Goal: Task Accomplishment & Management: Complete application form

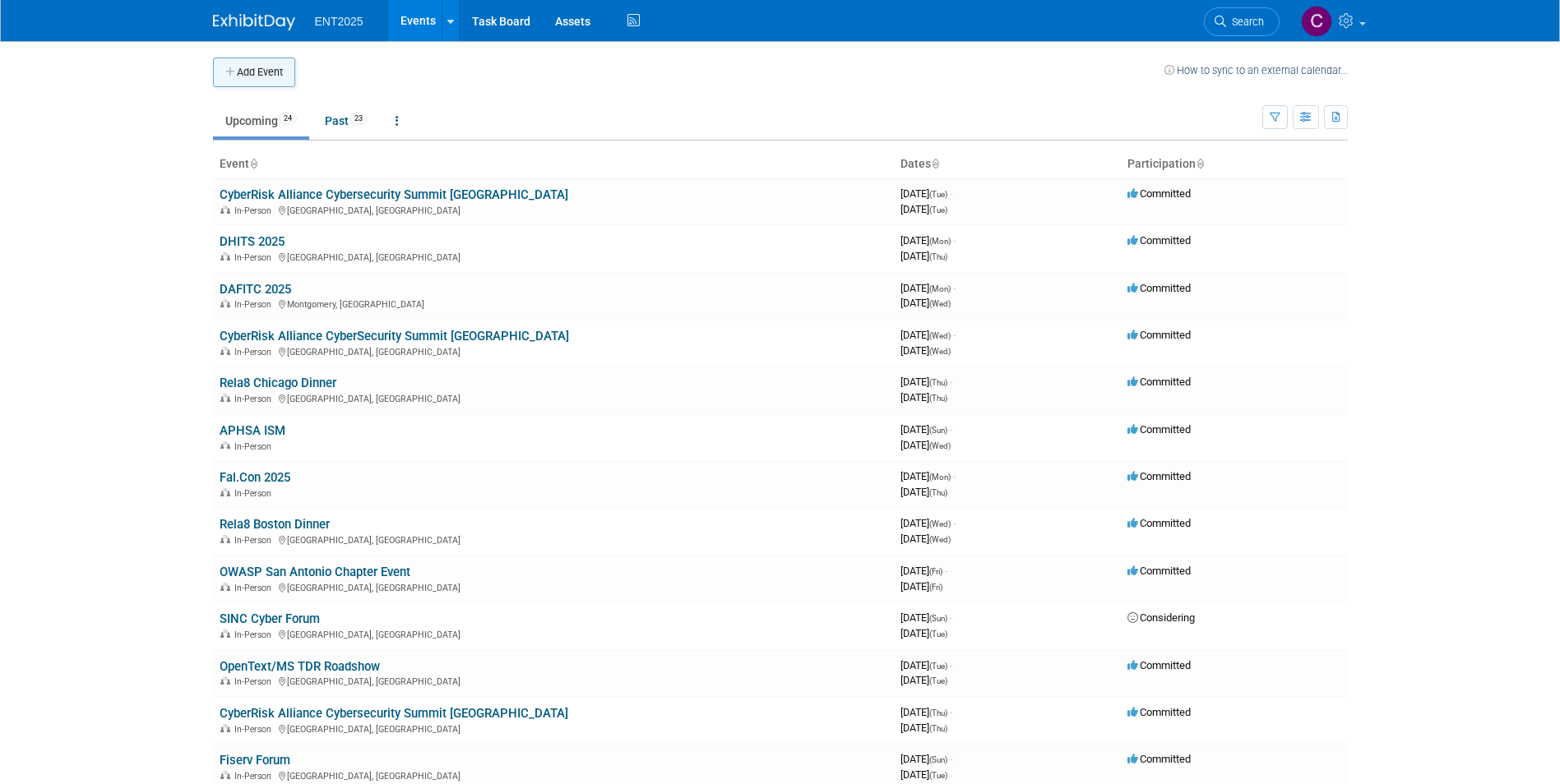
click at [236, 71] on button "Add Event" at bounding box center [255, 72] width 83 height 29
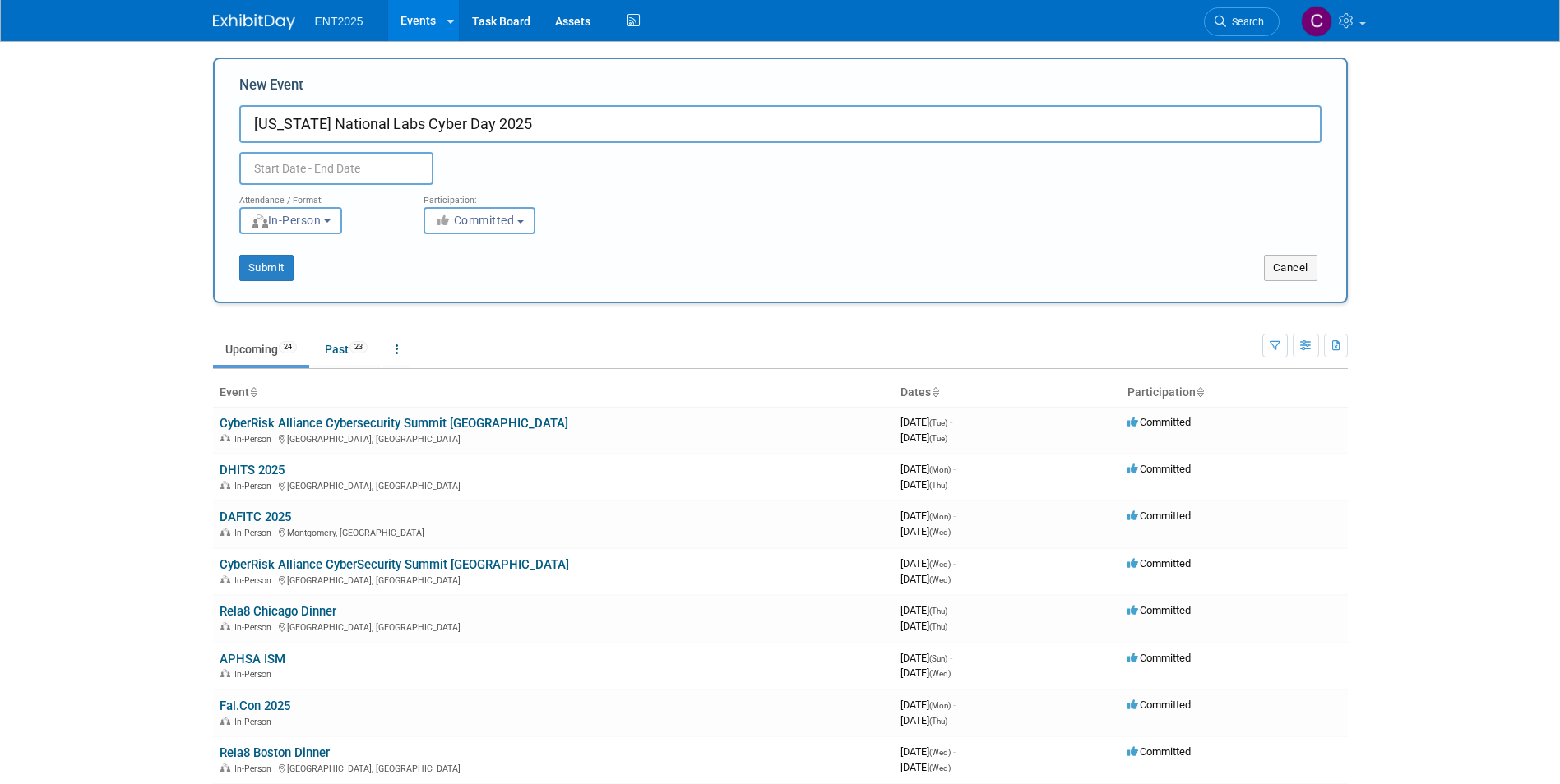
type input "[US_STATE] National Labs Cyber Day 2025"
click at [261, 165] on input "text" at bounding box center [336, 168] width 194 height 33
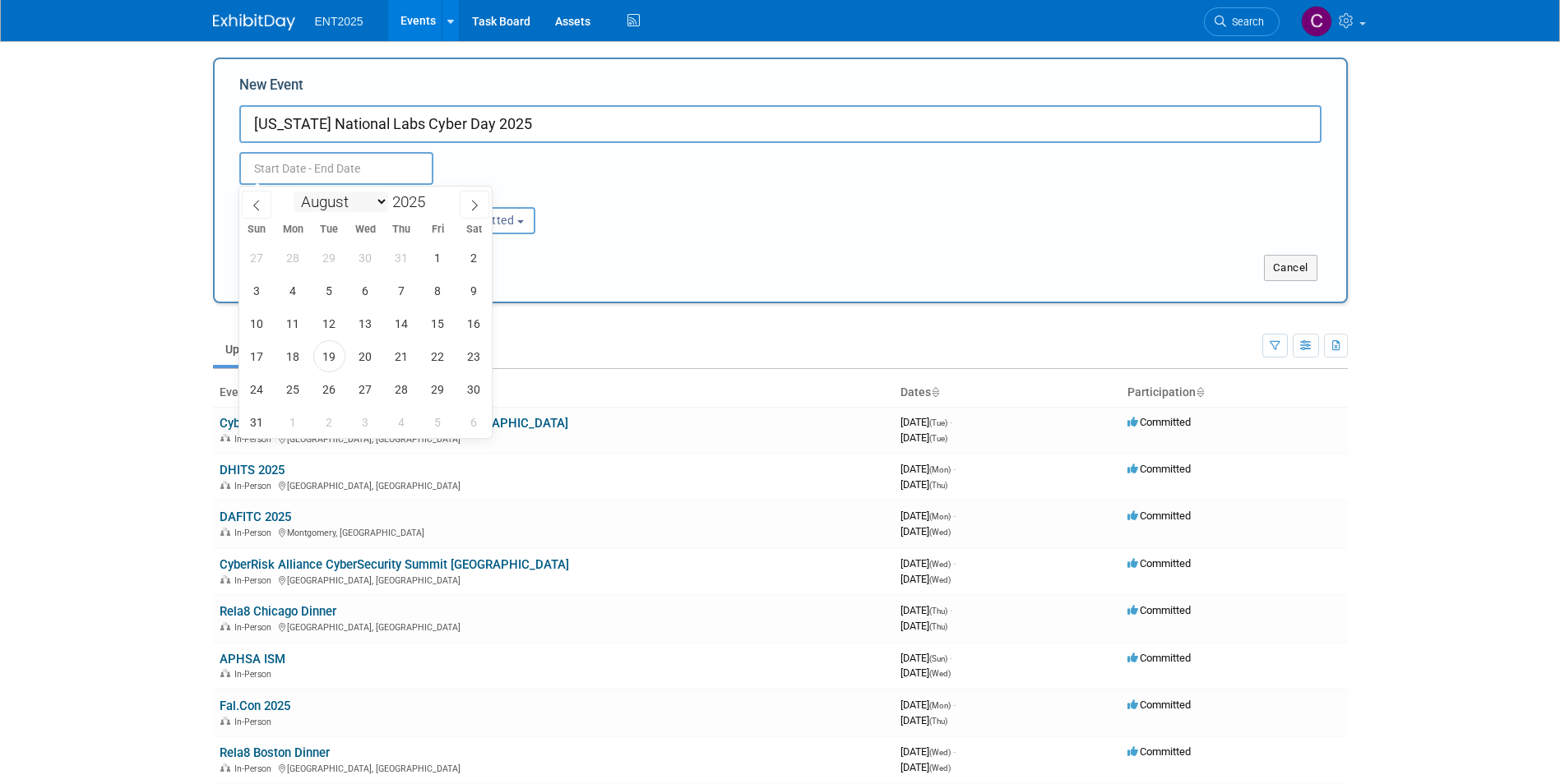
click at [374, 199] on select "January February March April May June July August September October November De…" at bounding box center [341, 202] width 95 height 21
select select "8"
click at [293, 192] on select "January February March April May June July August September October November De…" at bounding box center [341, 202] width 95 height 21
click at [323, 325] on span "16" at bounding box center [329, 323] width 32 height 32
type input "Sep 16, 2025 to Sep 16, 2025"
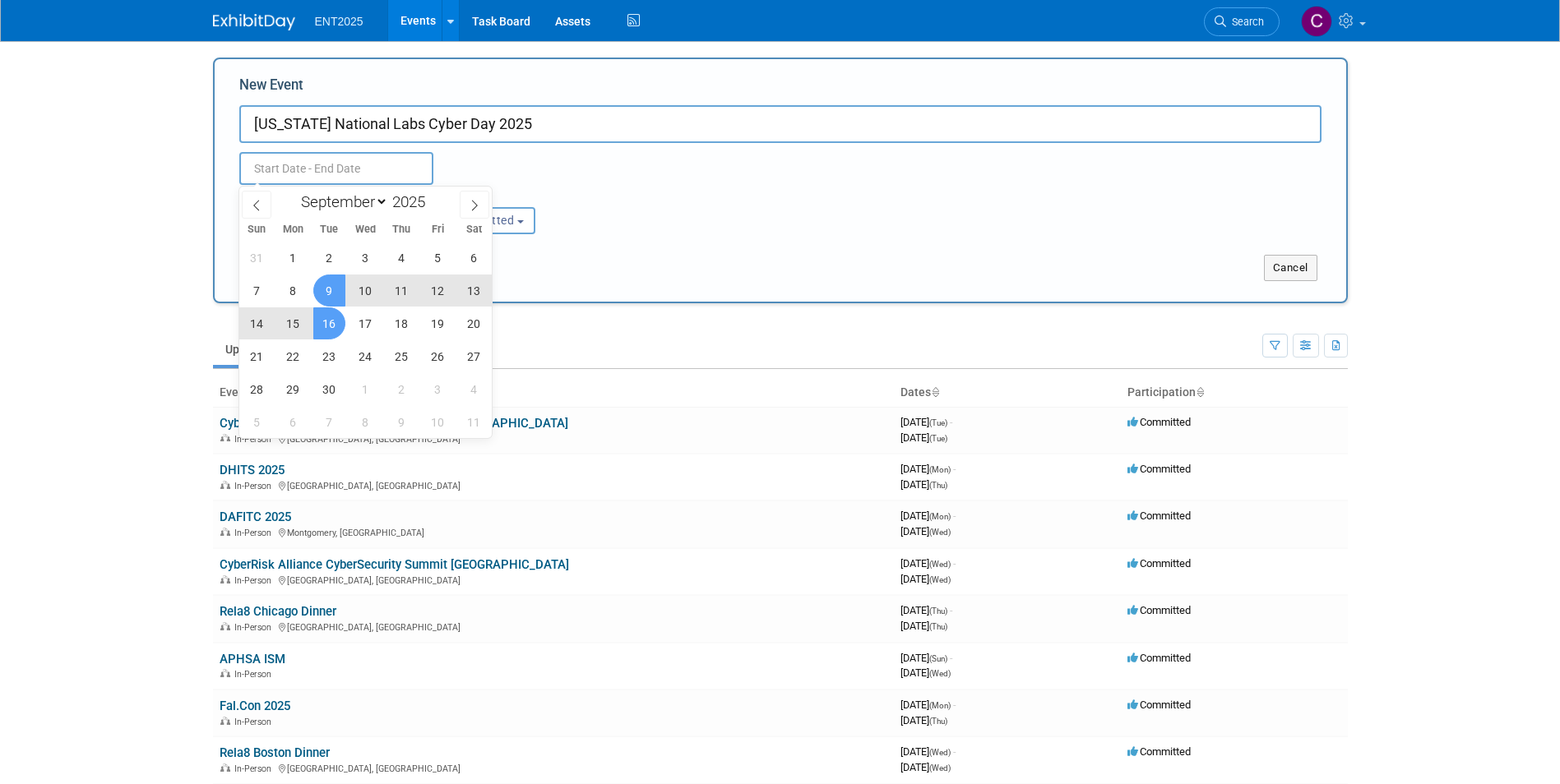
type input "Sep 16, 2025 to Sep 16, 2025"
select select "8"
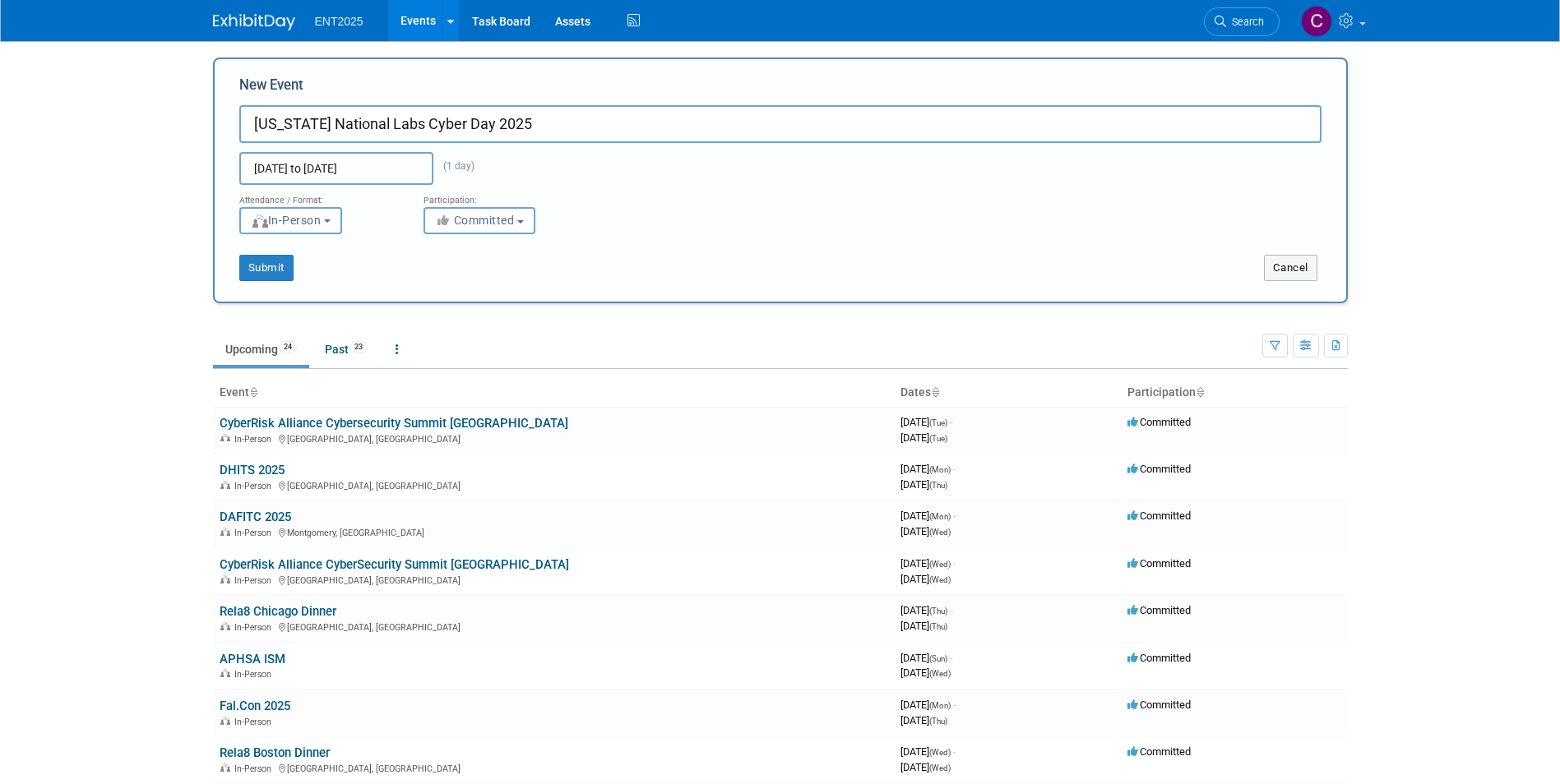
click at [461, 167] on div "Sep 16, 2025 to Sep 16, 2025 (1 day)" at bounding box center [366, 168] width 279 height 33
click at [378, 163] on input "Sep 16, 2025 to Sep 16, 2025" at bounding box center [336, 168] width 194 height 33
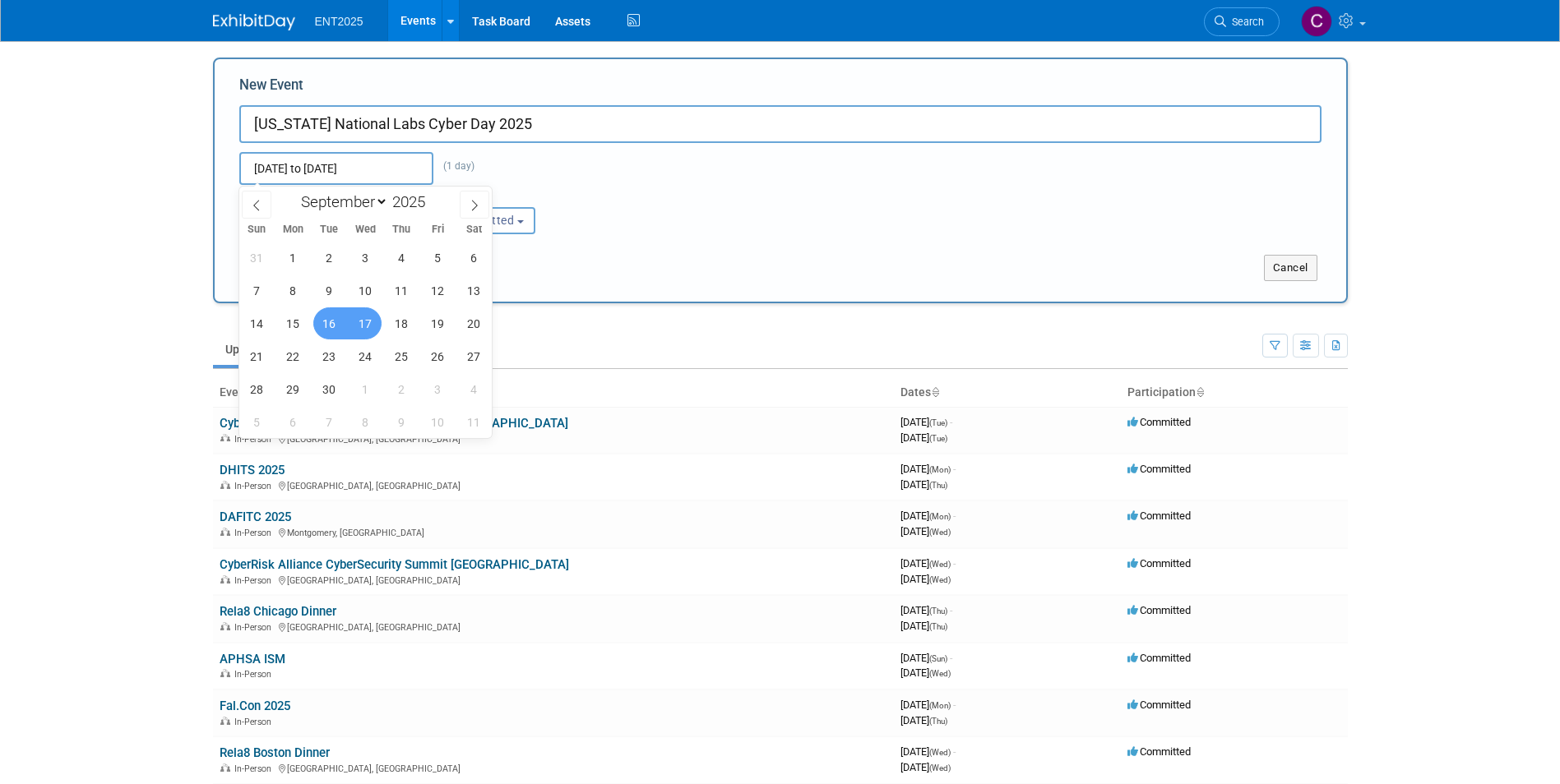
click at [370, 334] on span "17" at bounding box center [365, 323] width 32 height 32
type input "[DATE] to [DATE]"
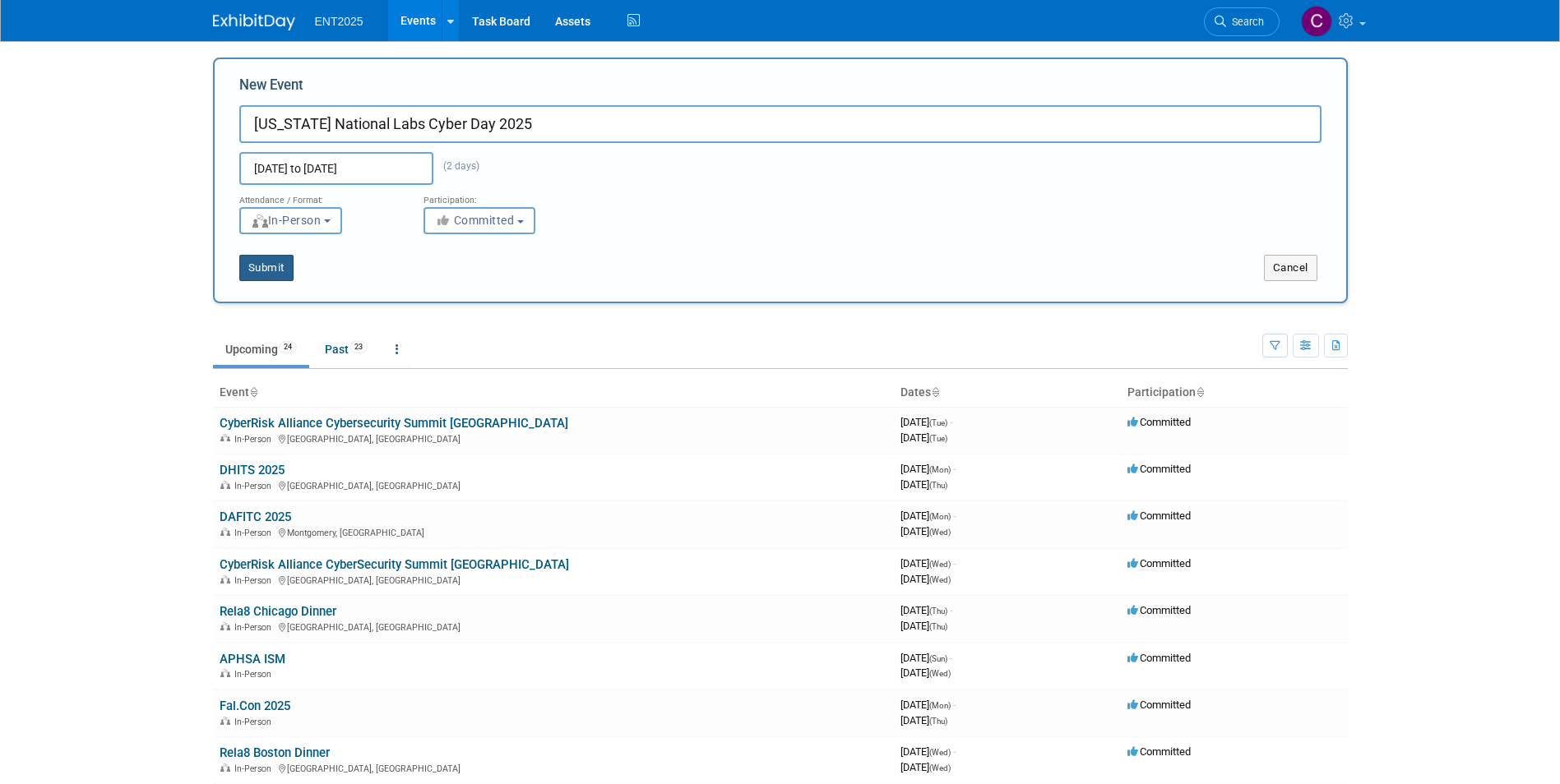
click at [273, 266] on button "Submit" at bounding box center [266, 267] width 54 height 27
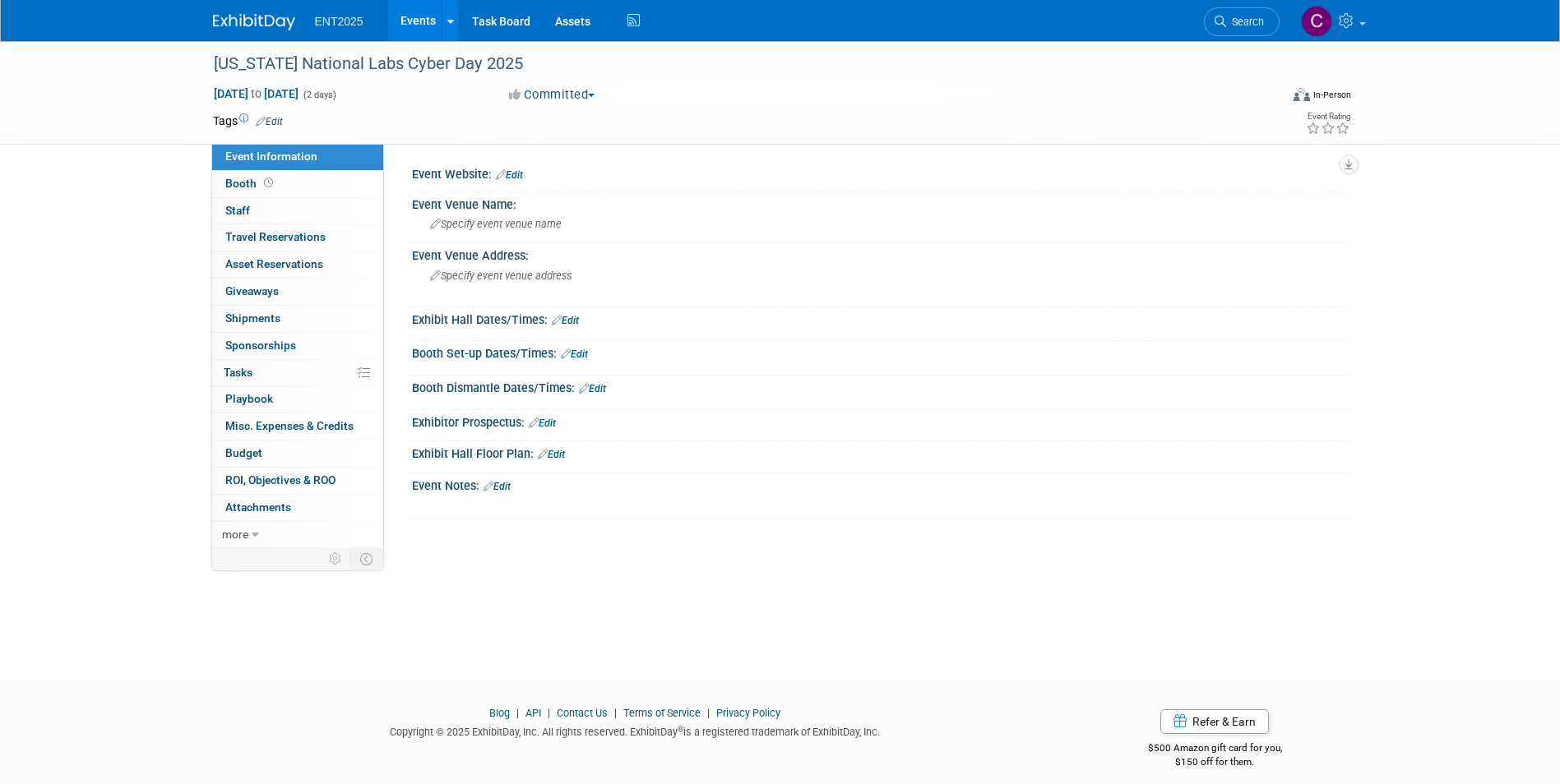
click at [514, 173] on link "Edit" at bounding box center [510, 175] width 28 height 11
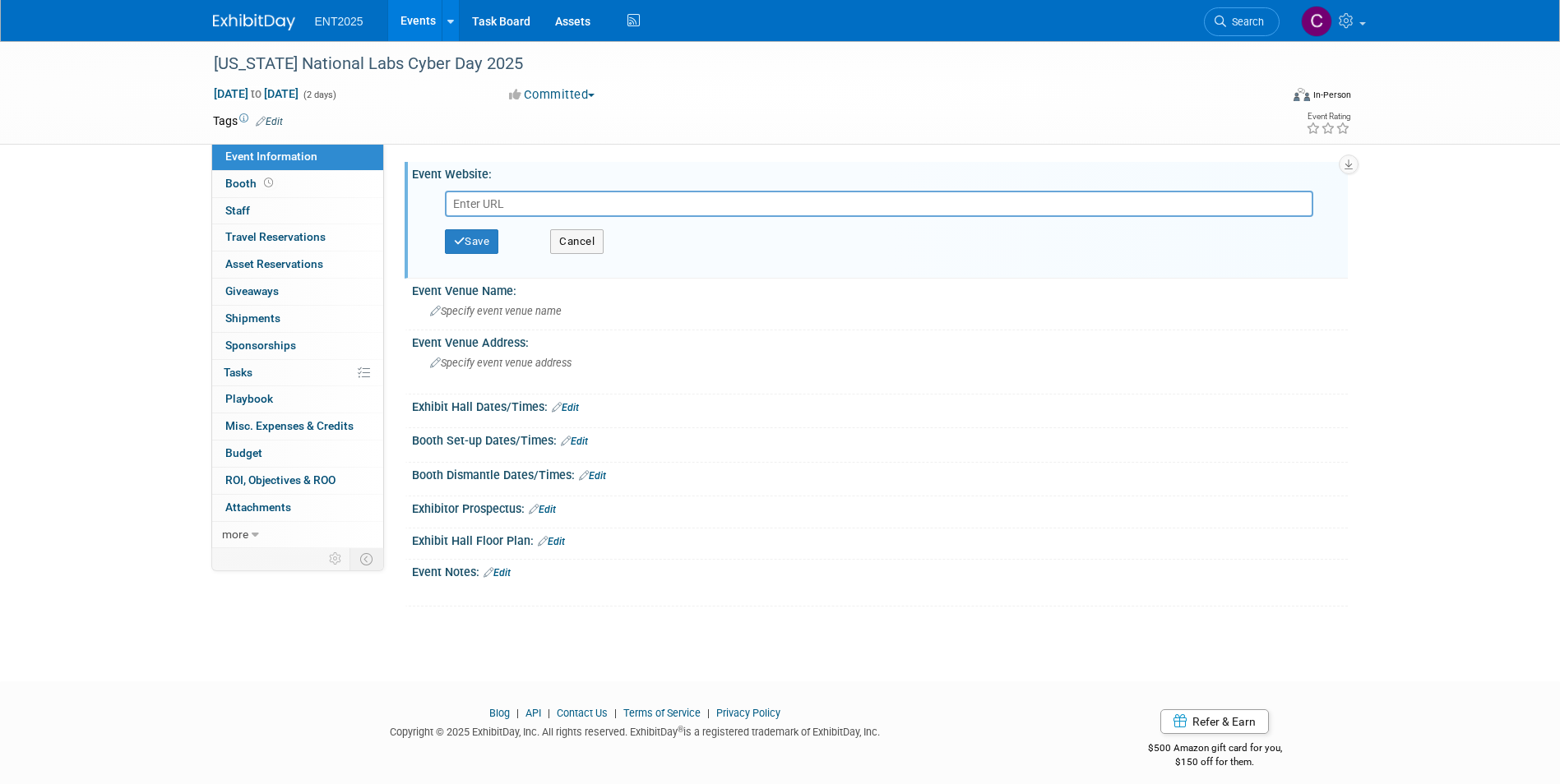
click at [481, 203] on input "text" at bounding box center [879, 204] width 869 height 27
paste input "[URL][DOMAIN_NAME]"
type input "[URL][DOMAIN_NAME]"
click at [482, 243] on button "Save" at bounding box center [471, 242] width 54 height 25
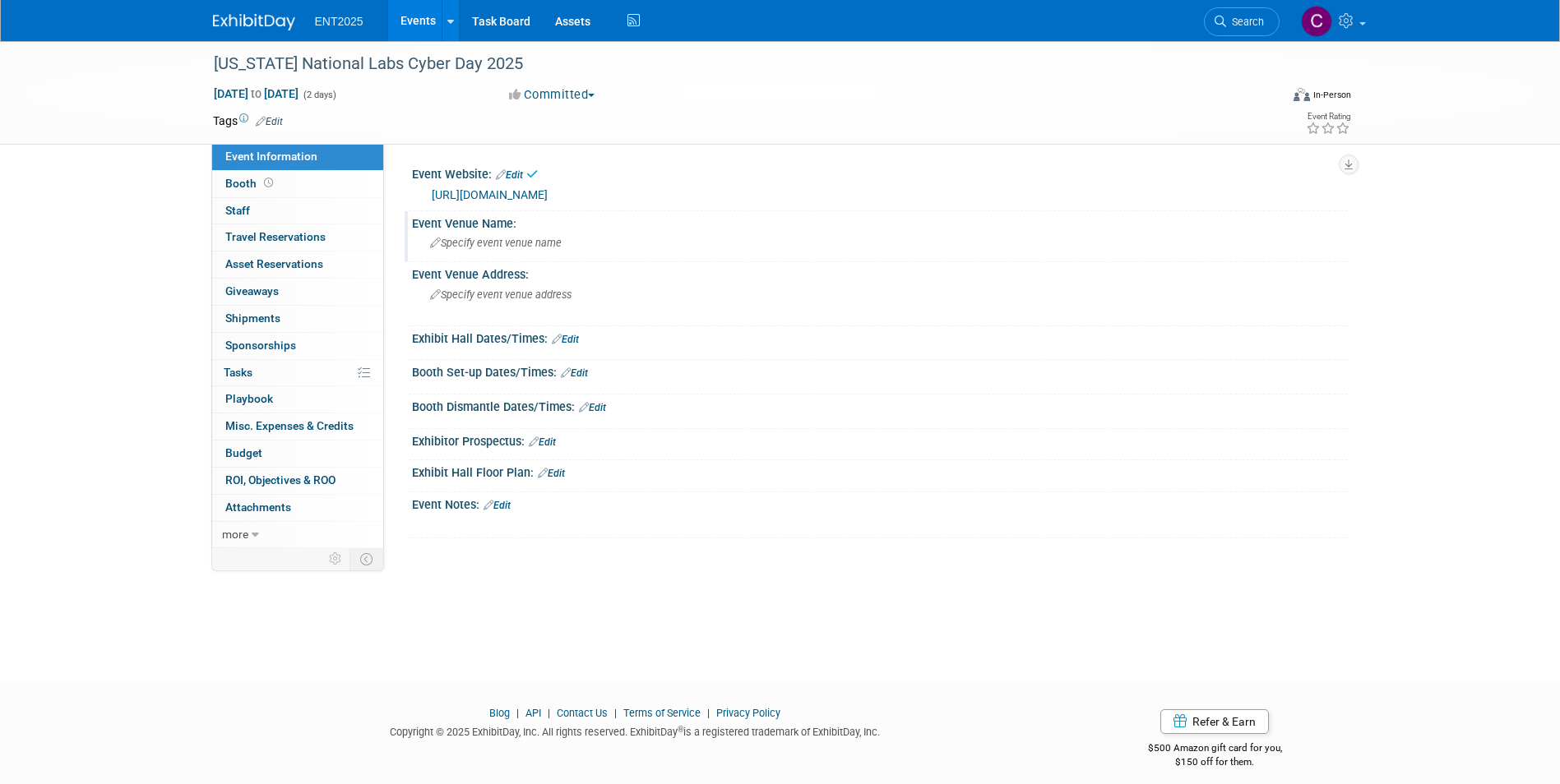
click at [473, 246] on span "Specify event venue name" at bounding box center [495, 242] width 132 height 12
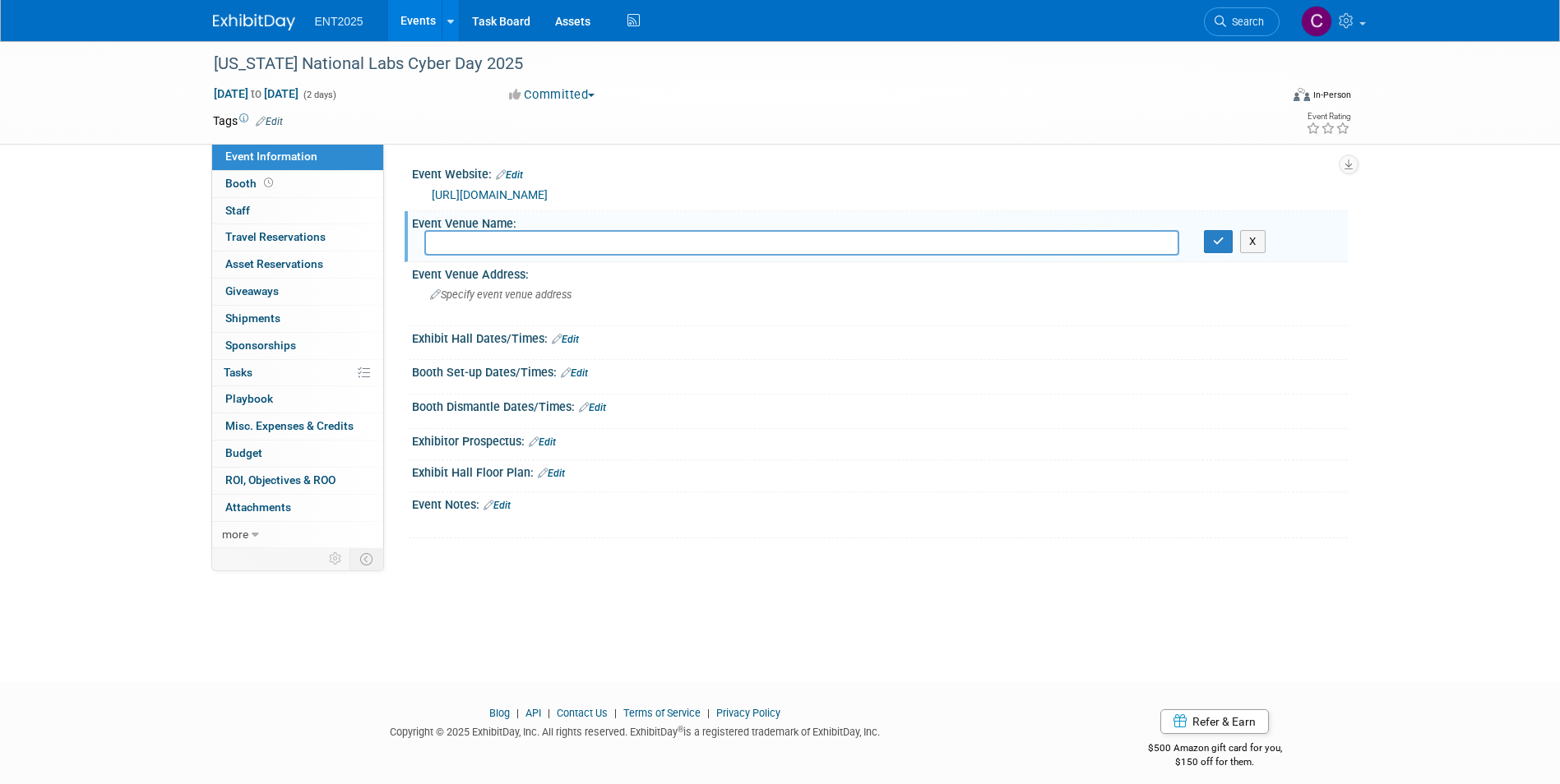
click at [467, 248] on input "text" at bounding box center [801, 243] width 755 height 26
type input "[STREET_ADDRESS] [US_STATE][GEOGRAPHIC_DATA]"
drag, startPoint x: 605, startPoint y: 242, endPoint x: 371, endPoint y: 240, distance: 234.0
click at [371, 240] on div "Event Information Event Info Booth Booth 0 Staff 0 Staff 0 Travel Reservations …" at bounding box center [780, 295] width 1159 height 507
click at [513, 297] on span "Specify event venue address" at bounding box center [501, 295] width 141 height 12
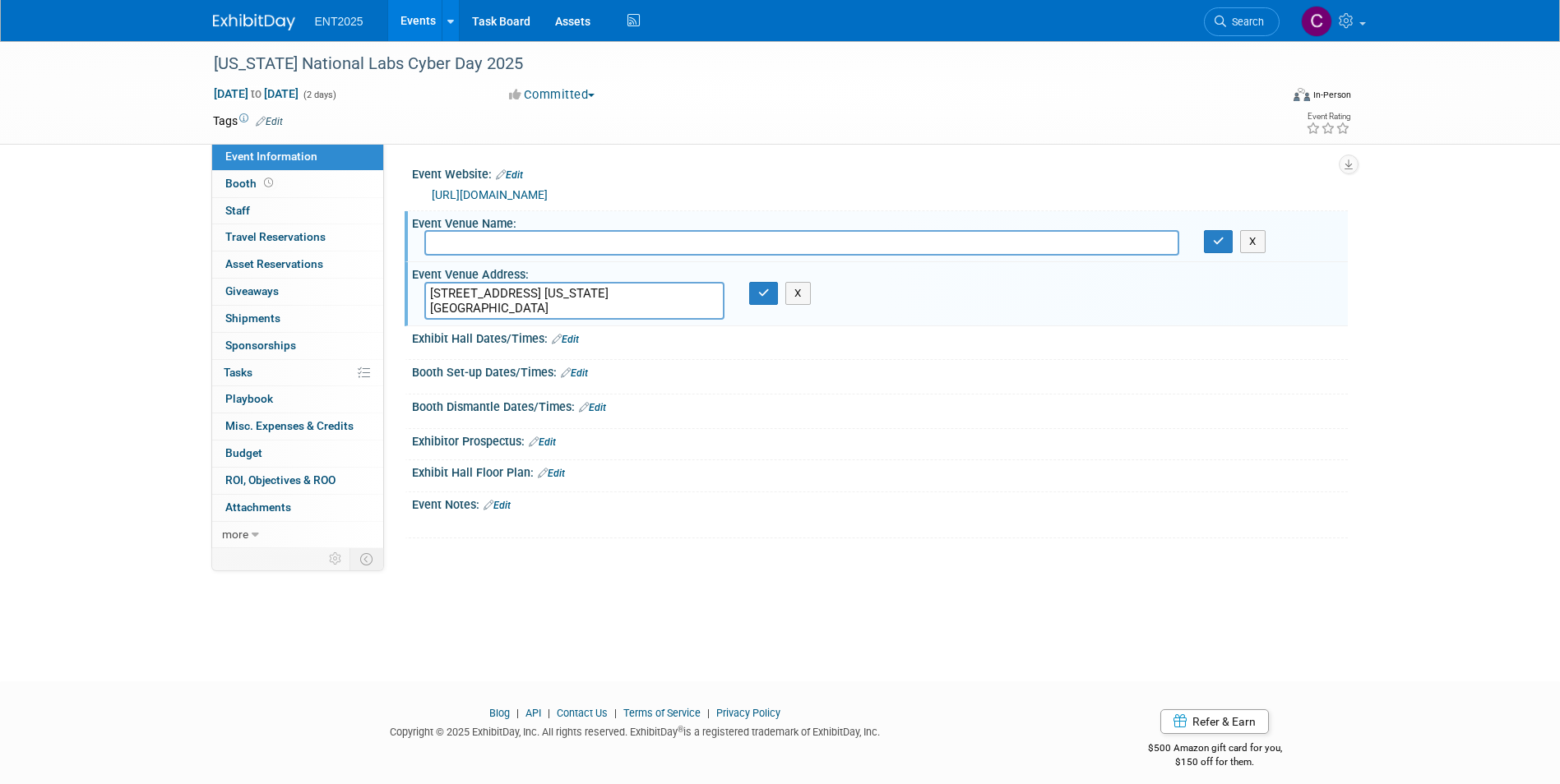
type textarea "[STREET_ADDRESS] [US_STATE][GEOGRAPHIC_DATA]"
click at [480, 248] on input "text" at bounding box center [801, 243] width 755 height 26
type input "[US_STATE] National Labs"
click at [1225, 250] on button "button" at bounding box center [1219, 242] width 29 height 23
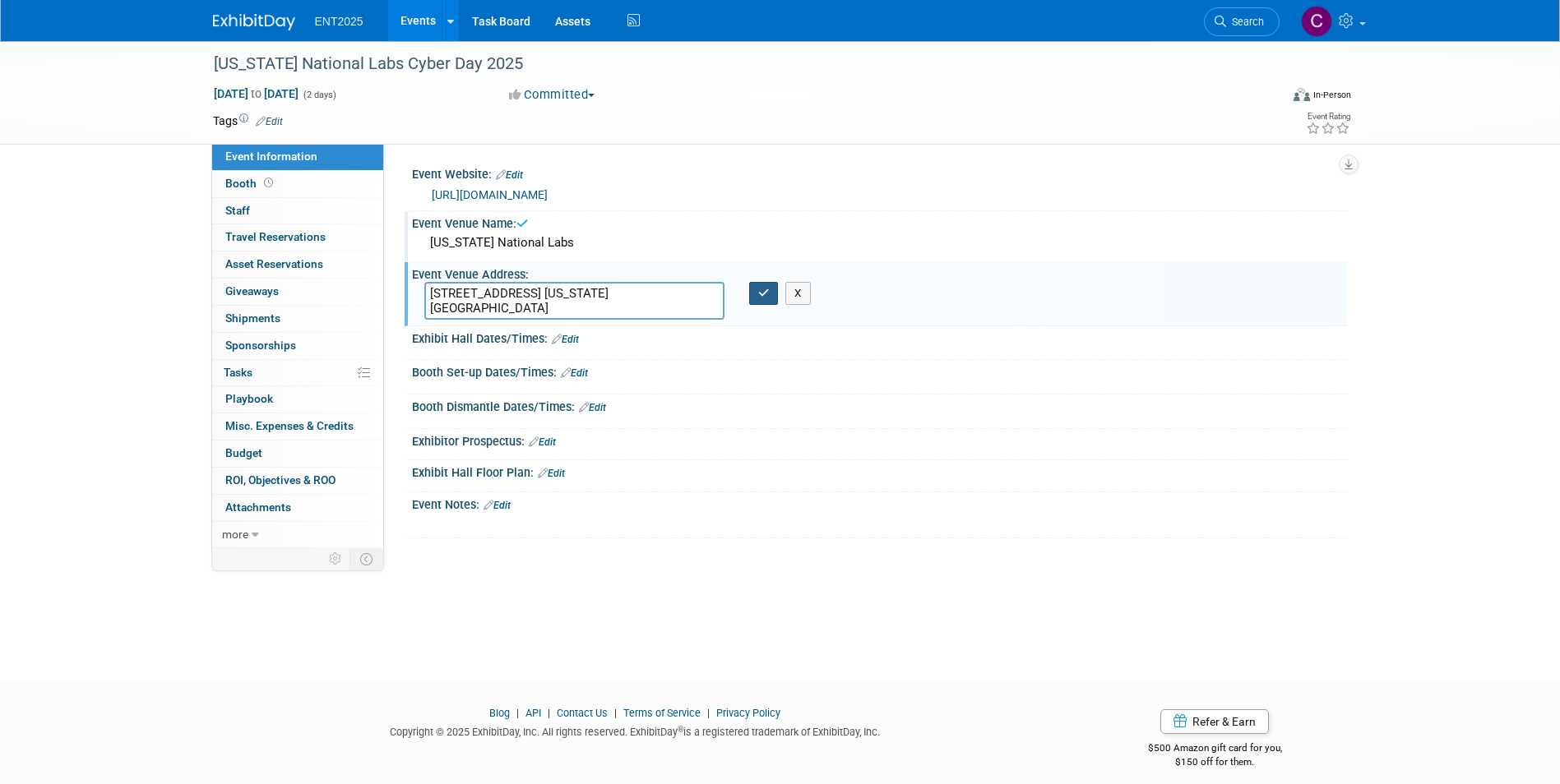
click at [755, 298] on button "button" at bounding box center [764, 293] width 29 height 23
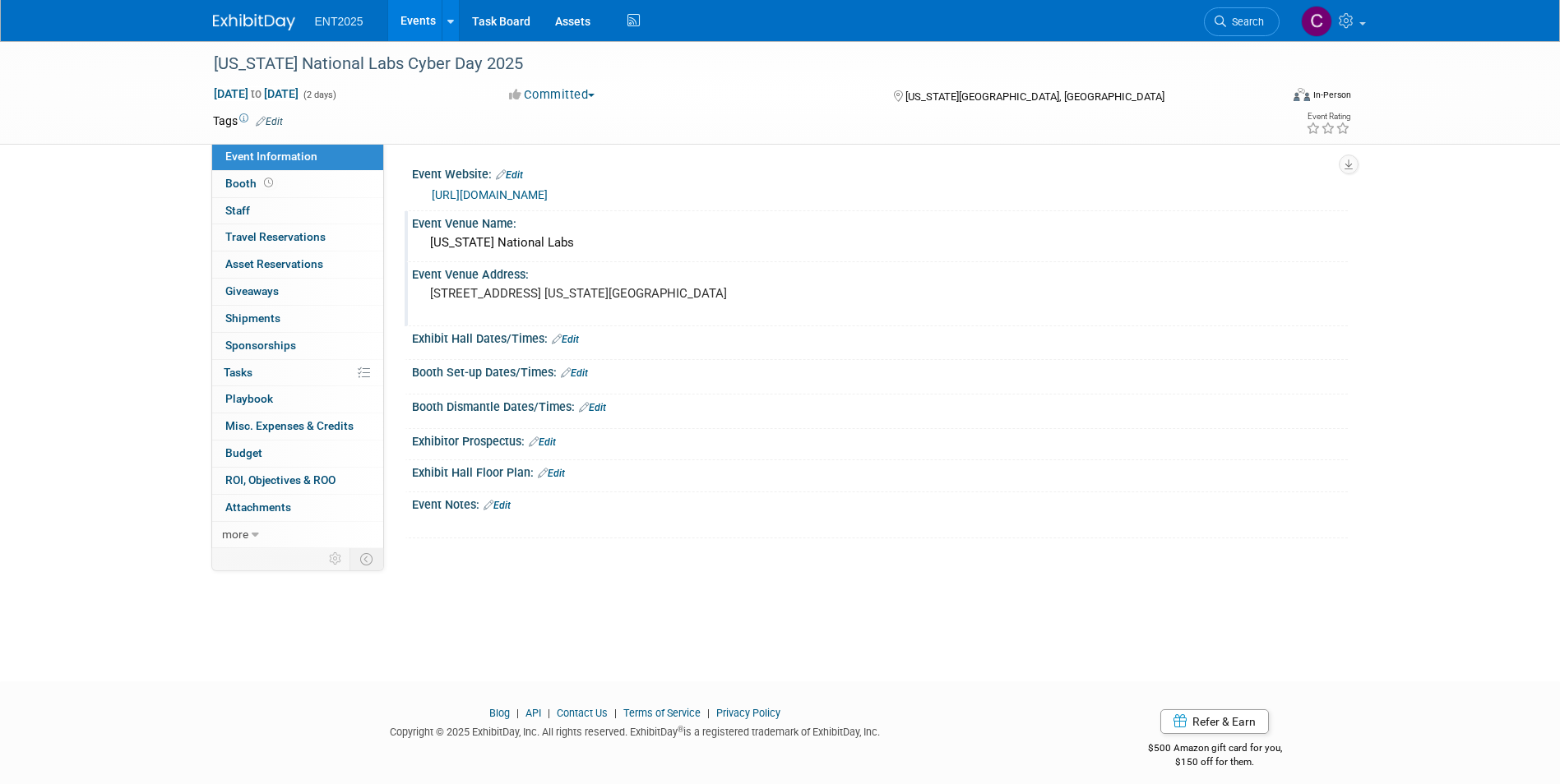
click at [479, 346] on div "Save Changes Cancel" at bounding box center [880, 350] width 936 height 9
click at [573, 340] on link "Edit" at bounding box center [566, 339] width 28 height 11
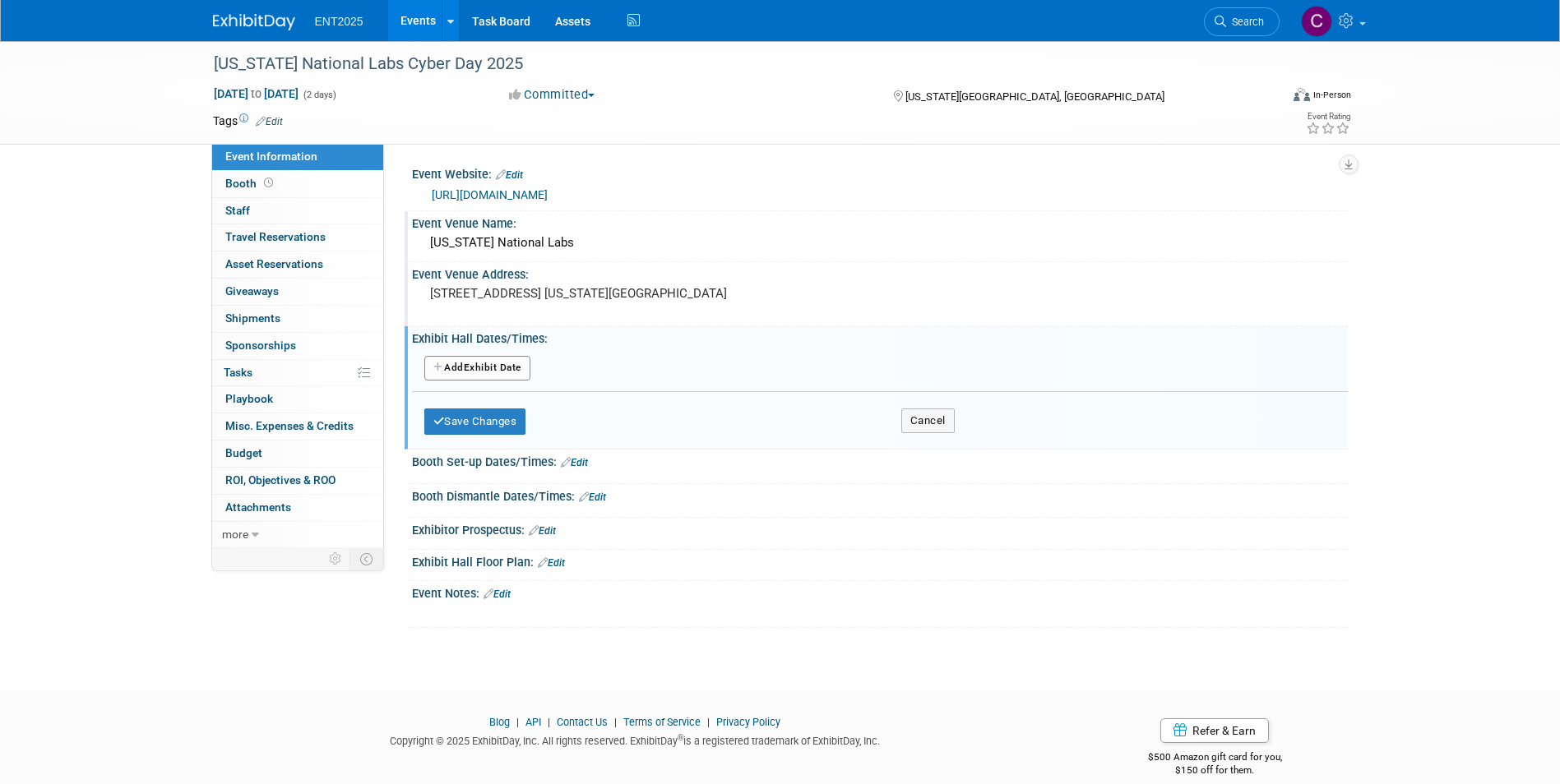
click at [459, 366] on button "Add Another Exhibit Date" at bounding box center [476, 368] width 106 height 25
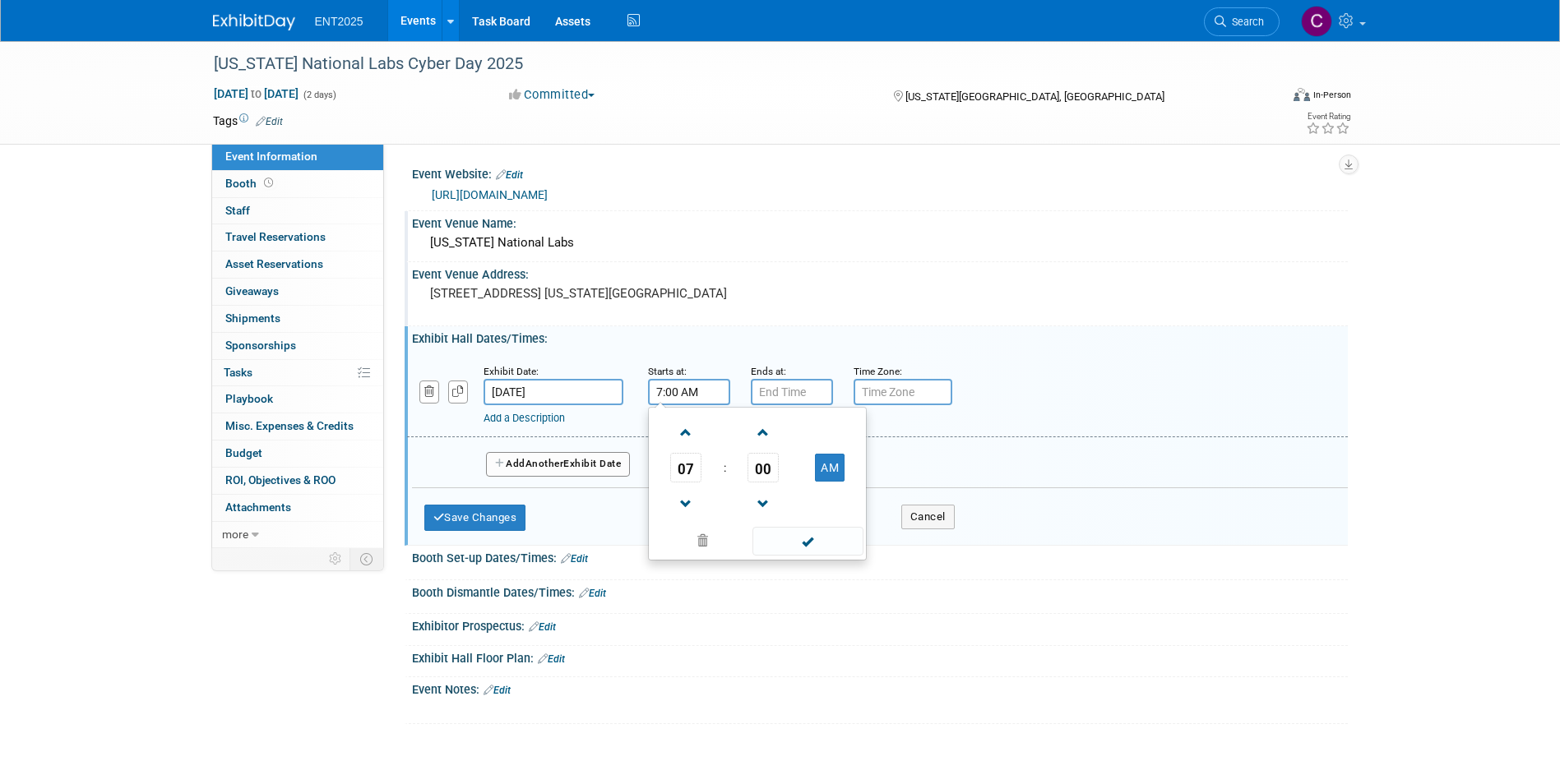
click at [664, 393] on input "7:00 AM" at bounding box center [690, 392] width 83 height 27
click at [687, 441] on span at bounding box center [685, 432] width 28 height 28
click at [687, 431] on span at bounding box center [685, 432] width 28 height 28
click at [761, 432] on span at bounding box center [763, 432] width 28 height 28
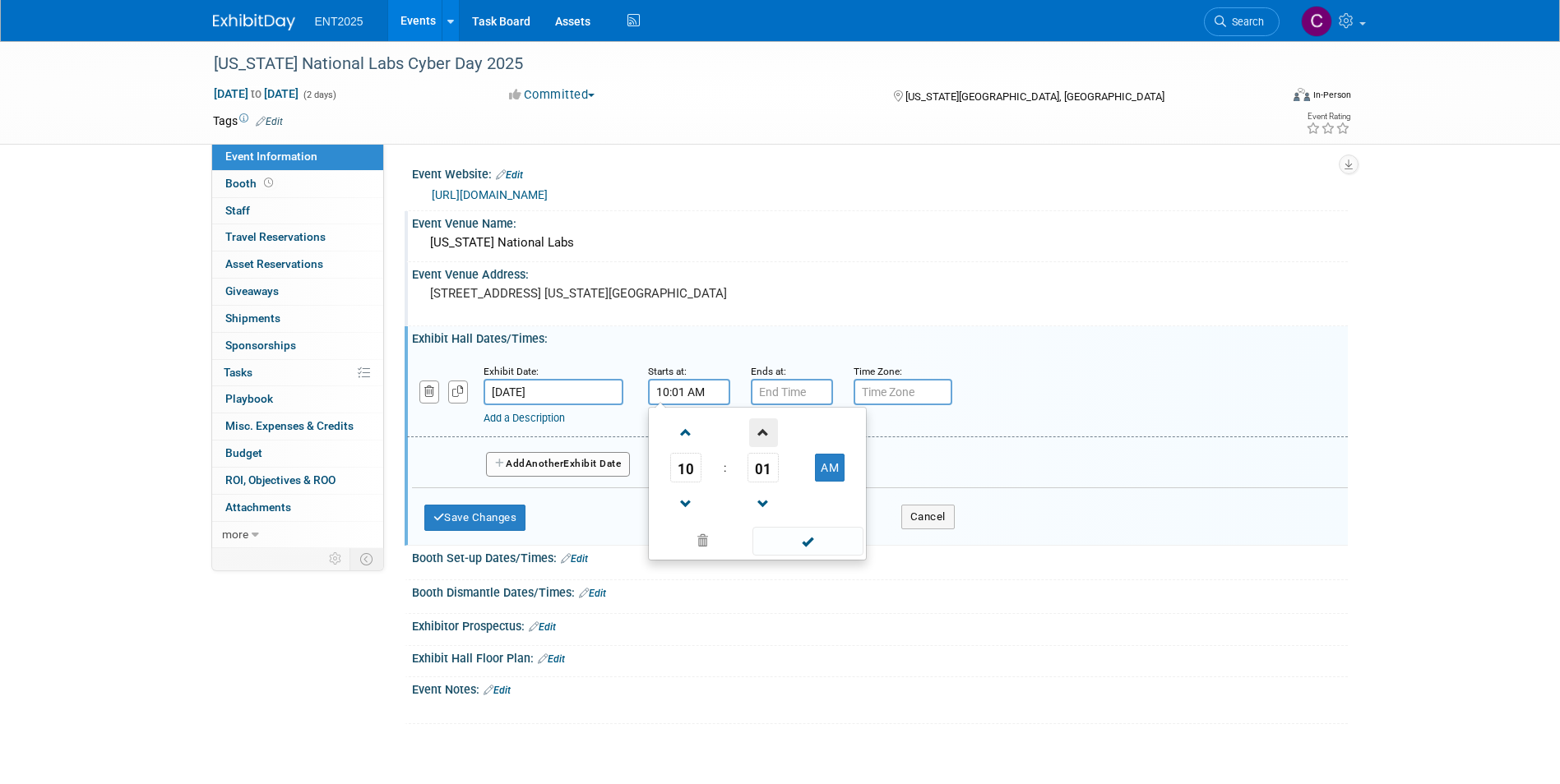
click at [761, 432] on span at bounding box center [763, 432] width 28 height 28
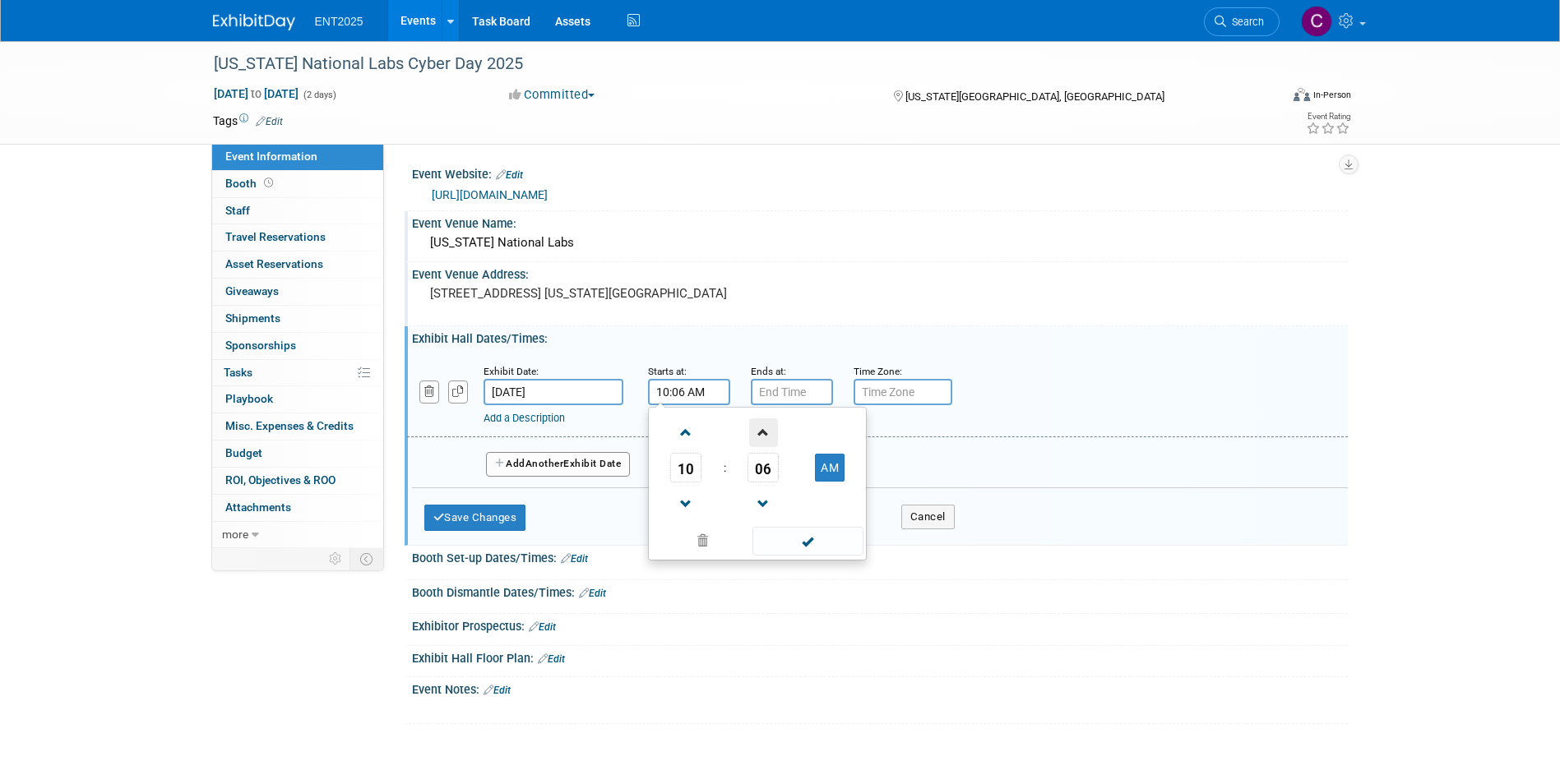
click at [761, 432] on span at bounding box center [763, 432] width 28 height 28
click at [765, 505] on span at bounding box center [763, 504] width 28 height 28
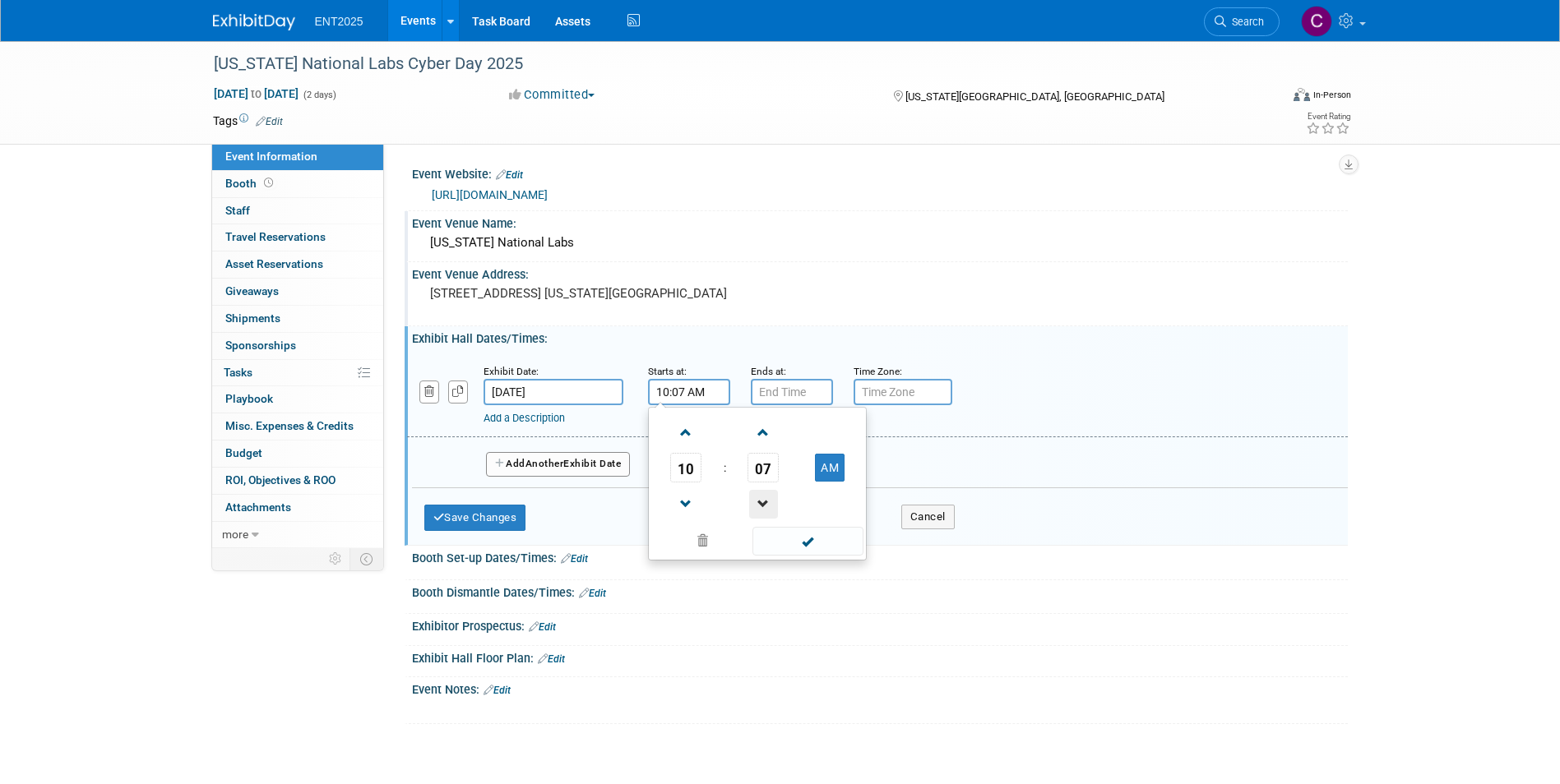
click at [765, 505] on span at bounding box center [763, 504] width 28 height 28
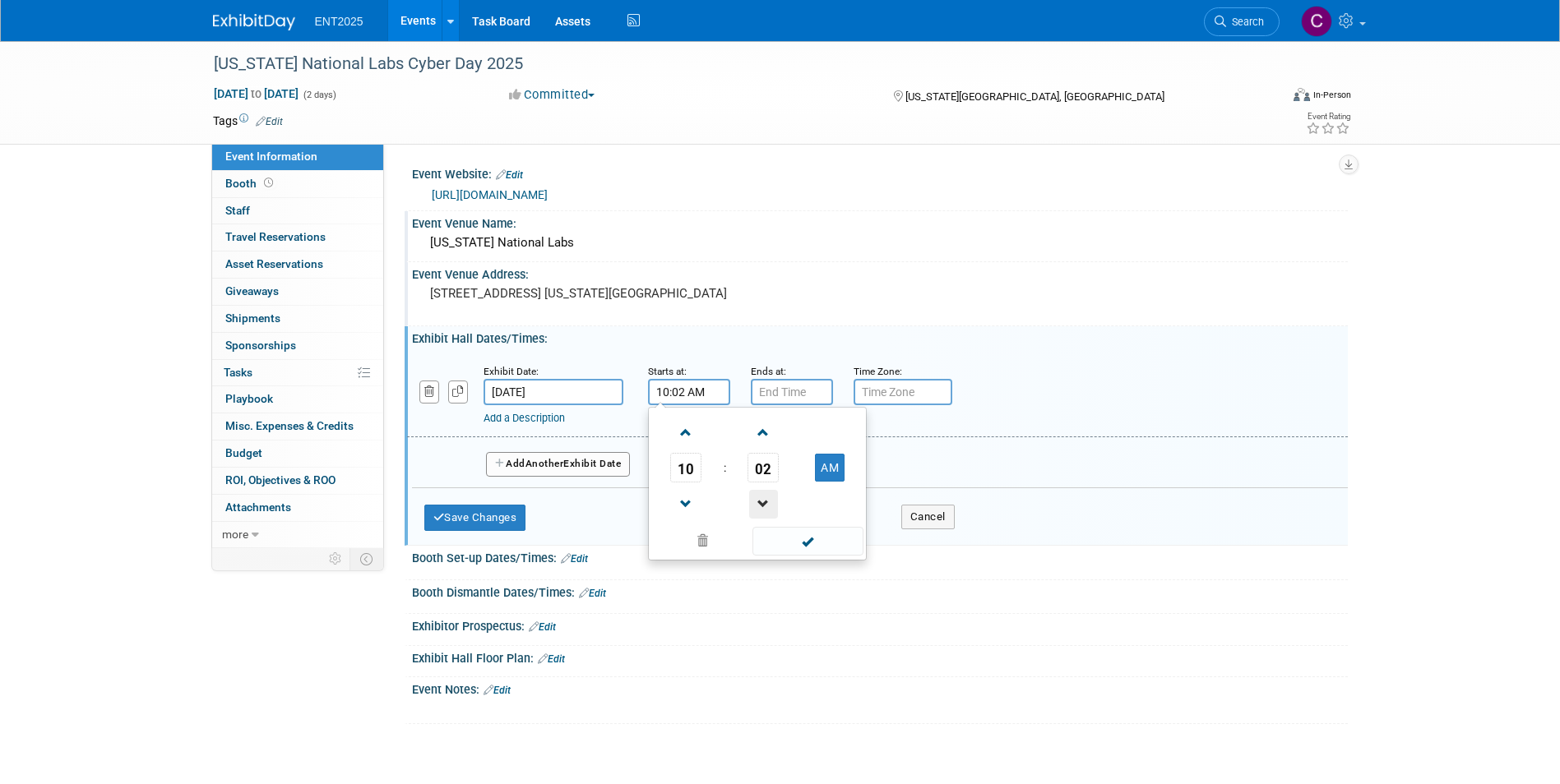
click at [765, 505] on span at bounding box center [763, 504] width 28 height 28
click at [765, 506] on span at bounding box center [763, 504] width 28 height 28
type input "10:00 AM"
click at [782, 394] on input "7:00 PM" at bounding box center [792, 392] width 83 height 27
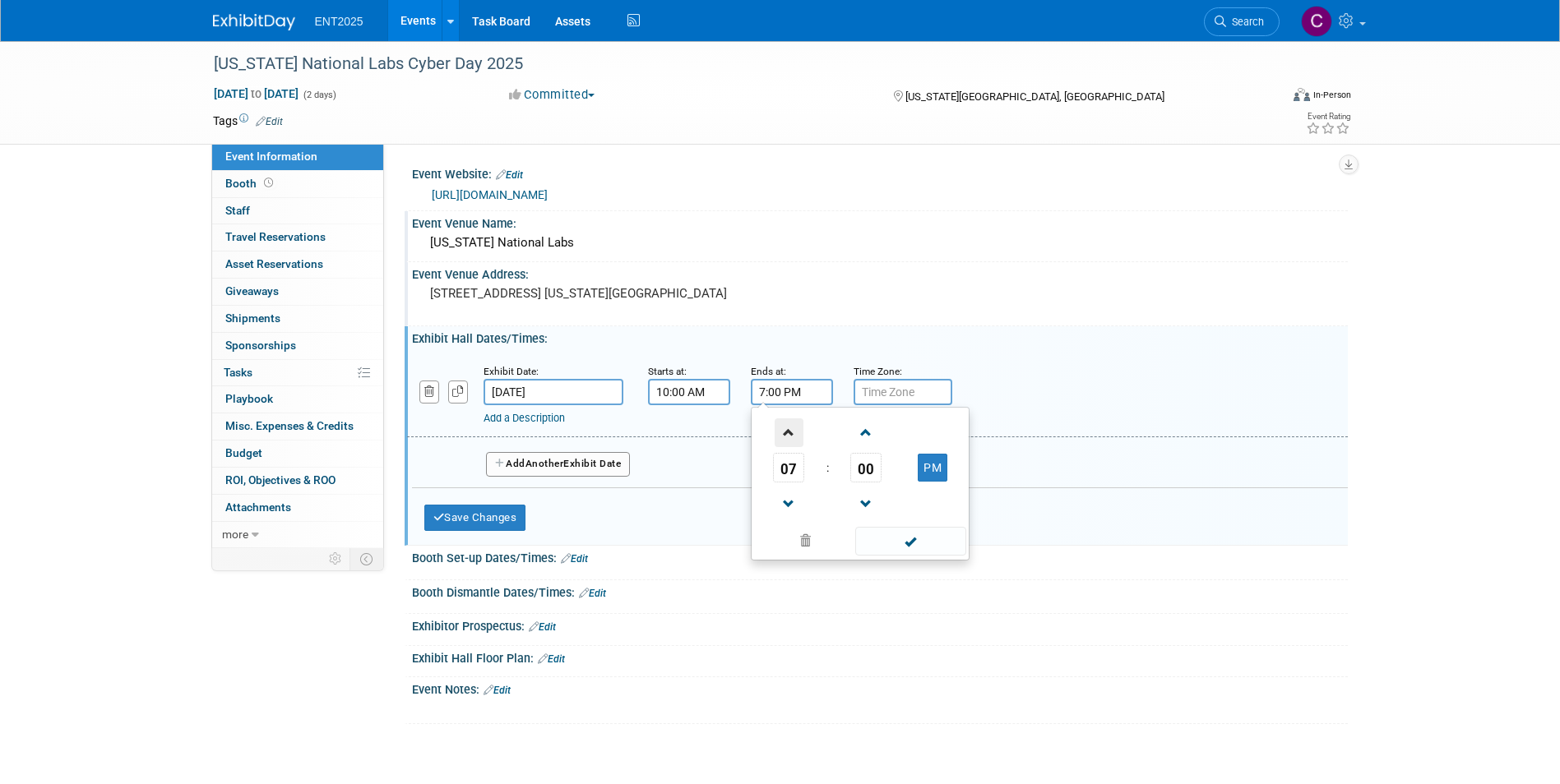
click at [782, 431] on span at bounding box center [789, 432] width 28 height 28
click at [783, 497] on span at bounding box center [789, 504] width 28 height 28
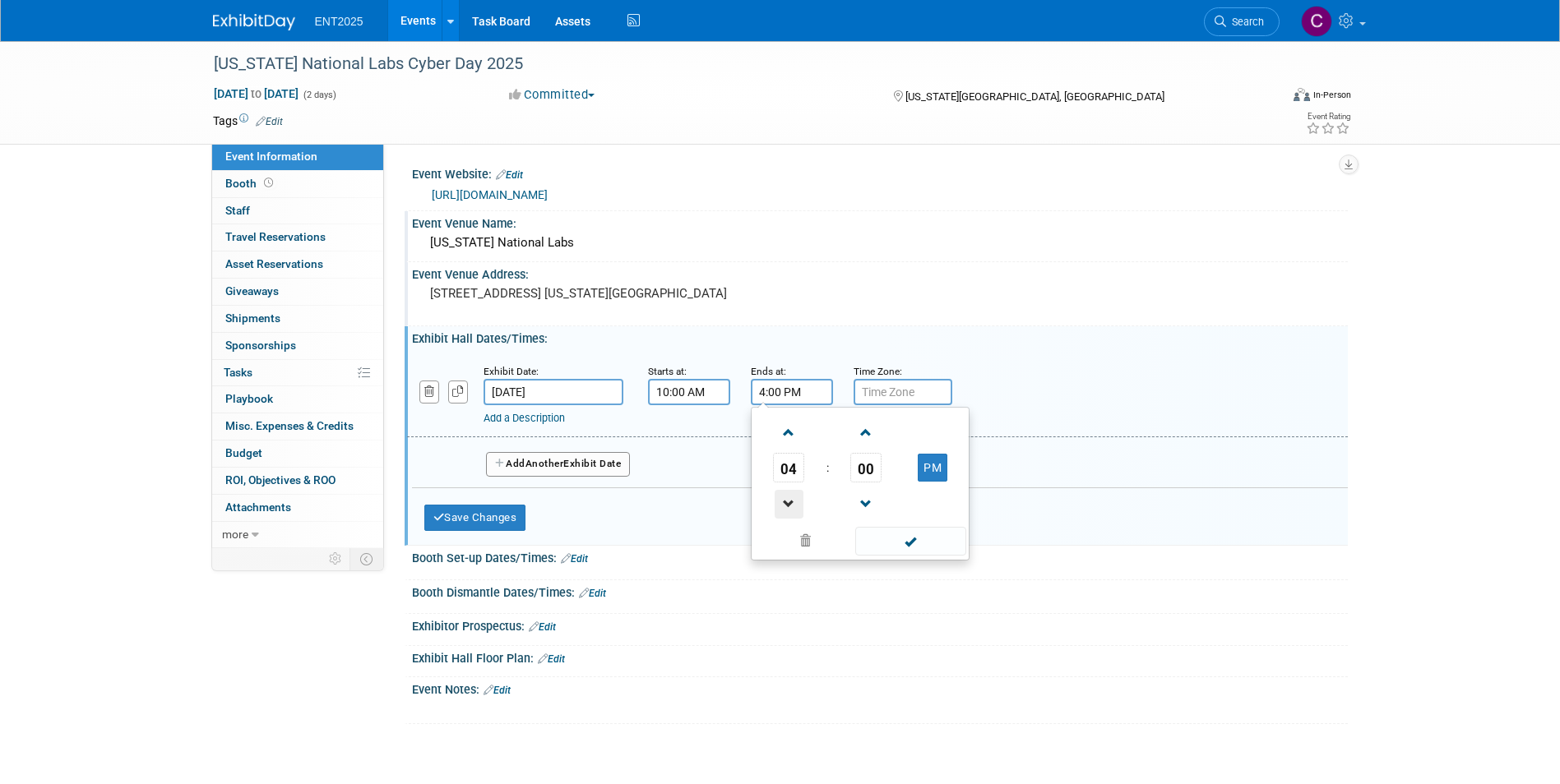
click at [783, 497] on span at bounding box center [789, 504] width 28 height 28
type input "1:00 PM"
click at [899, 542] on span at bounding box center [911, 541] width 111 height 28
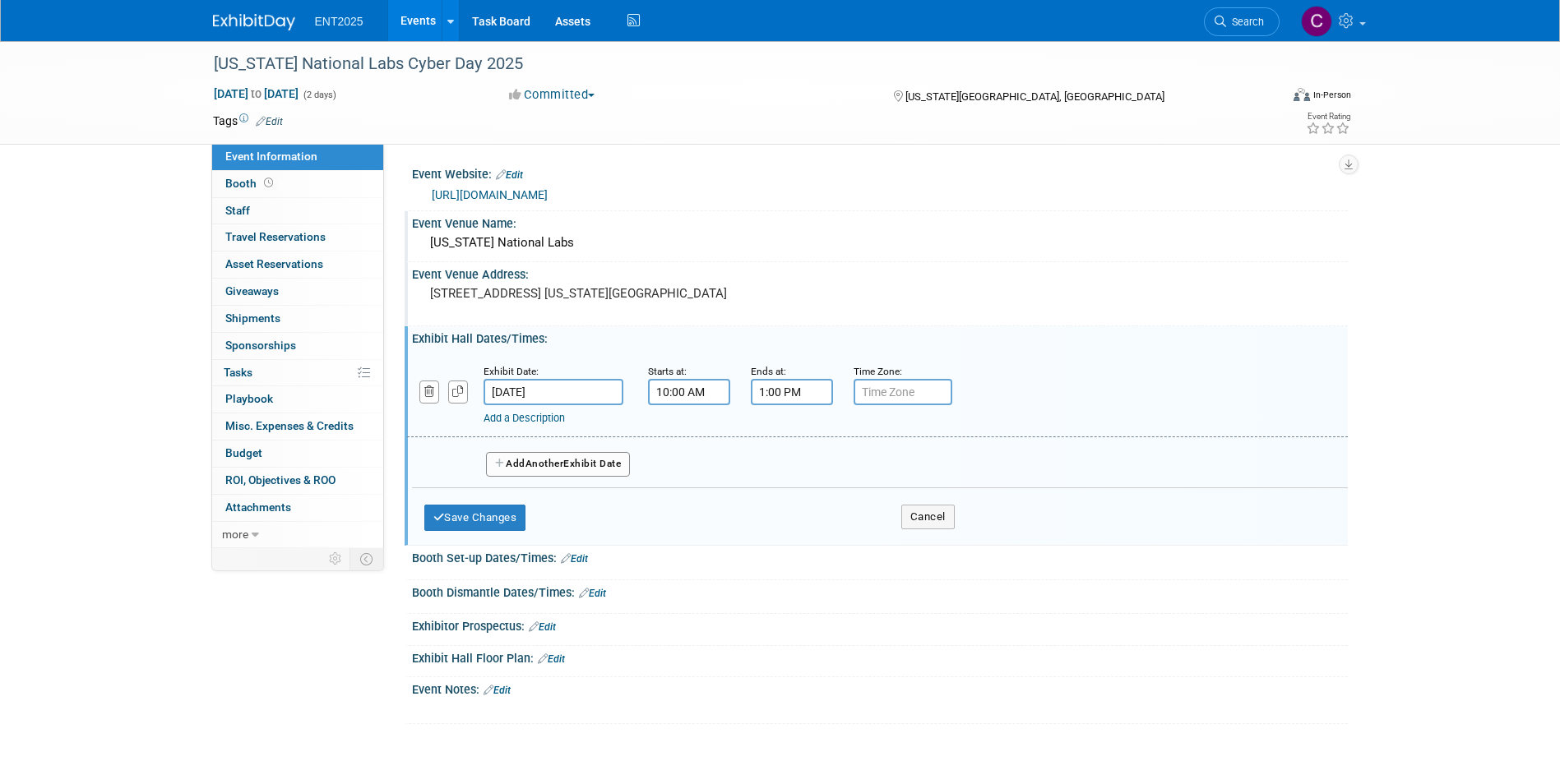
click at [877, 391] on input "text" at bounding box center [903, 392] width 99 height 27
type input "Mountain"
click at [458, 514] on button "Save Changes" at bounding box center [475, 518] width 102 height 27
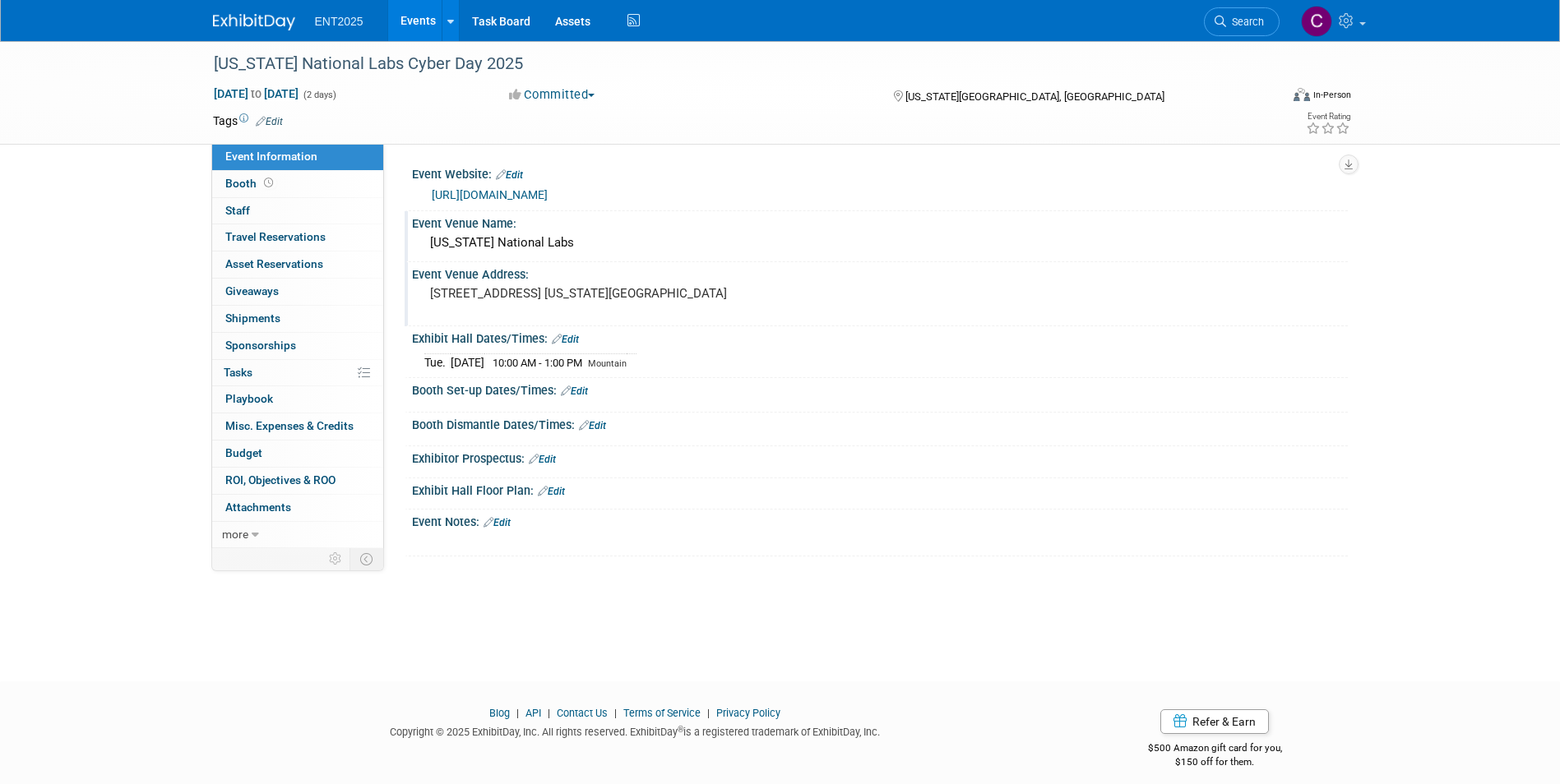
click at [568, 394] on icon at bounding box center [565, 391] width 9 height 10
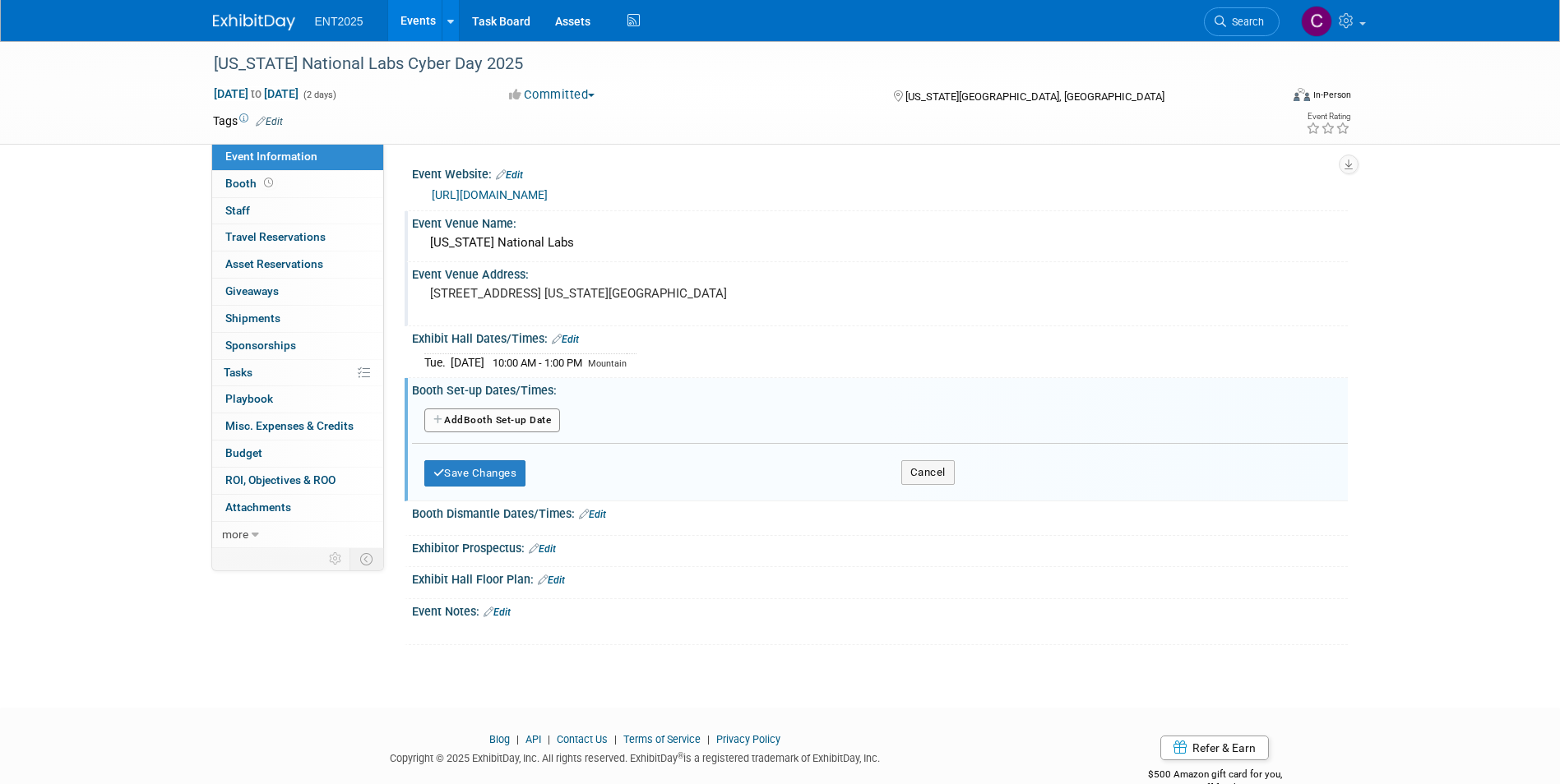
click at [439, 417] on icon "button" at bounding box center [439, 420] width 11 height 9
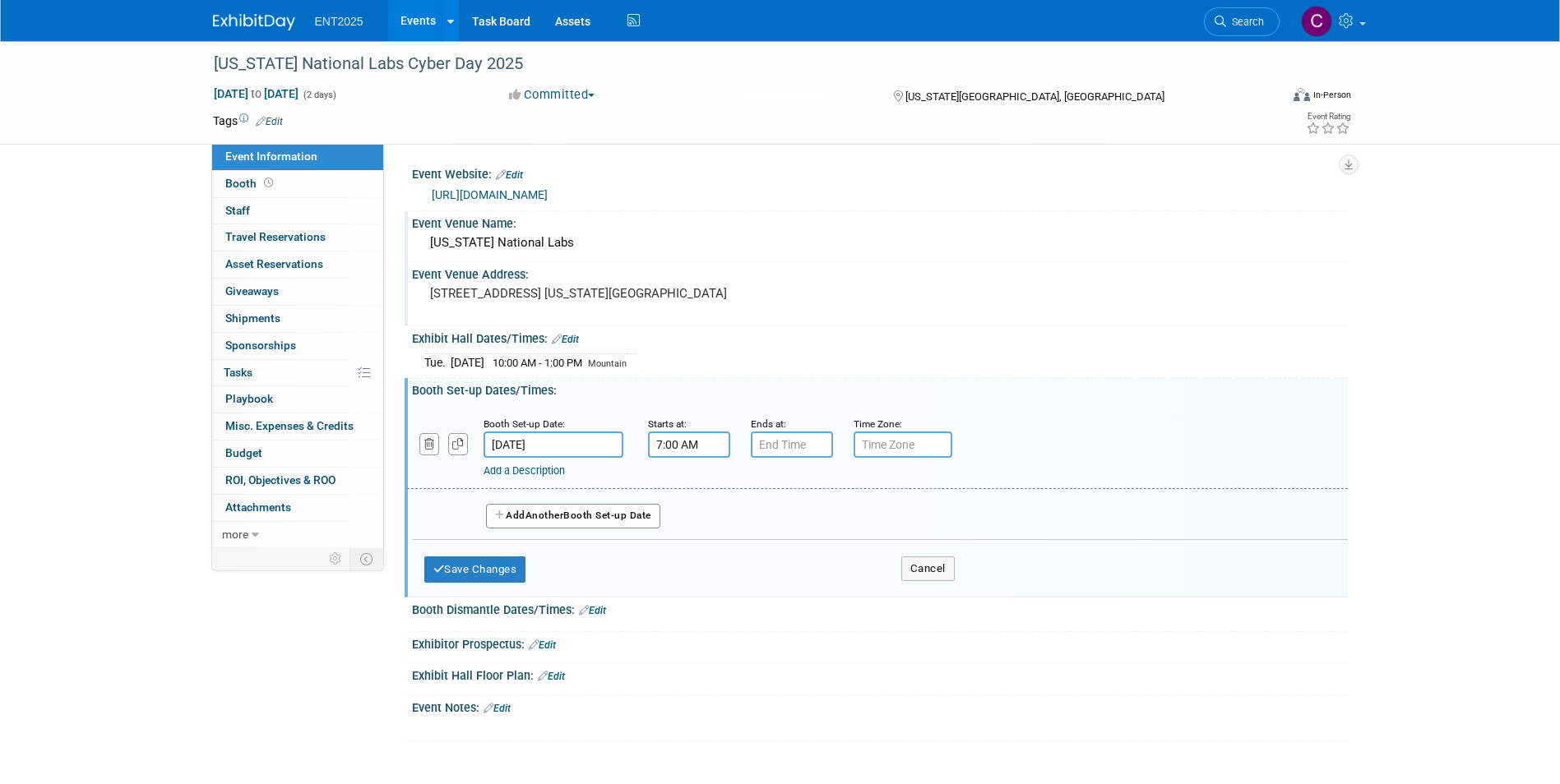
click at [665, 439] on input "7:00 AM" at bounding box center [690, 444] width 83 height 27
click at [680, 559] on span at bounding box center [685, 556] width 28 height 28
click at [685, 485] on span at bounding box center [685, 485] width 28 height 28
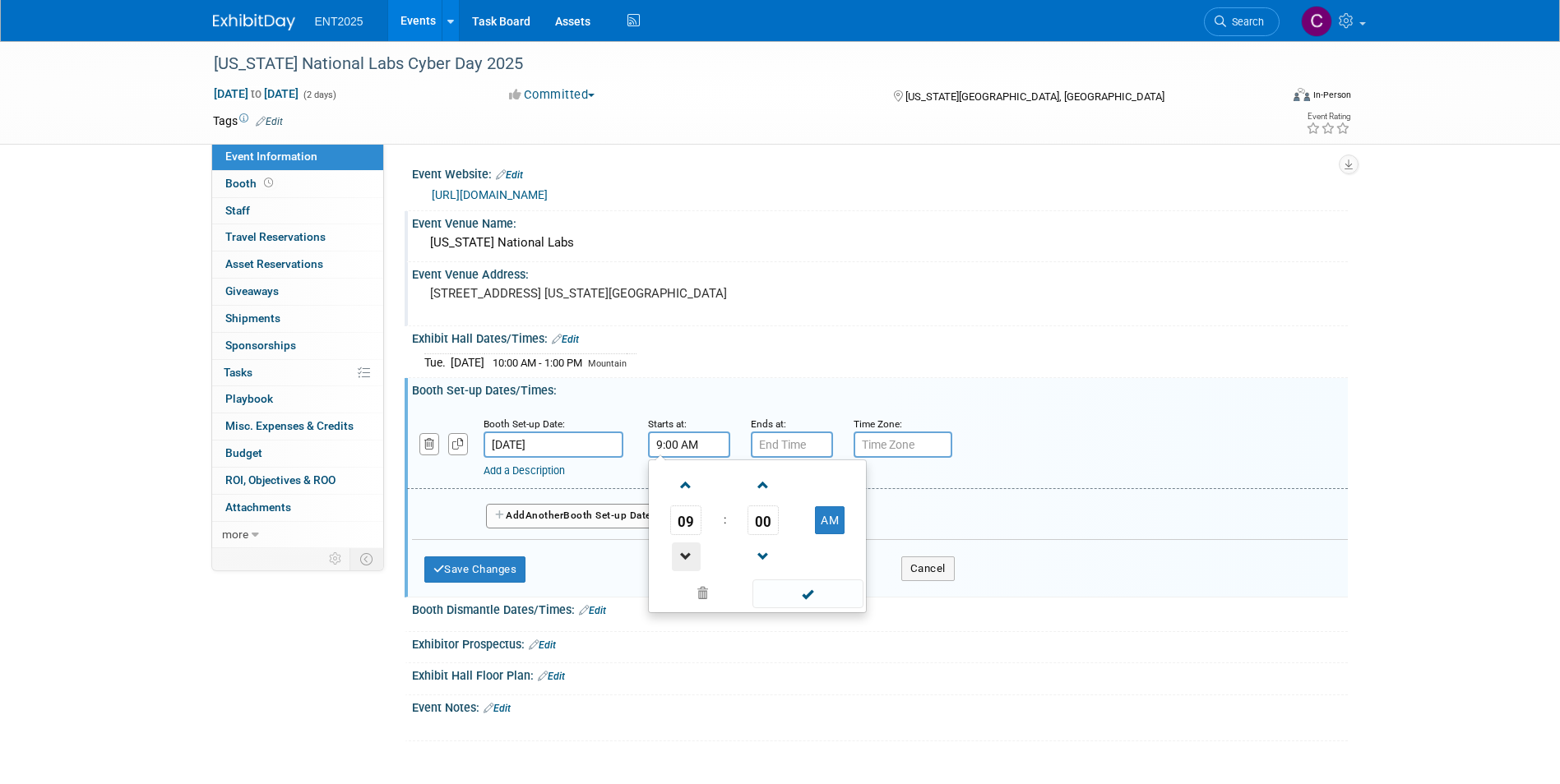
drag, startPoint x: 687, startPoint y: 562, endPoint x: 697, endPoint y: 536, distance: 27.9
click at [687, 561] on span at bounding box center [685, 556] width 28 height 28
type input "8:00 AM"
click at [771, 448] on input "7:00 PM" at bounding box center [792, 444] width 83 height 27
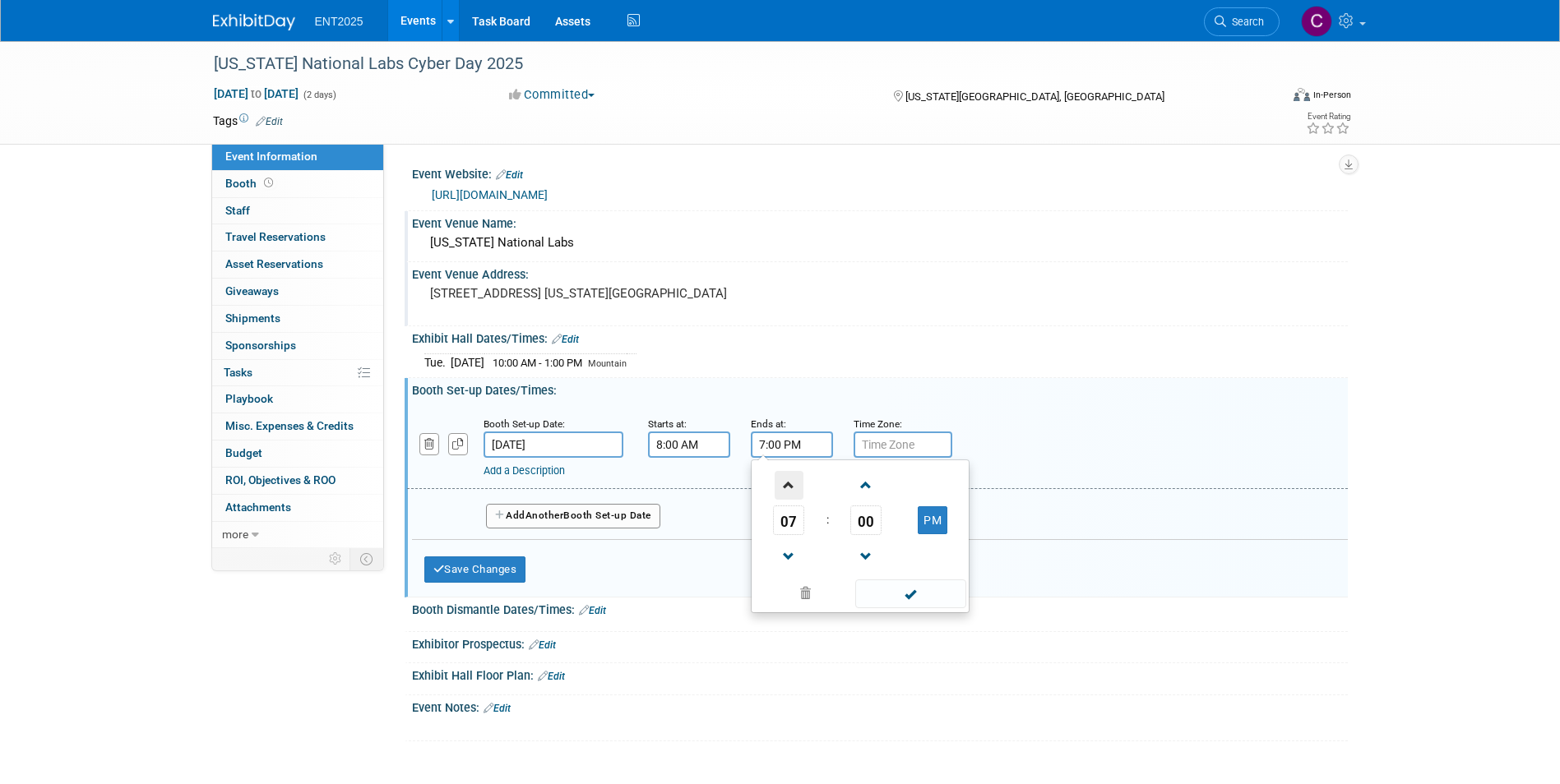
click at [793, 482] on span at bounding box center [789, 485] width 28 height 28
click at [863, 484] on span at bounding box center [866, 485] width 28 height 28
click at [863, 485] on span at bounding box center [866, 485] width 28 height 28
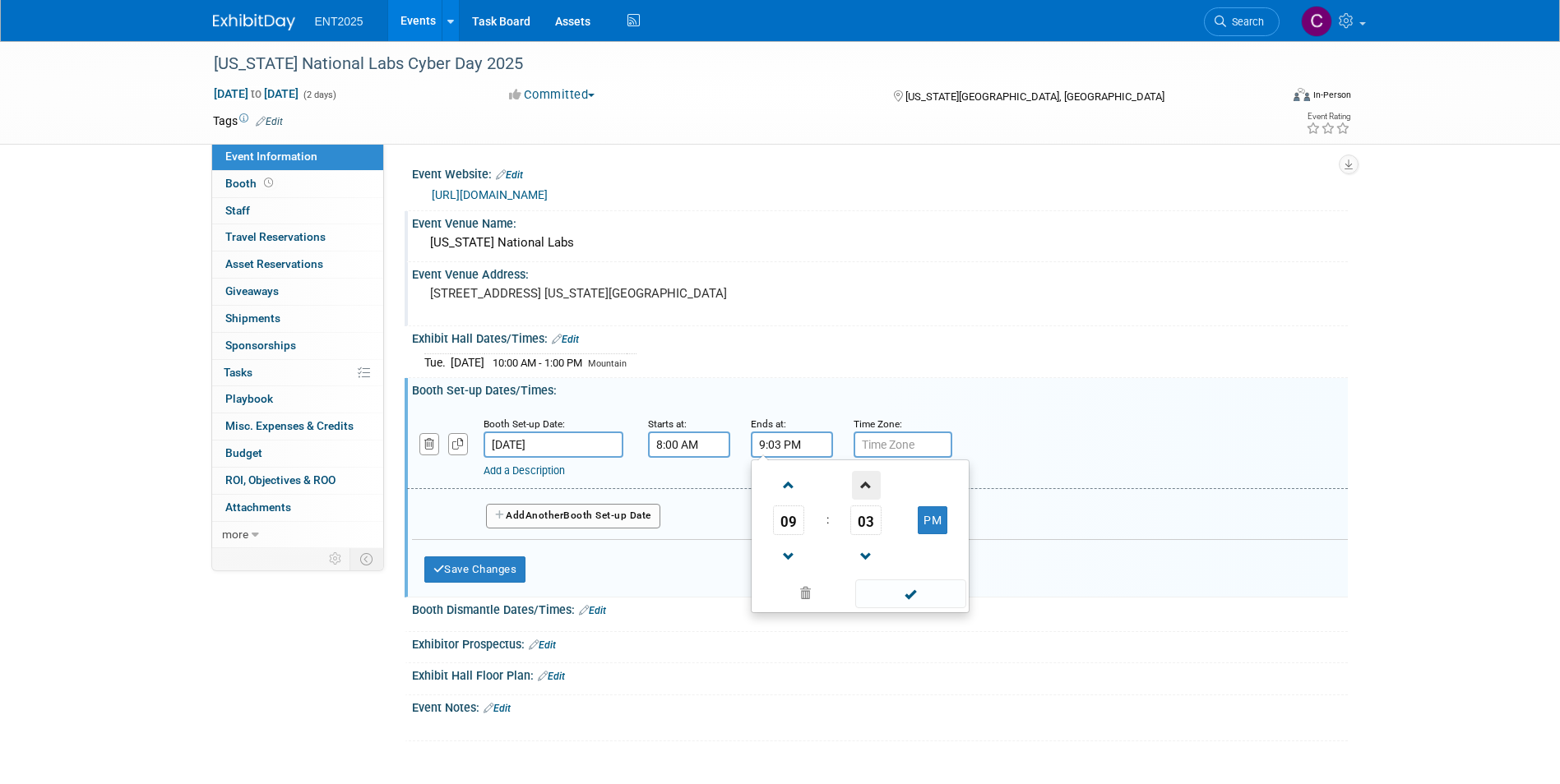
click at [863, 485] on span at bounding box center [866, 485] width 28 height 28
click at [863, 519] on span "04" at bounding box center [866, 520] width 31 height 29
click at [879, 525] on td "30" at bounding box center [886, 530] width 52 height 45
type input "9:30 PM"
click at [874, 456] on input "text" at bounding box center [903, 444] width 99 height 27
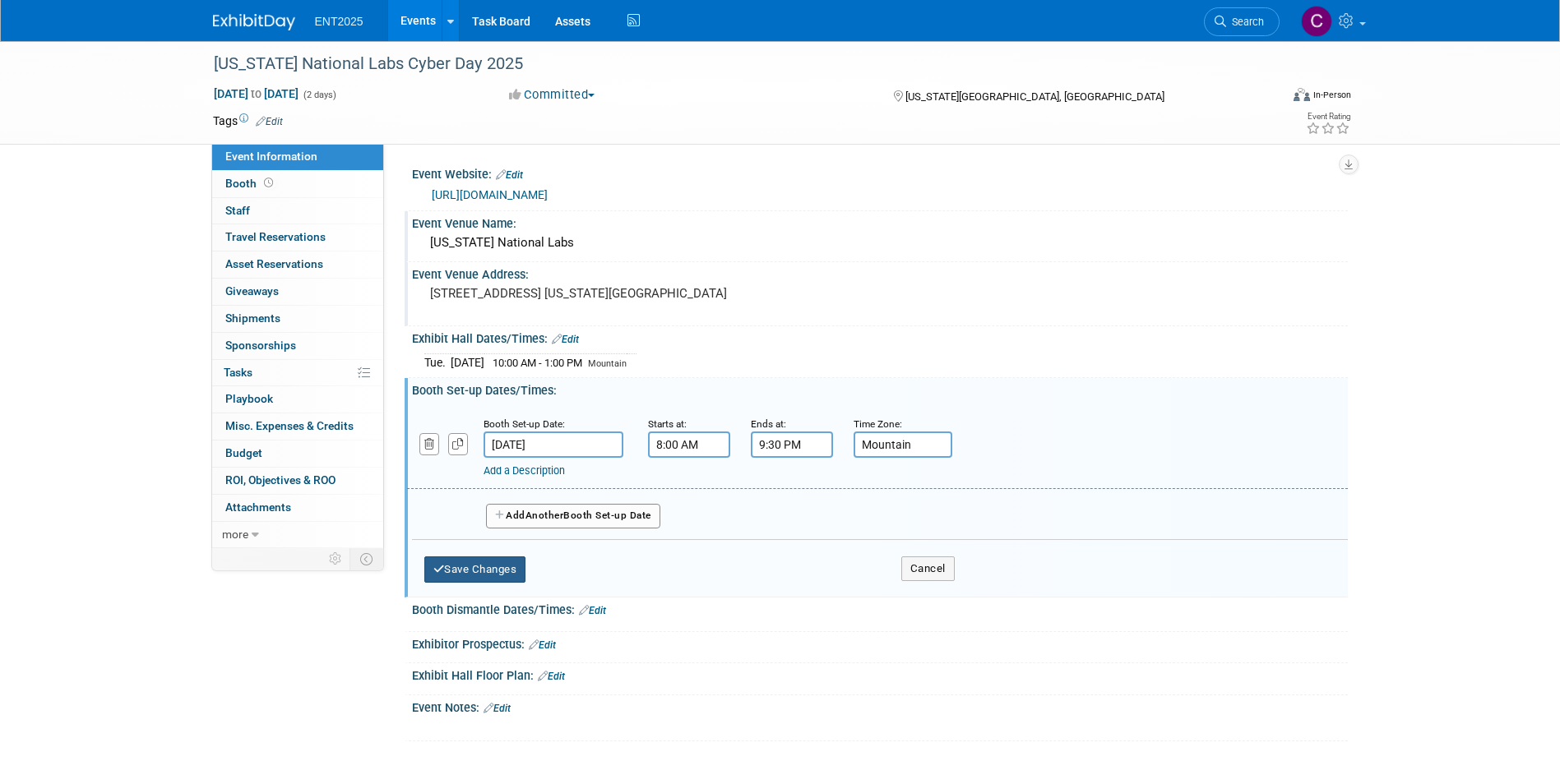
type input "Mountain"
click at [448, 560] on button "Save Changes" at bounding box center [475, 569] width 102 height 27
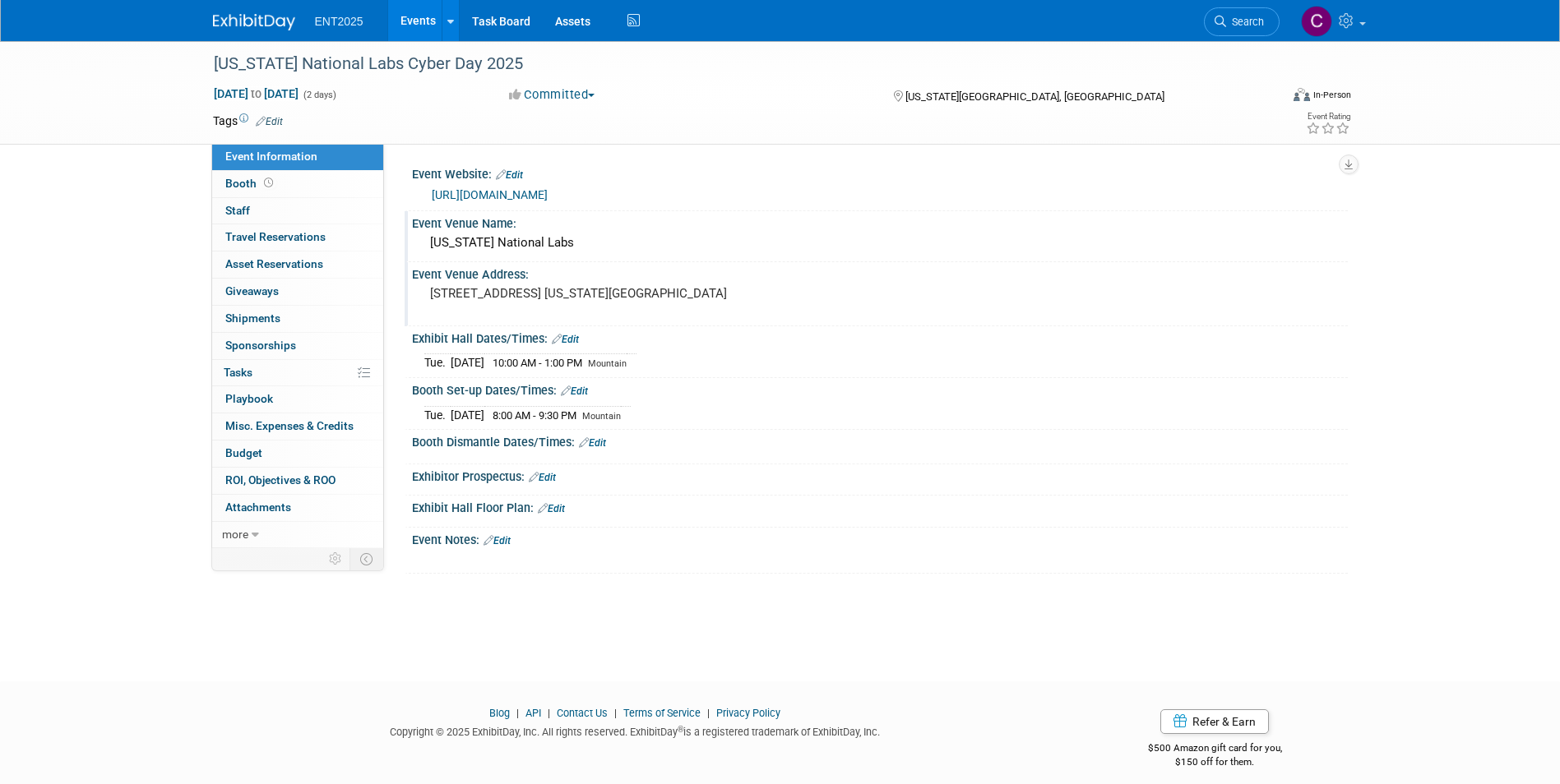
click at [596, 443] on link "Edit" at bounding box center [593, 443] width 28 height 11
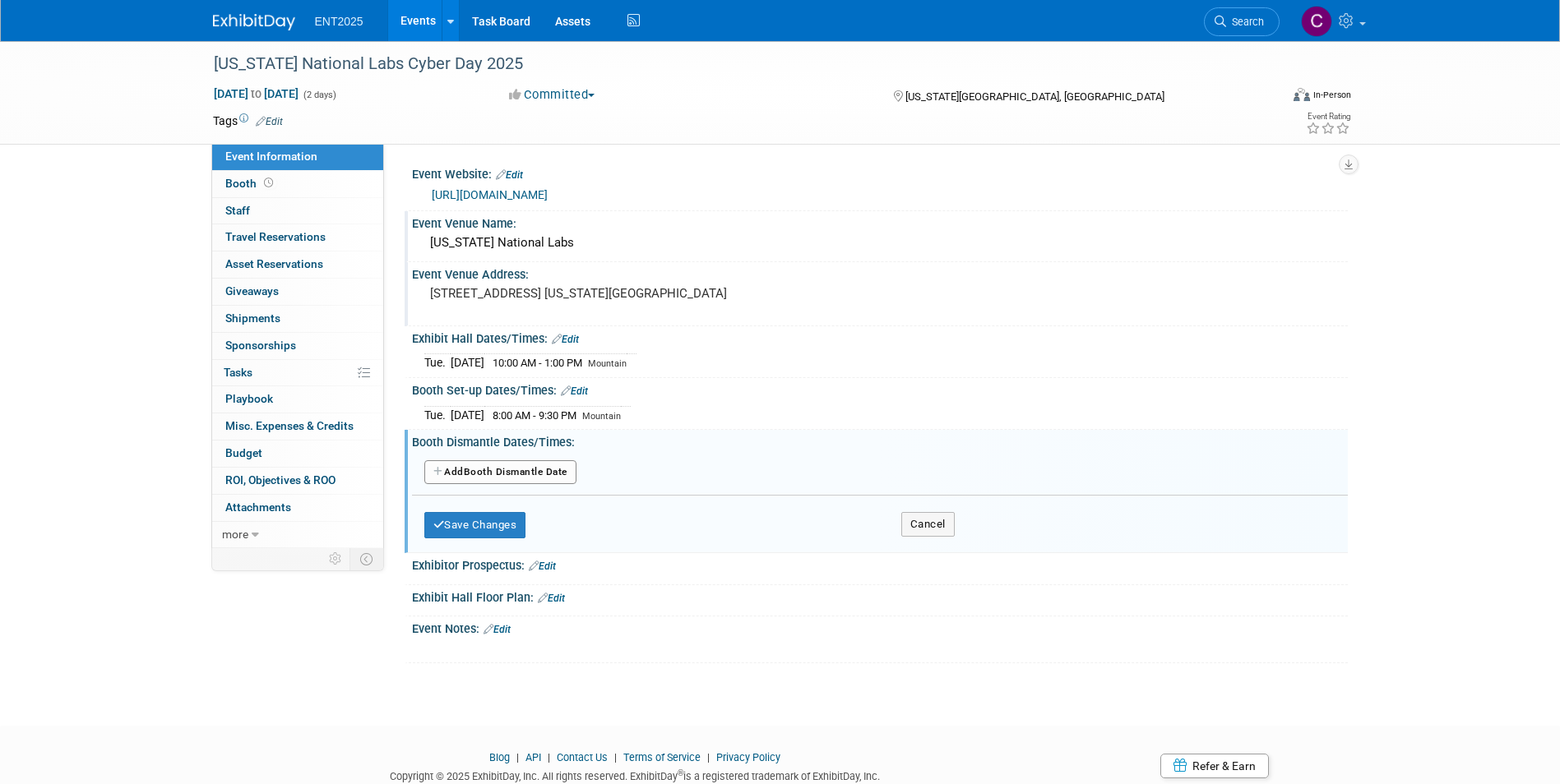
click at [437, 478] on button "Add Another Booth Dismantle Date" at bounding box center [500, 473] width 152 height 25
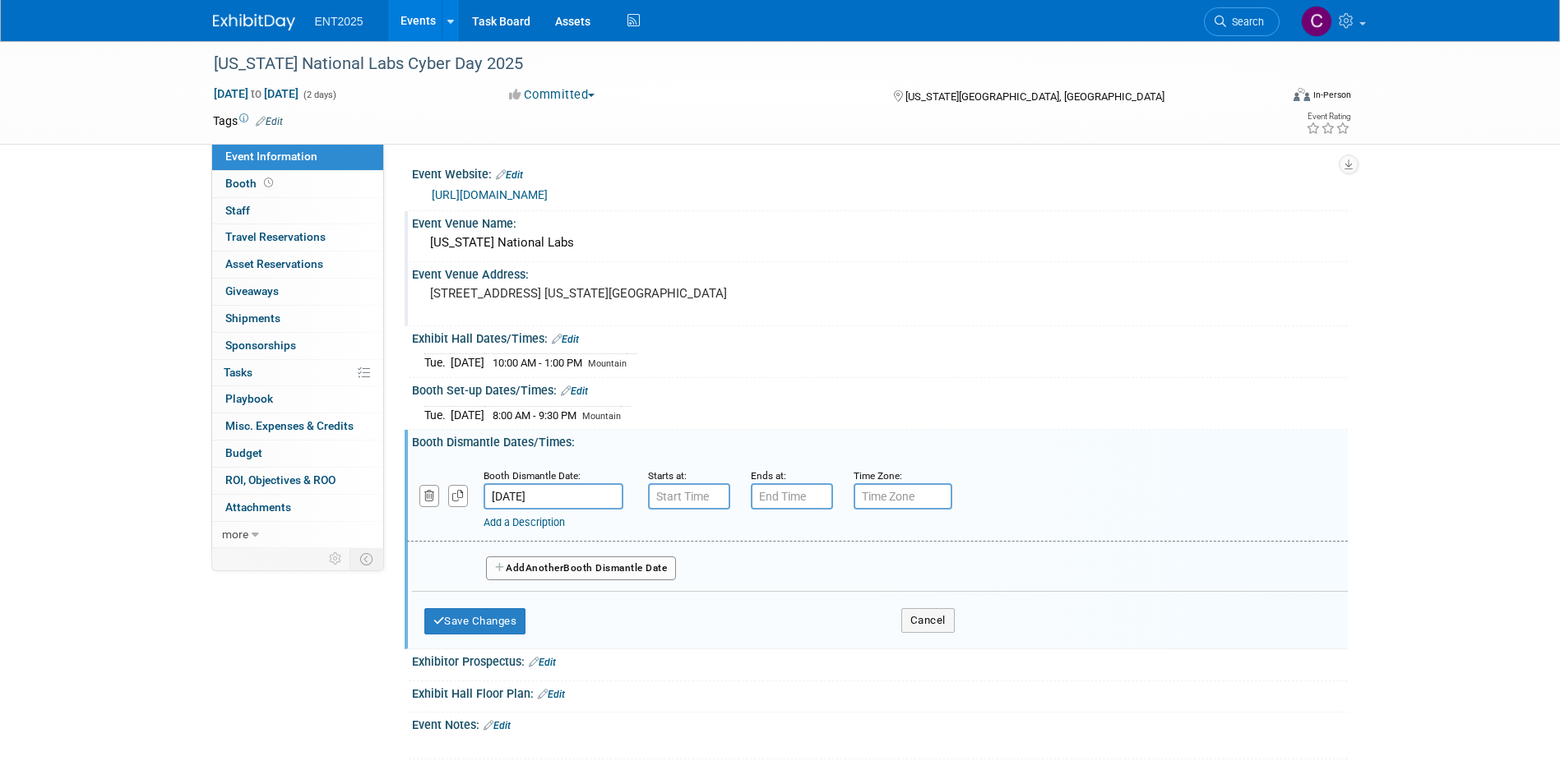
click at [531, 494] on input "[DATE]" at bounding box center [553, 496] width 140 height 27
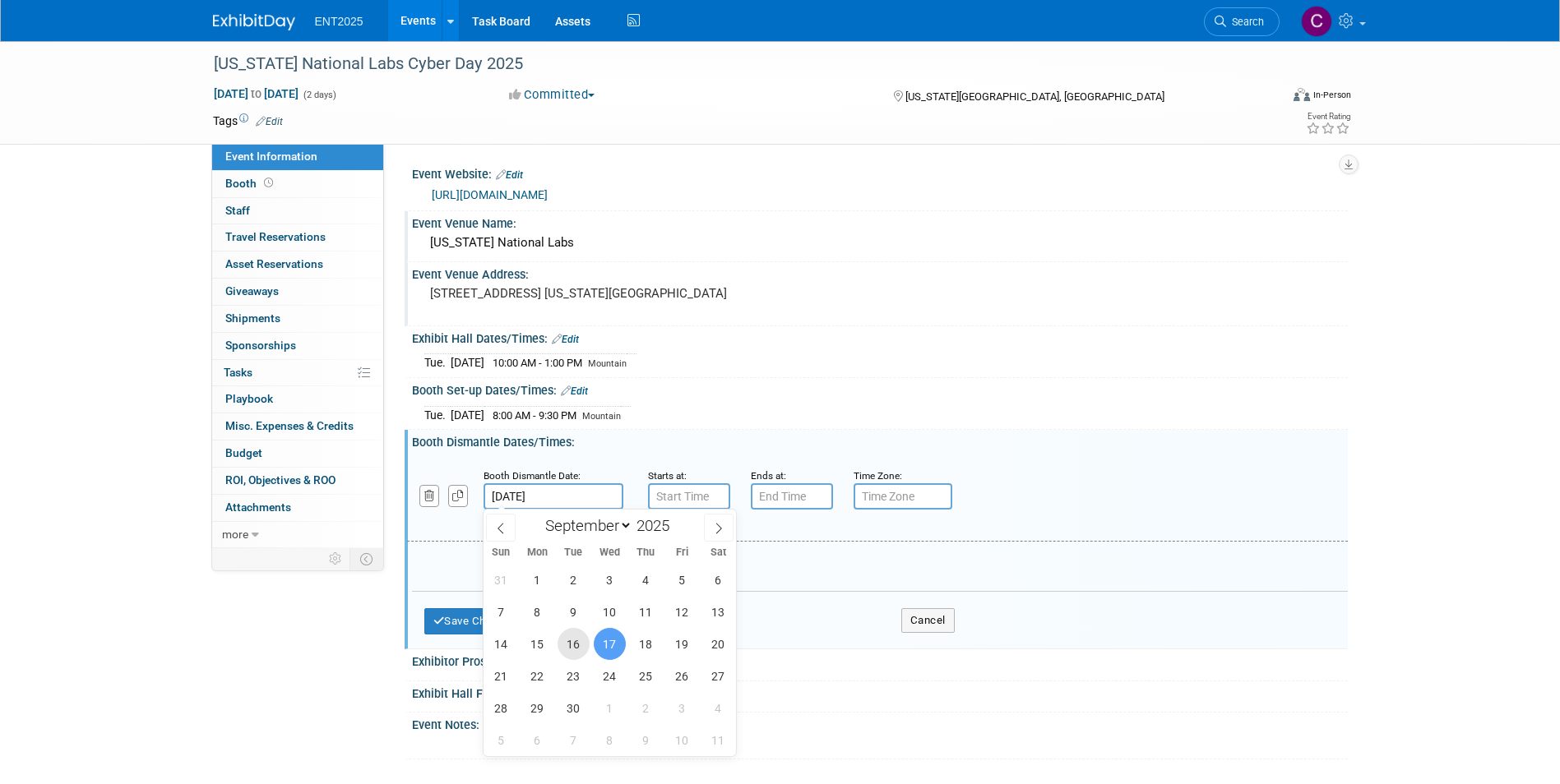
click at [578, 644] on span "16" at bounding box center [573, 644] width 32 height 32
type input "[DATE]"
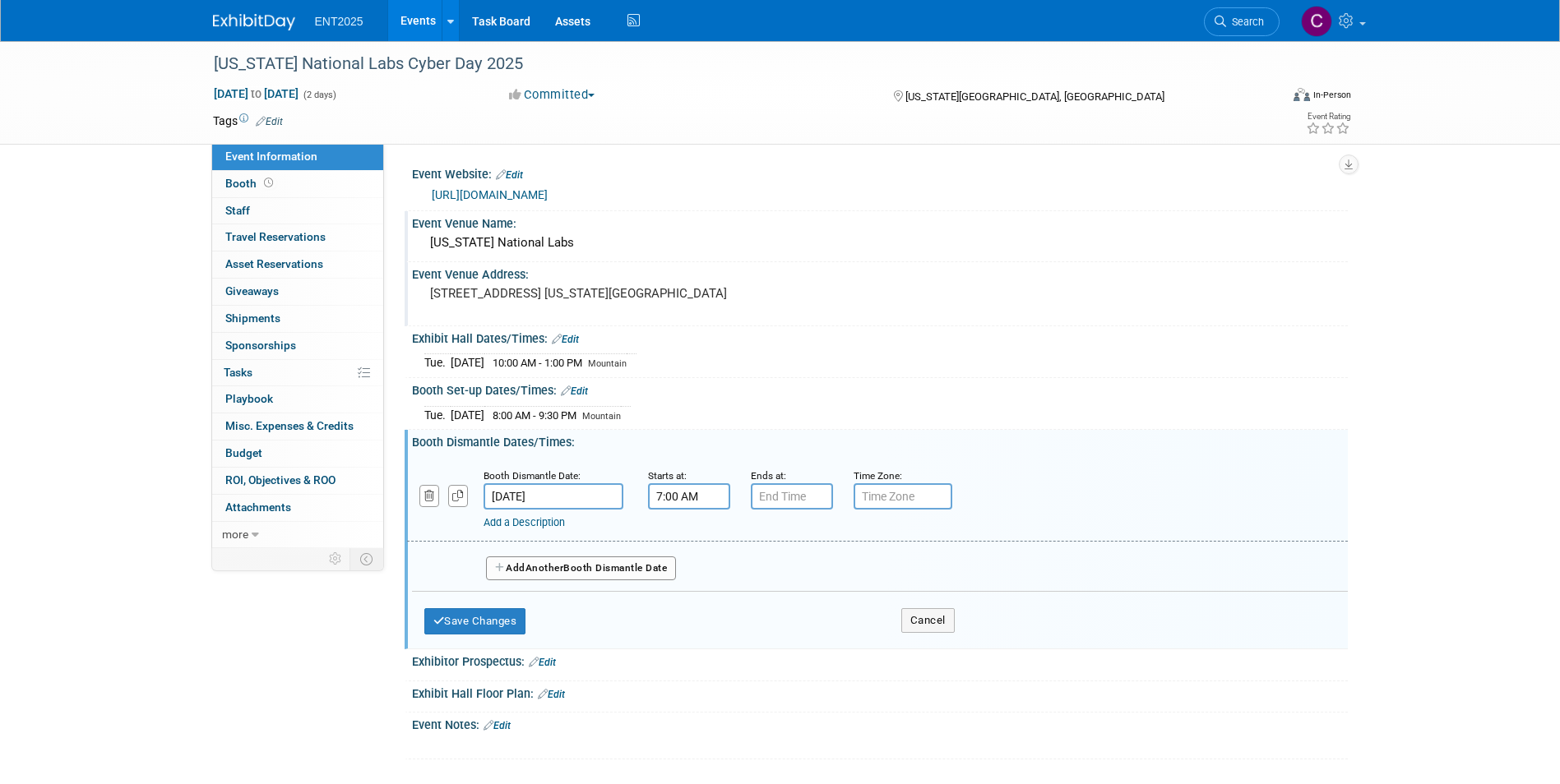
click at [664, 494] on input "7:00 AM" at bounding box center [690, 496] width 83 height 27
click at [683, 534] on span at bounding box center [685, 536] width 28 height 28
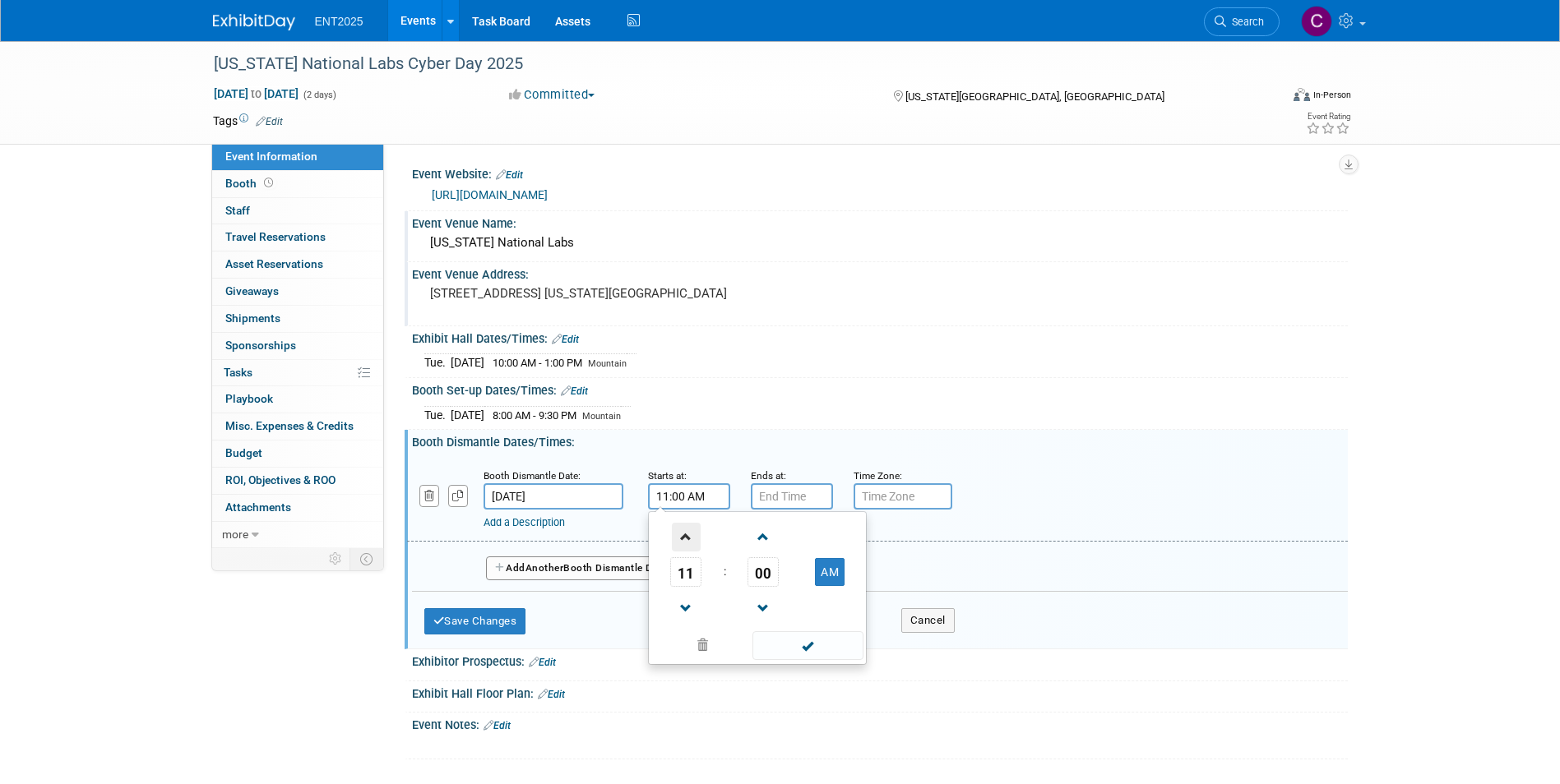
click at [683, 534] on span at bounding box center [685, 536] width 28 height 28
type input "1:00 PM"
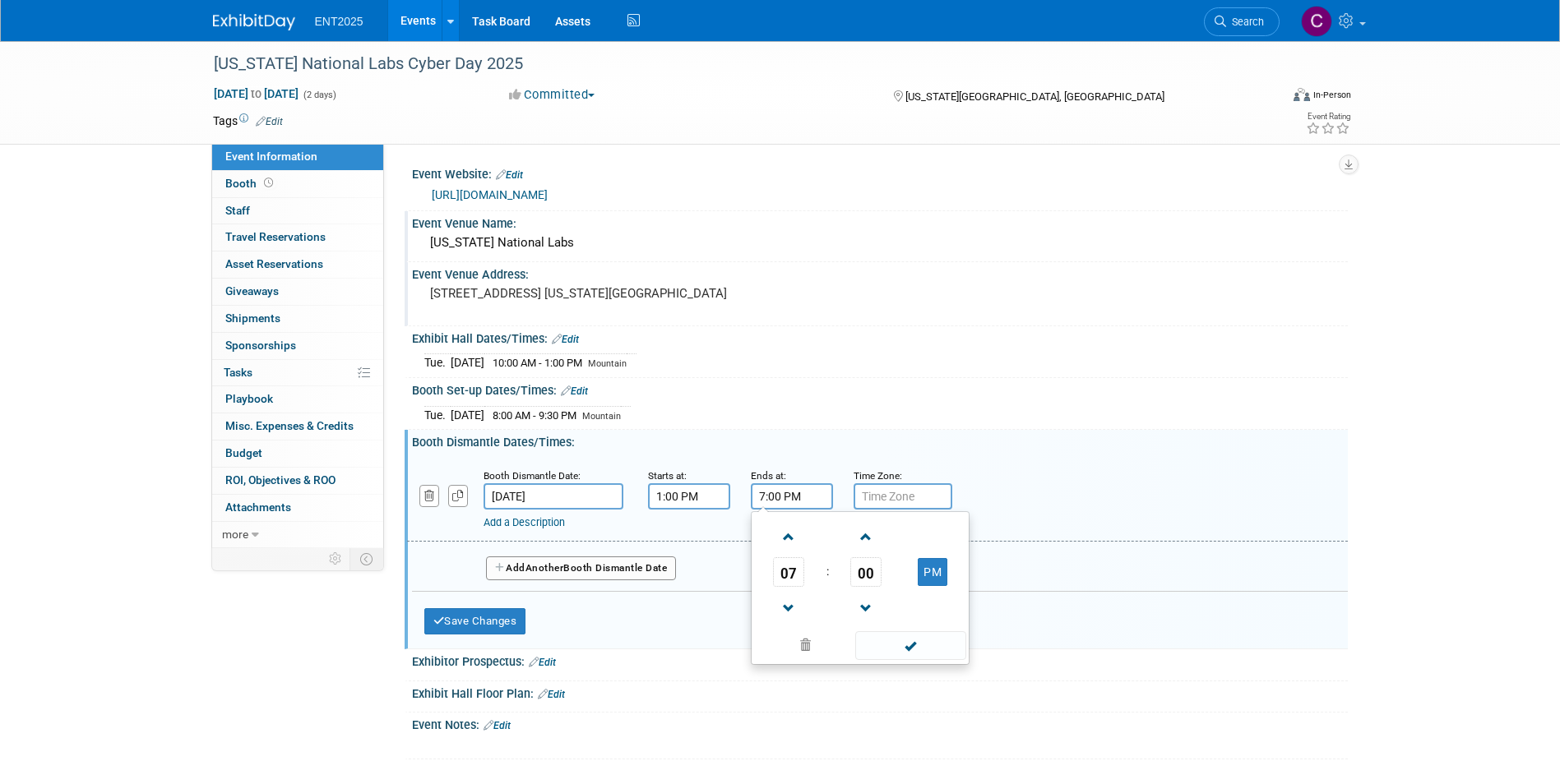
click at [783, 505] on input "7:00 PM" at bounding box center [792, 496] width 83 height 27
click at [791, 535] on span at bounding box center [789, 536] width 28 height 28
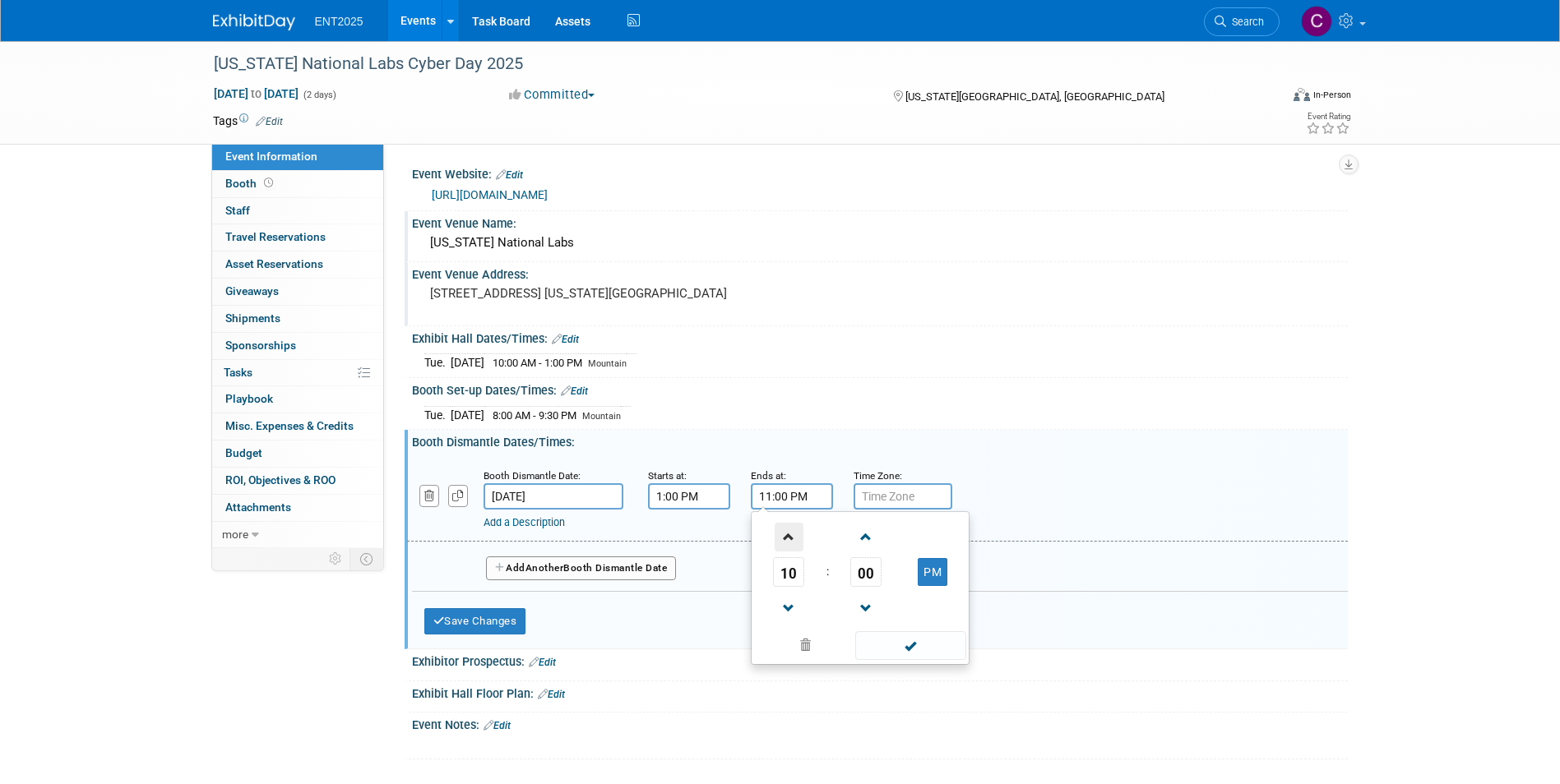
click at [791, 535] on span at bounding box center [789, 536] width 28 height 28
click at [791, 601] on span at bounding box center [789, 608] width 28 height 28
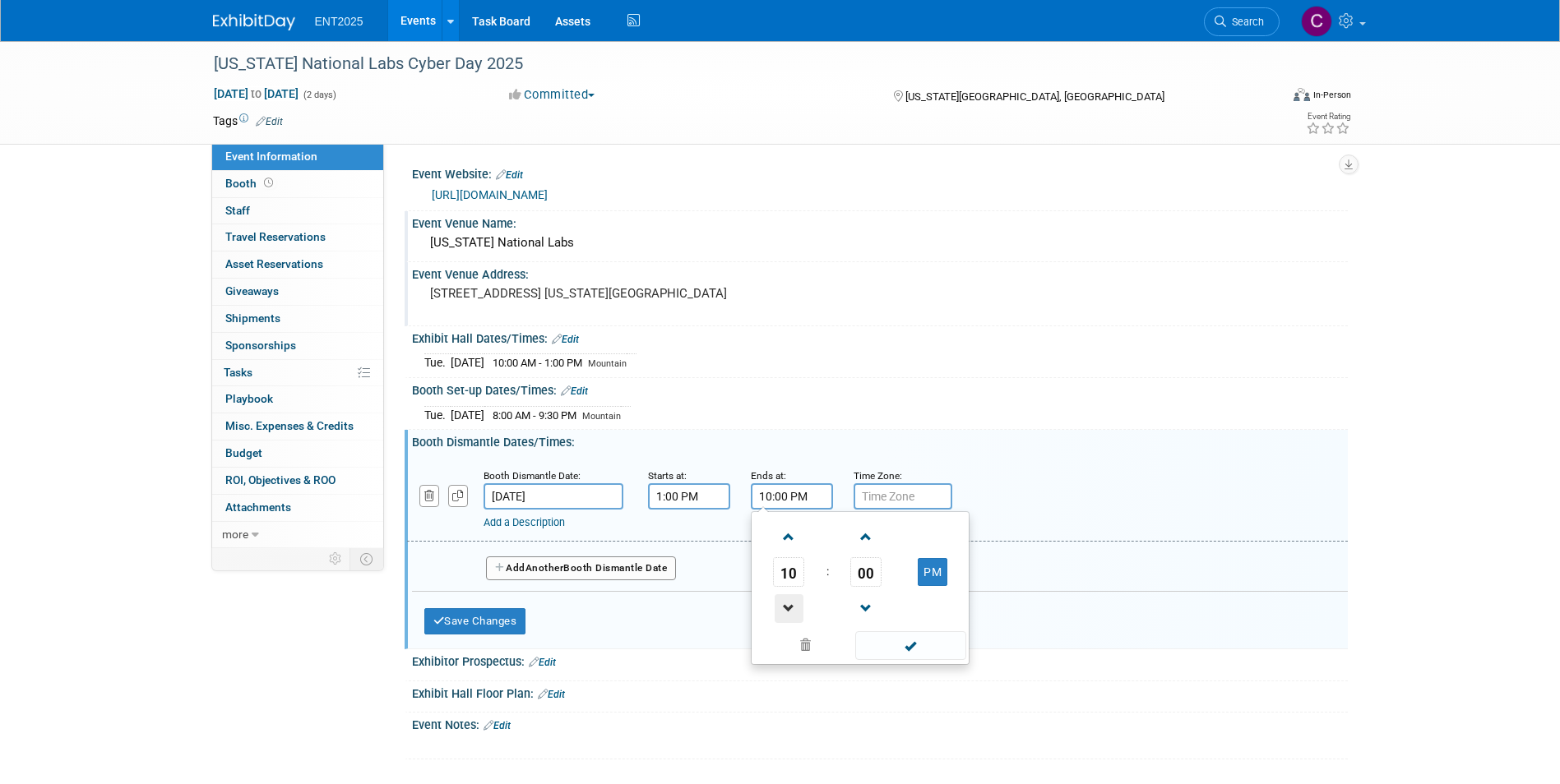
click at [791, 601] on span at bounding box center [789, 608] width 28 height 28
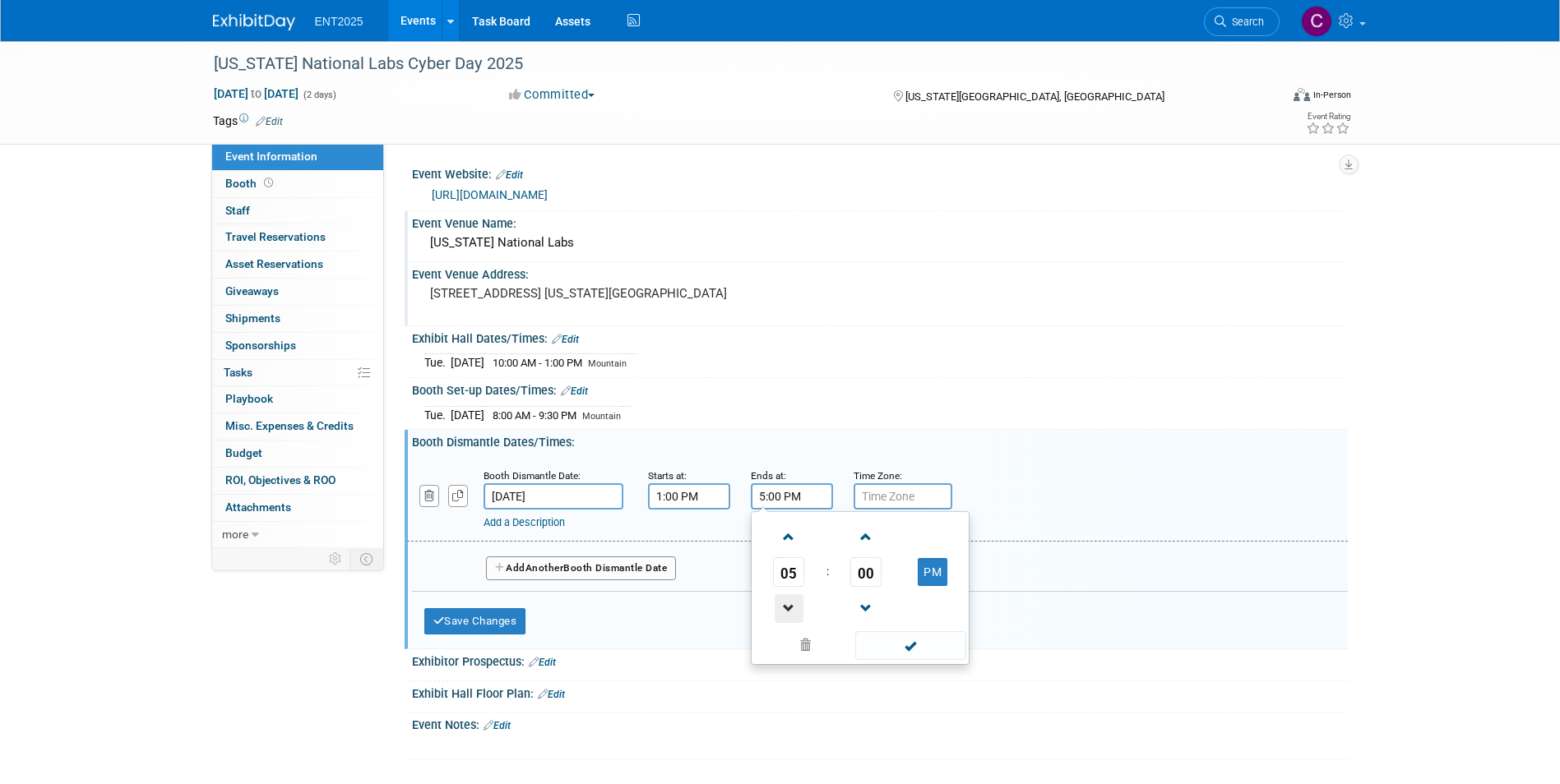
click at [791, 601] on span at bounding box center [789, 608] width 28 height 28
type input "3:00 PM"
click at [905, 644] on span at bounding box center [911, 646] width 111 height 28
click at [478, 618] on button "Save Changes" at bounding box center [475, 622] width 102 height 27
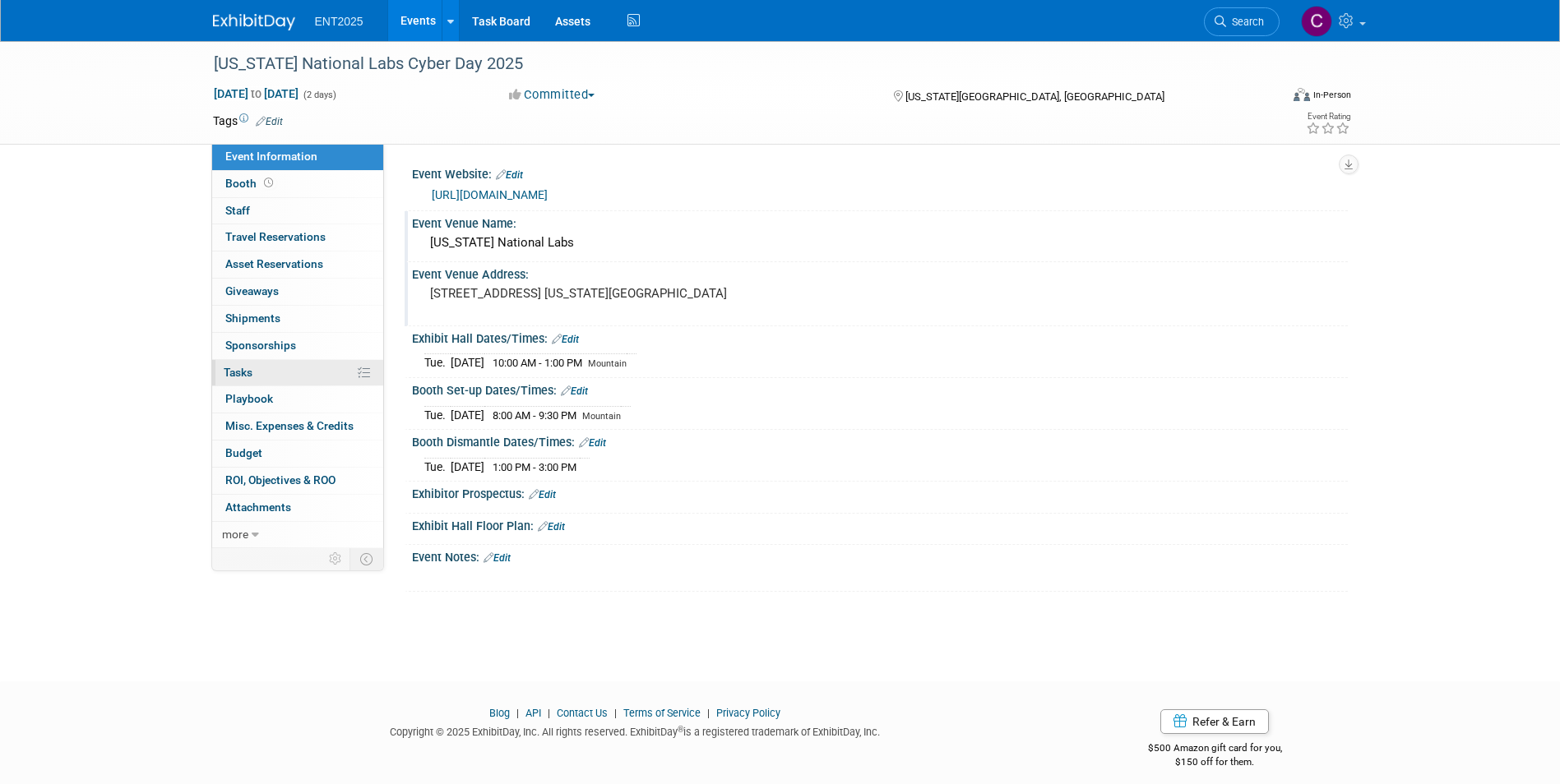
click at [236, 369] on span "Tasks 0%" at bounding box center [237, 372] width 28 height 13
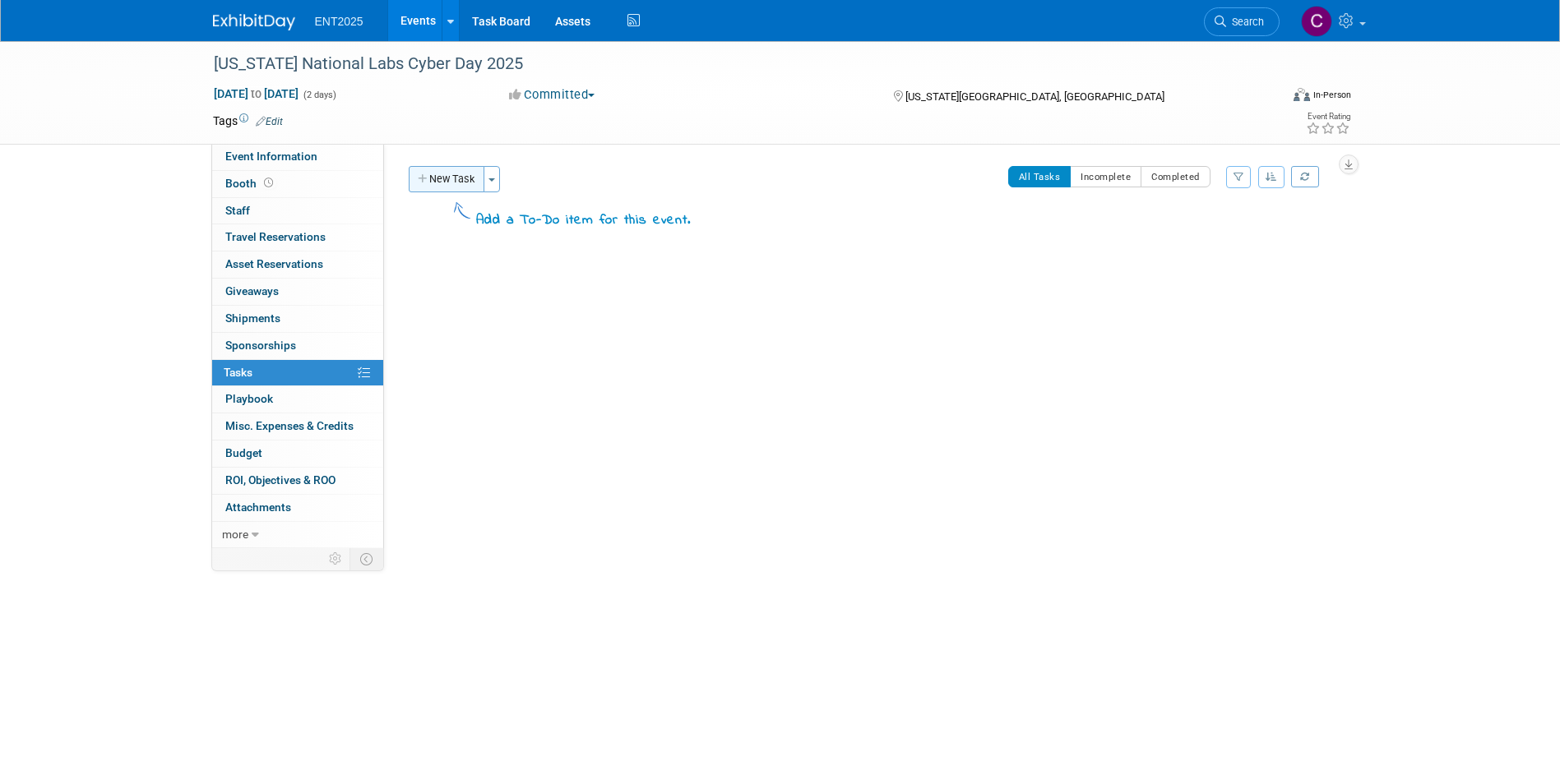
click at [415, 172] on button "New Task" at bounding box center [446, 179] width 76 height 27
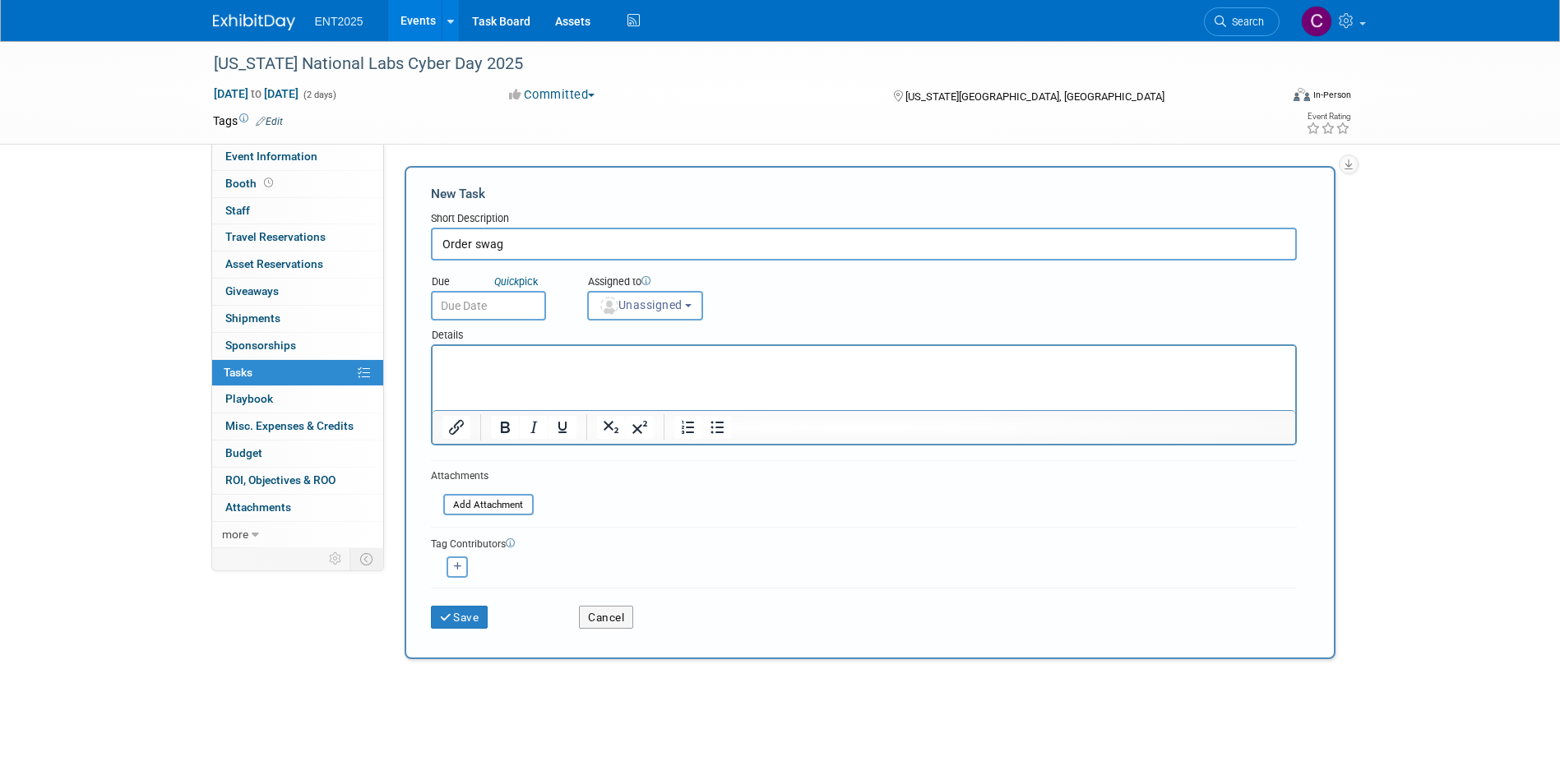
type input "Order swag"
click at [475, 305] on input "text" at bounding box center [488, 306] width 115 height 29
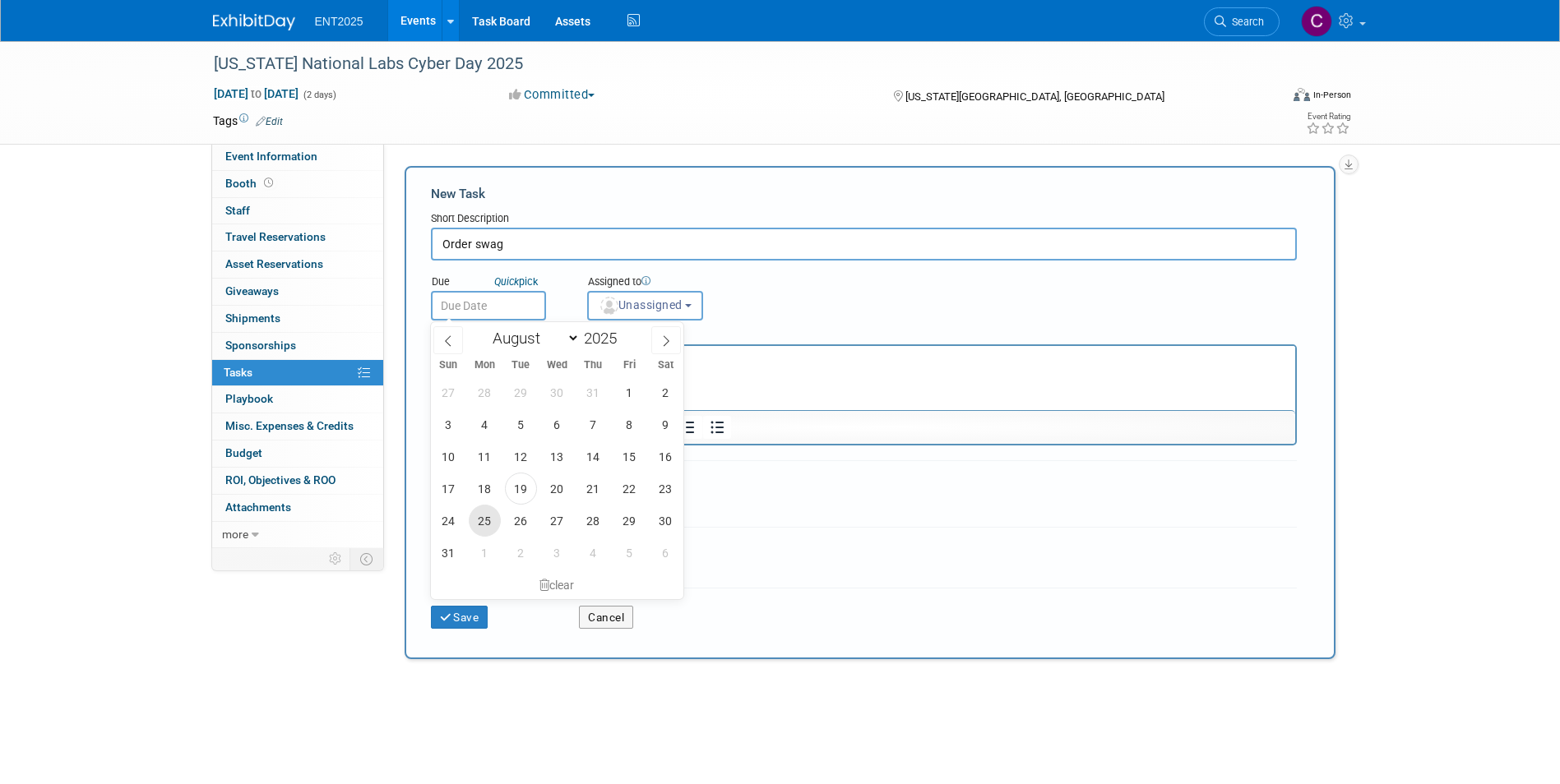
click at [478, 519] on span "25" at bounding box center [484, 520] width 32 height 32
type input "[DATE]"
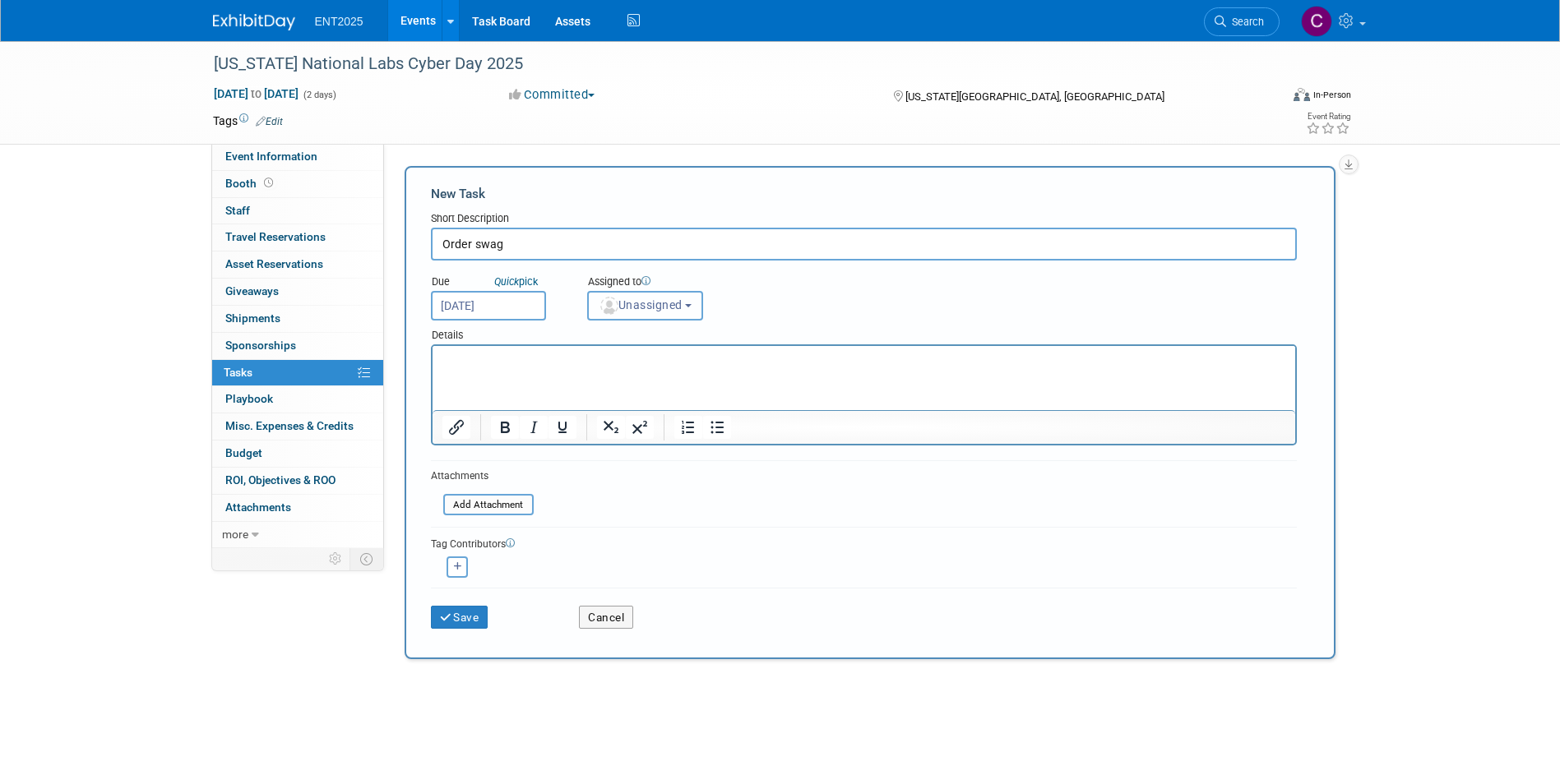
click at [692, 303] on button "Unassigned" at bounding box center [646, 306] width 117 height 29
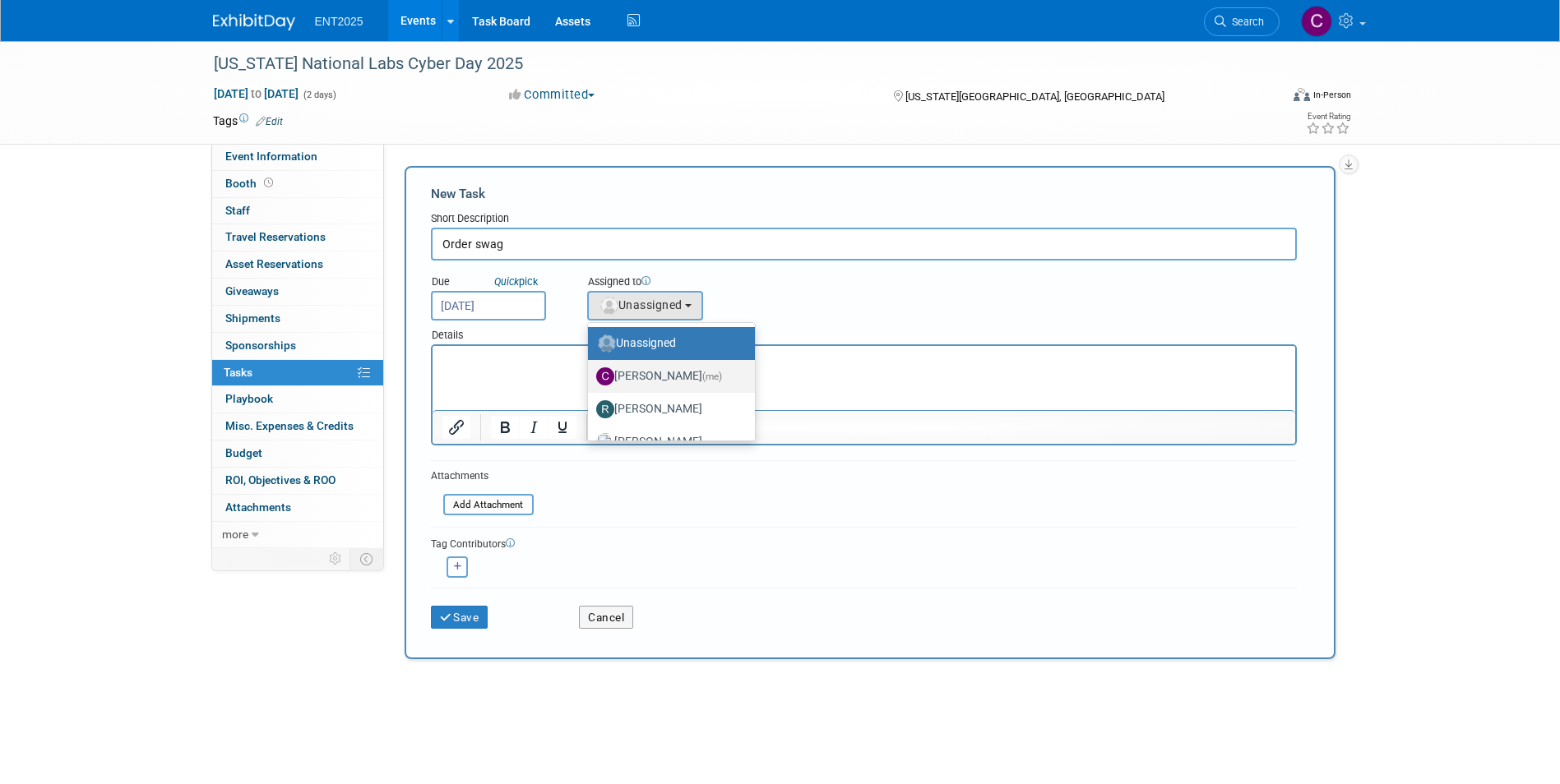
click at [673, 373] on label "[PERSON_NAME] (me)" at bounding box center [666, 377] width 142 height 27
click at [591, 373] on input "[PERSON_NAME] (me)" at bounding box center [585, 374] width 10 height 10
select select "c679912e-9f1b-4cbc-9cec-690f5e98d8db"
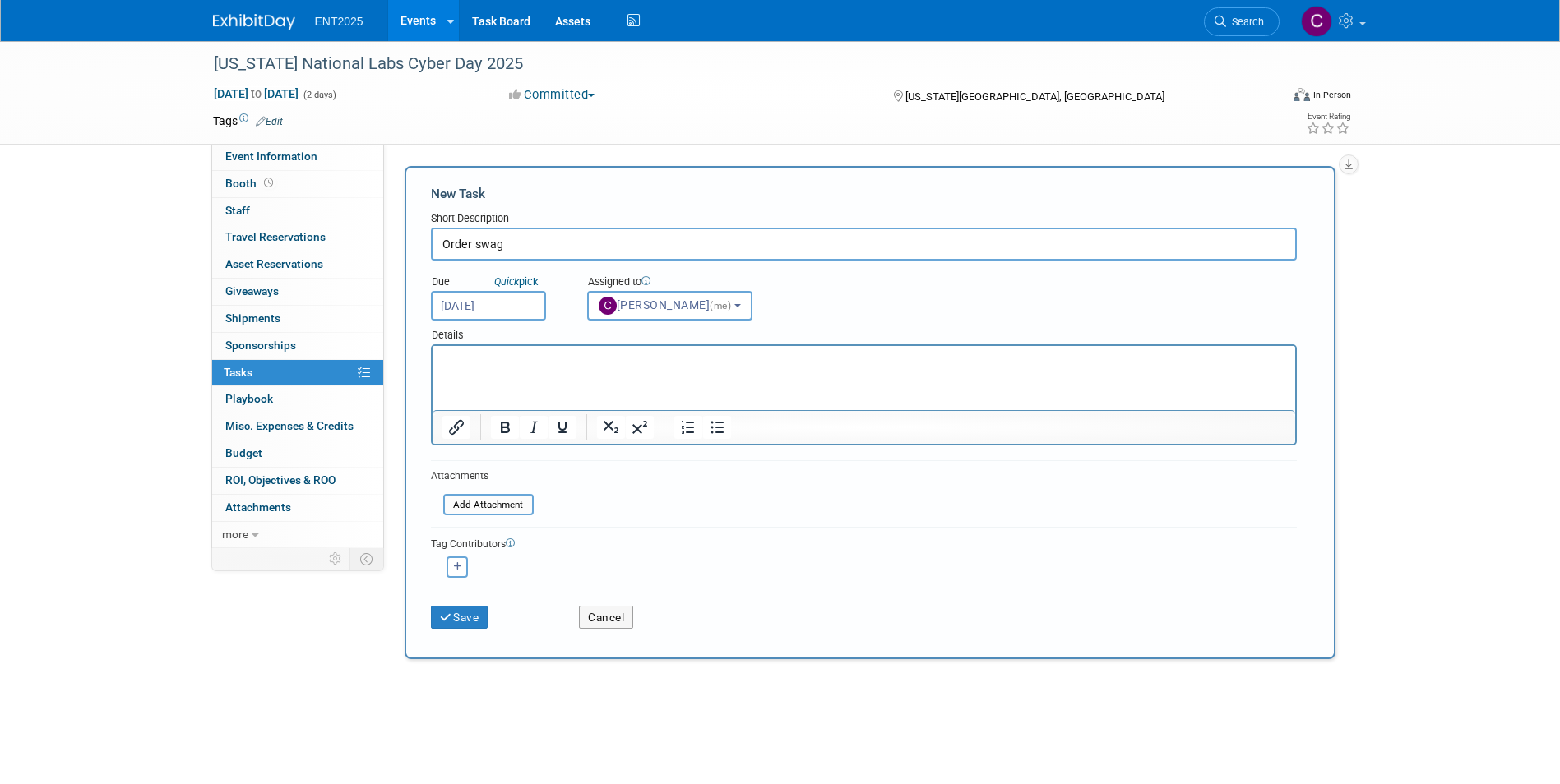
drag, startPoint x: 474, startPoint y: 246, endPoint x: 406, endPoint y: 231, distance: 69.6
click at [406, 231] on div "New Task Short Description Order swag Due Quick pick [DATE] (me) Unassigned" at bounding box center [870, 413] width 931 height 493
type input "swag"
click at [740, 303] on button "[PERSON_NAME] (me)" at bounding box center [670, 306] width 165 height 29
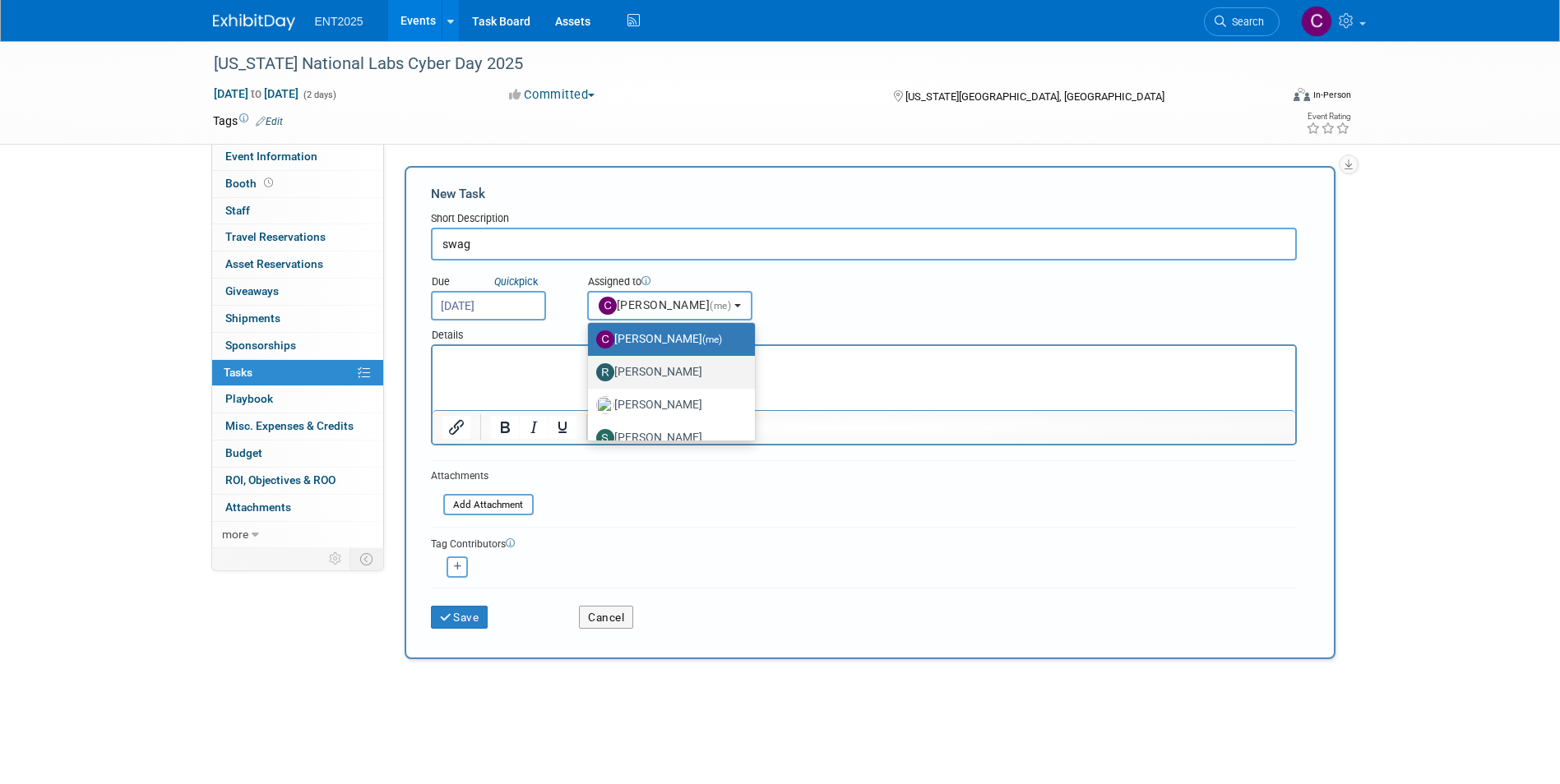
scroll to position [55, 0]
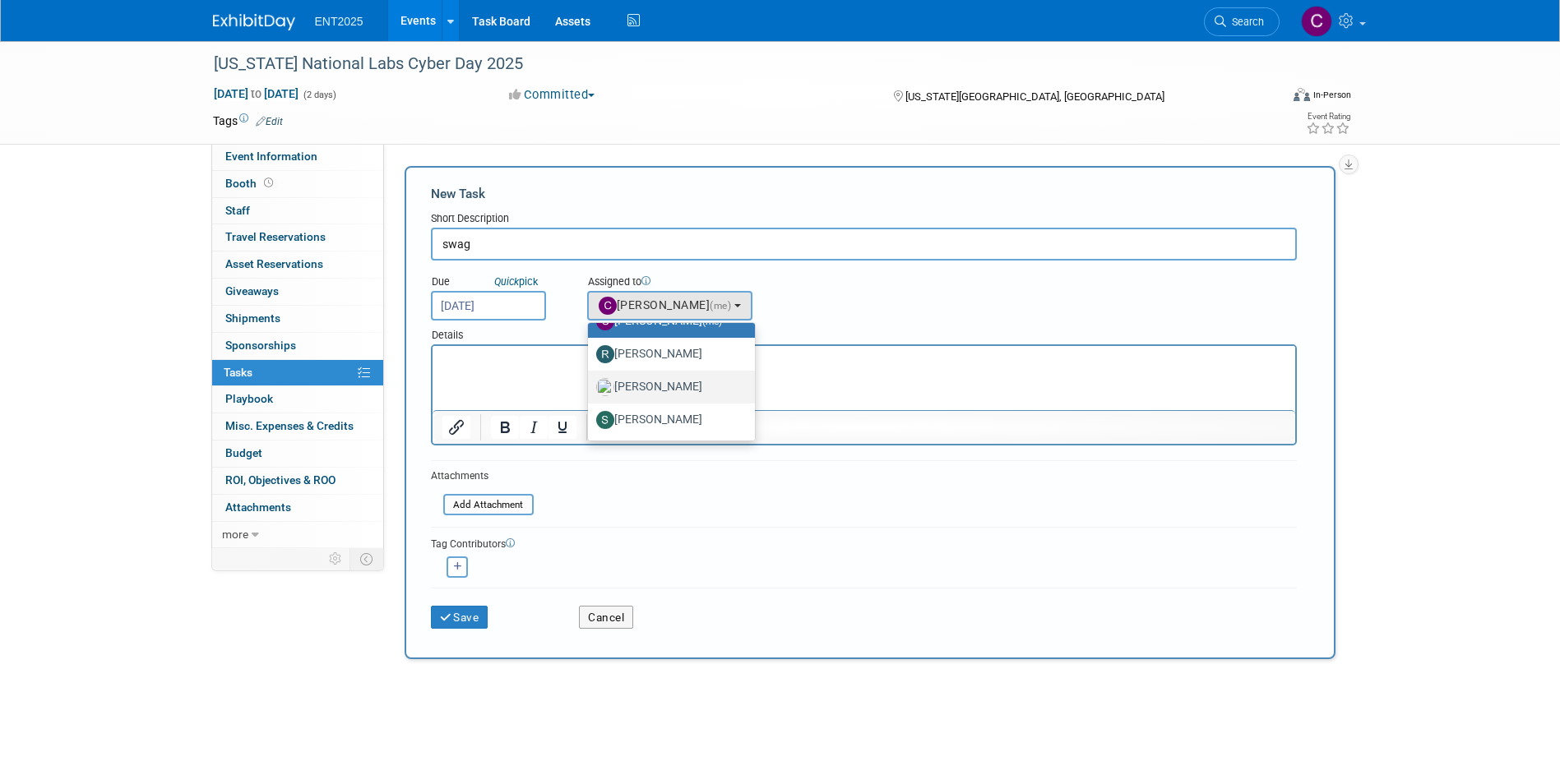
click at [630, 387] on label "[PERSON_NAME]" at bounding box center [666, 387] width 142 height 27
click at [591, 387] on input "[PERSON_NAME]" at bounding box center [585, 385] width 10 height 10
select select "fd414d53-3d64-4b99-a4d4-d4a7ab262892"
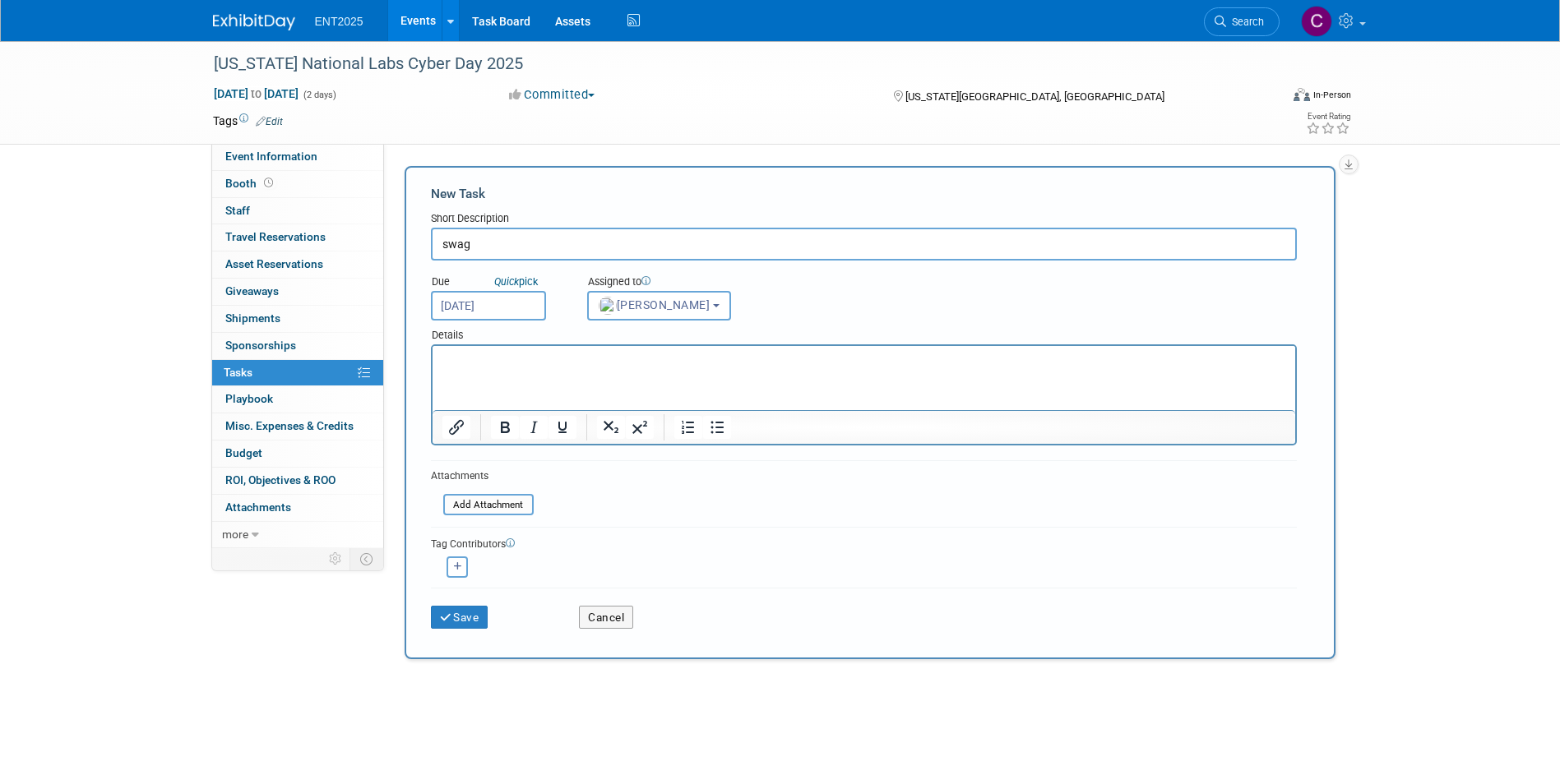
click at [464, 363] on p "Rich Text Area. Press ALT-0 for help." at bounding box center [863, 360] width 844 height 16
click at [461, 621] on button "Save" at bounding box center [459, 617] width 58 height 23
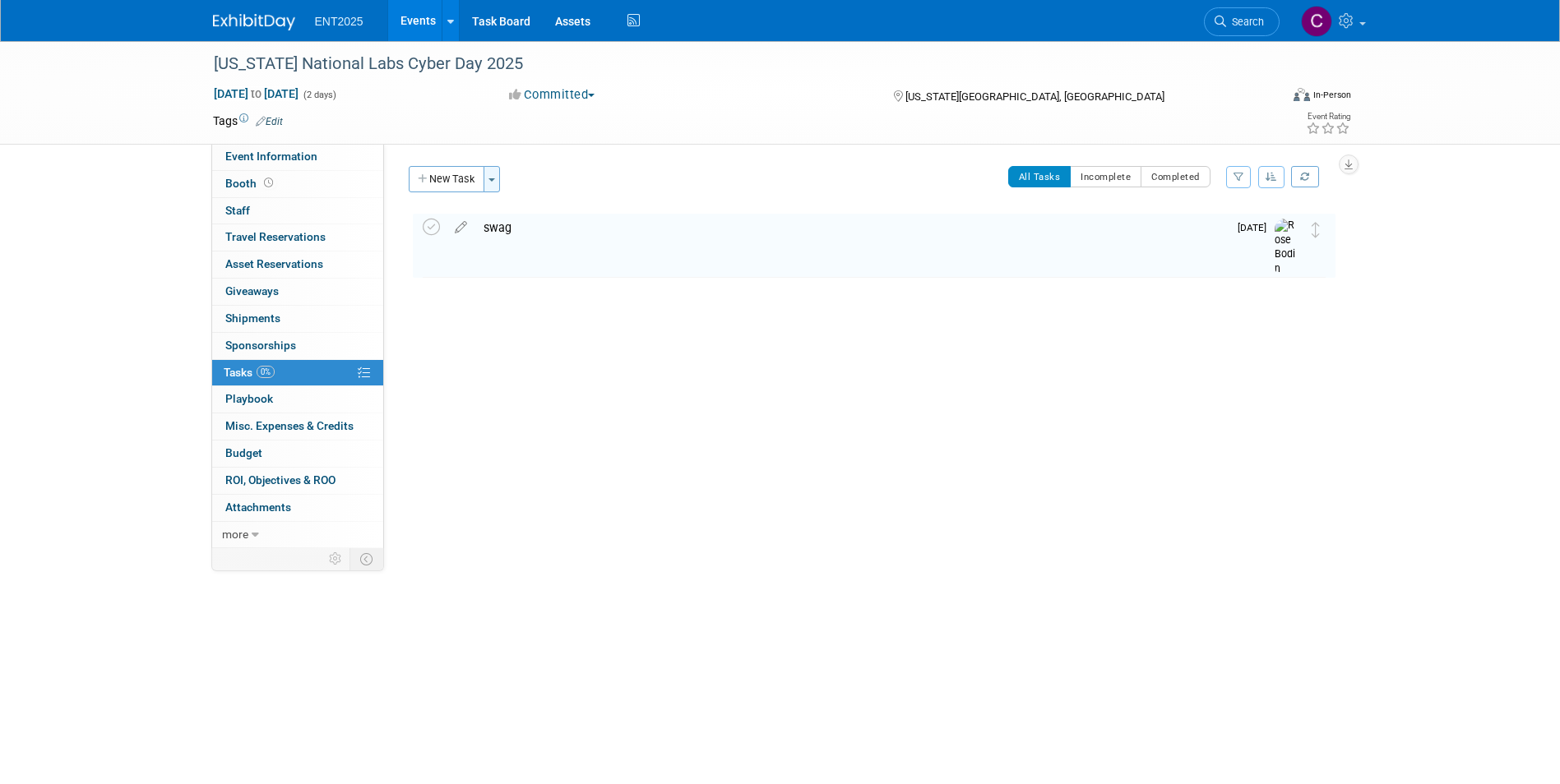
click at [497, 178] on button "Toggle Dropdown" at bounding box center [491, 179] width 16 height 27
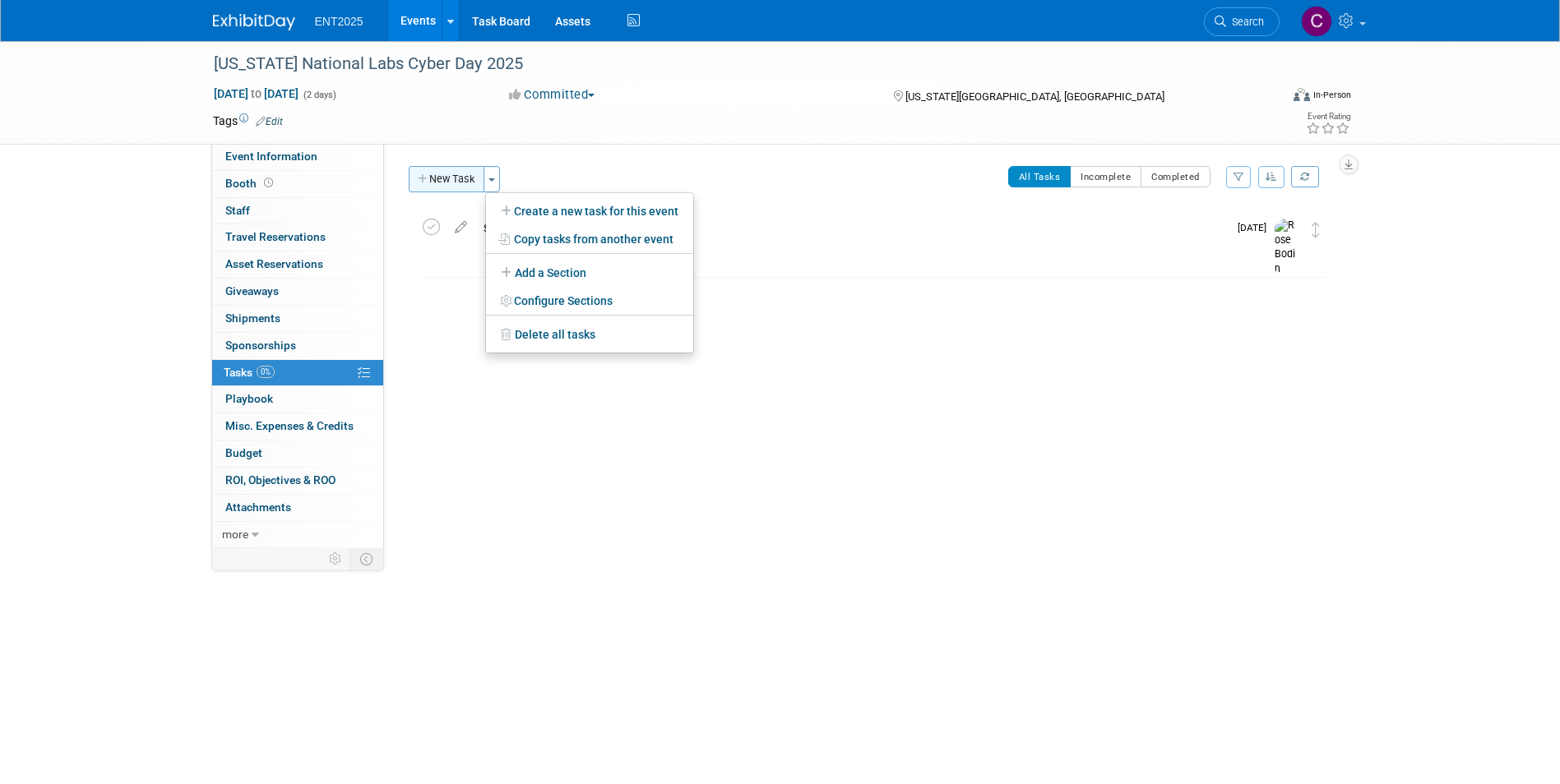
click at [421, 179] on icon "button" at bounding box center [423, 180] width 11 height 10
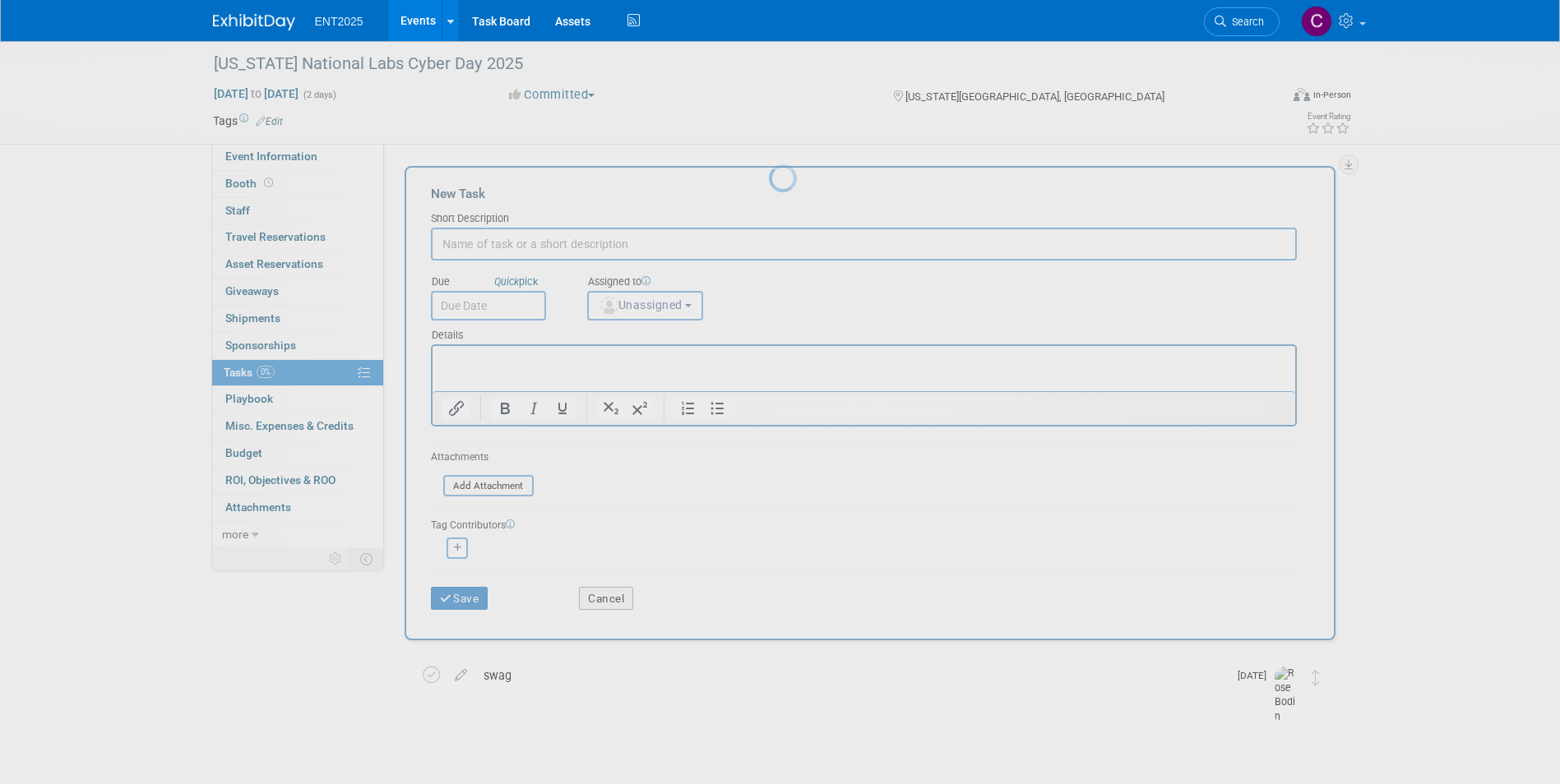
scroll to position [0, 0]
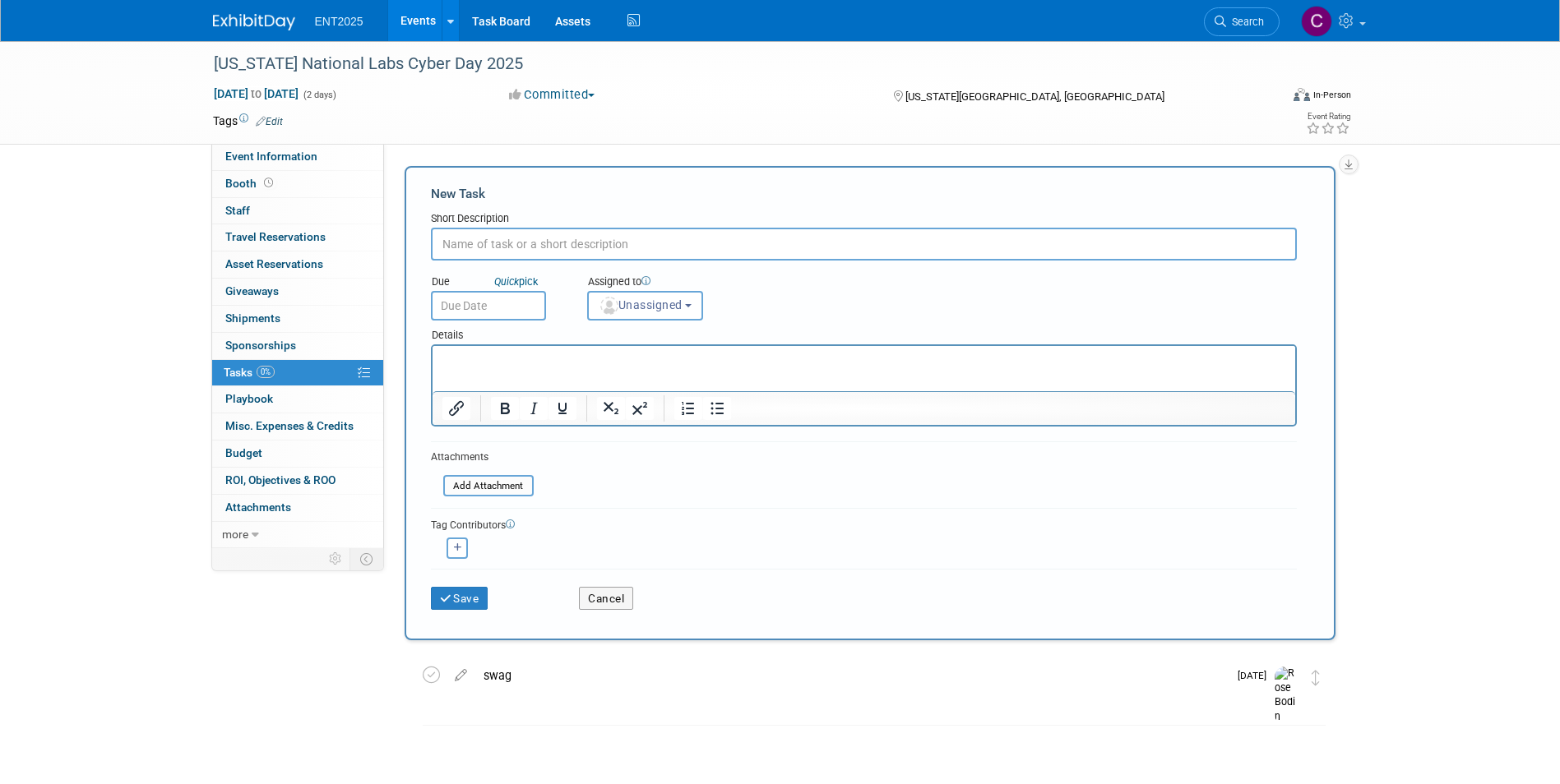
click at [457, 245] on input "text" at bounding box center [863, 244] width 866 height 33
type input "banner"
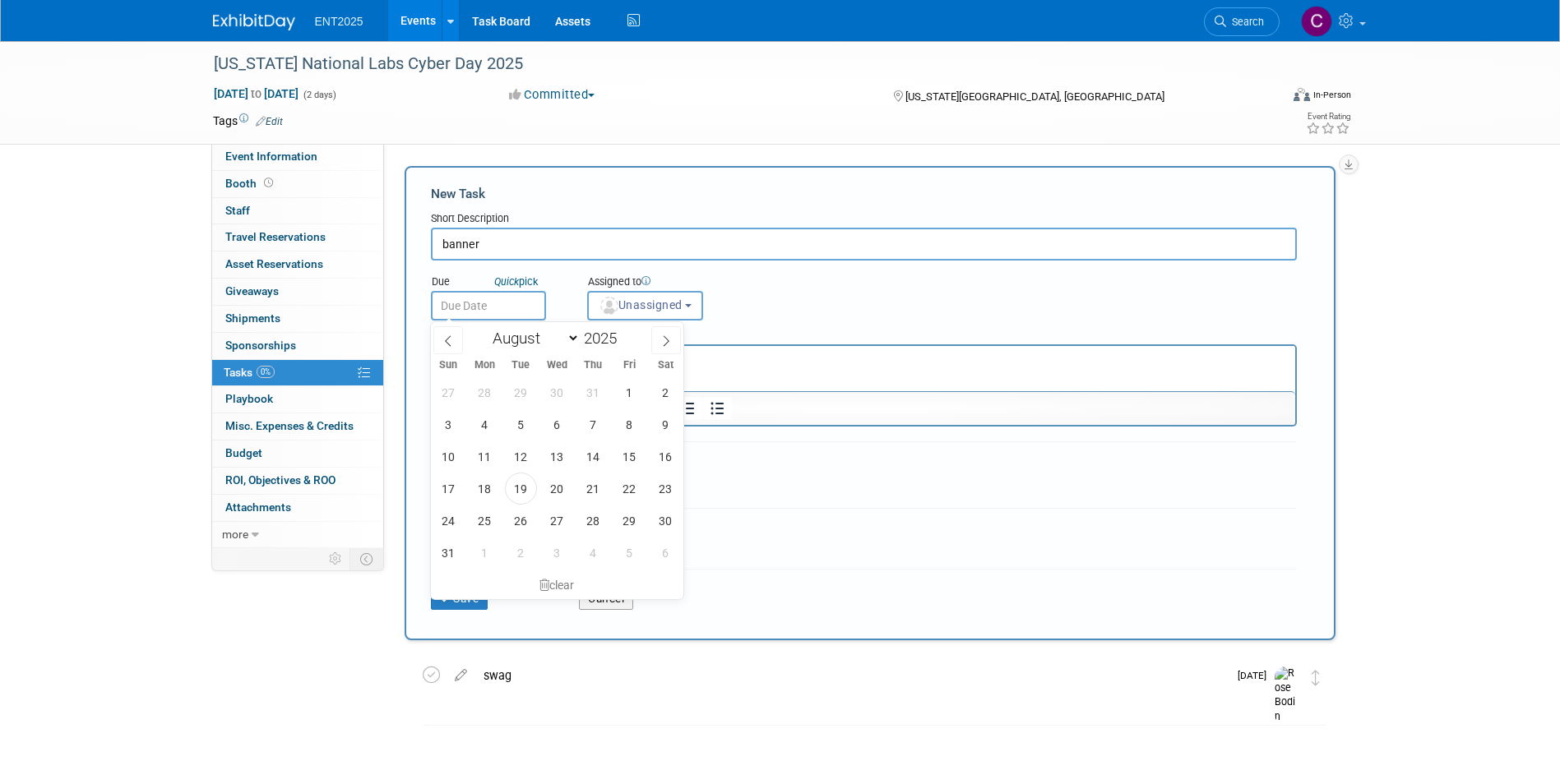
click at [465, 309] on input "text" at bounding box center [488, 306] width 115 height 29
click at [630, 518] on span "29" at bounding box center [629, 520] width 32 height 32
type input "[DATE]"
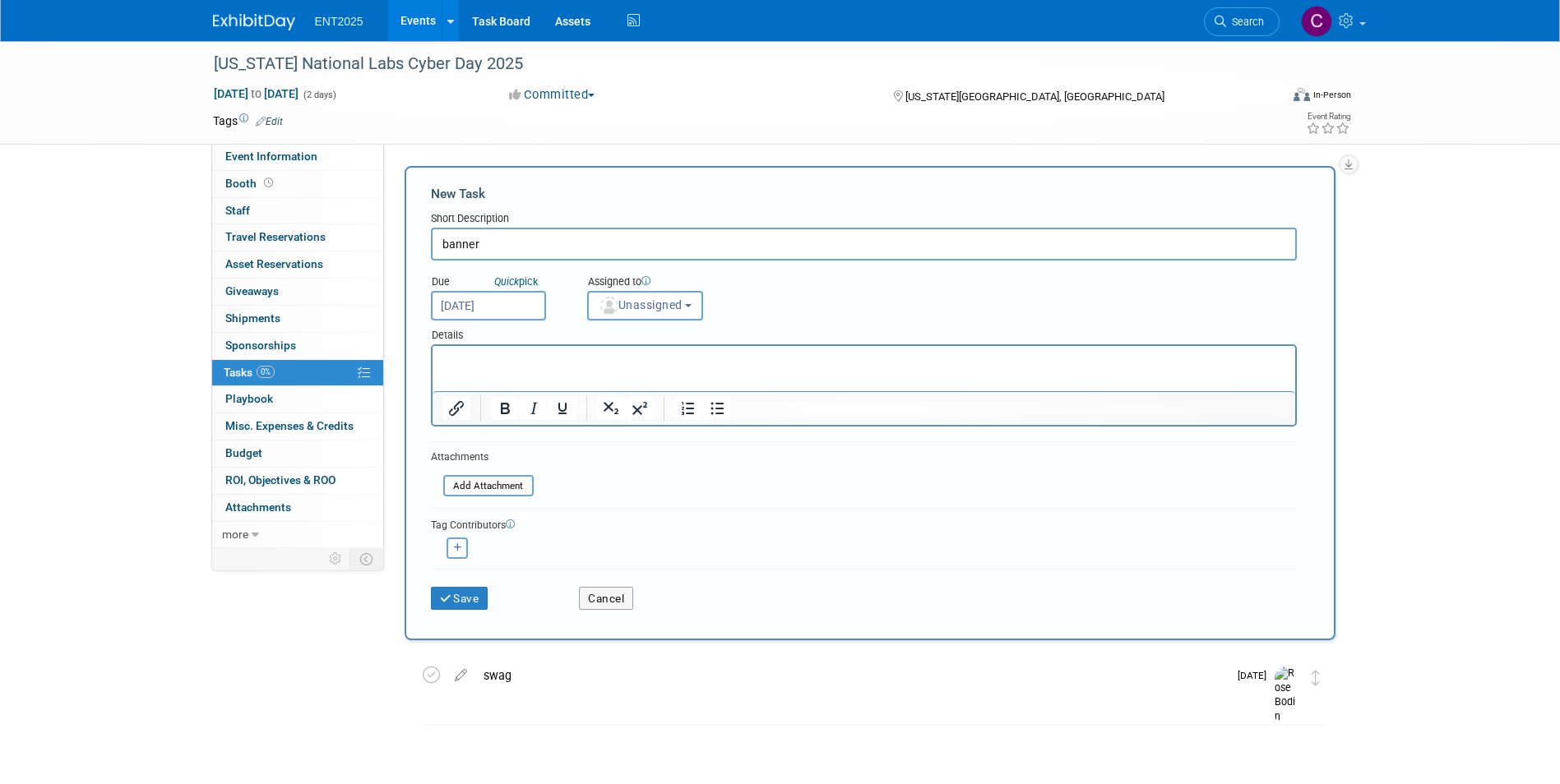
click at [691, 308] on b "button" at bounding box center [689, 306] width 7 height 3
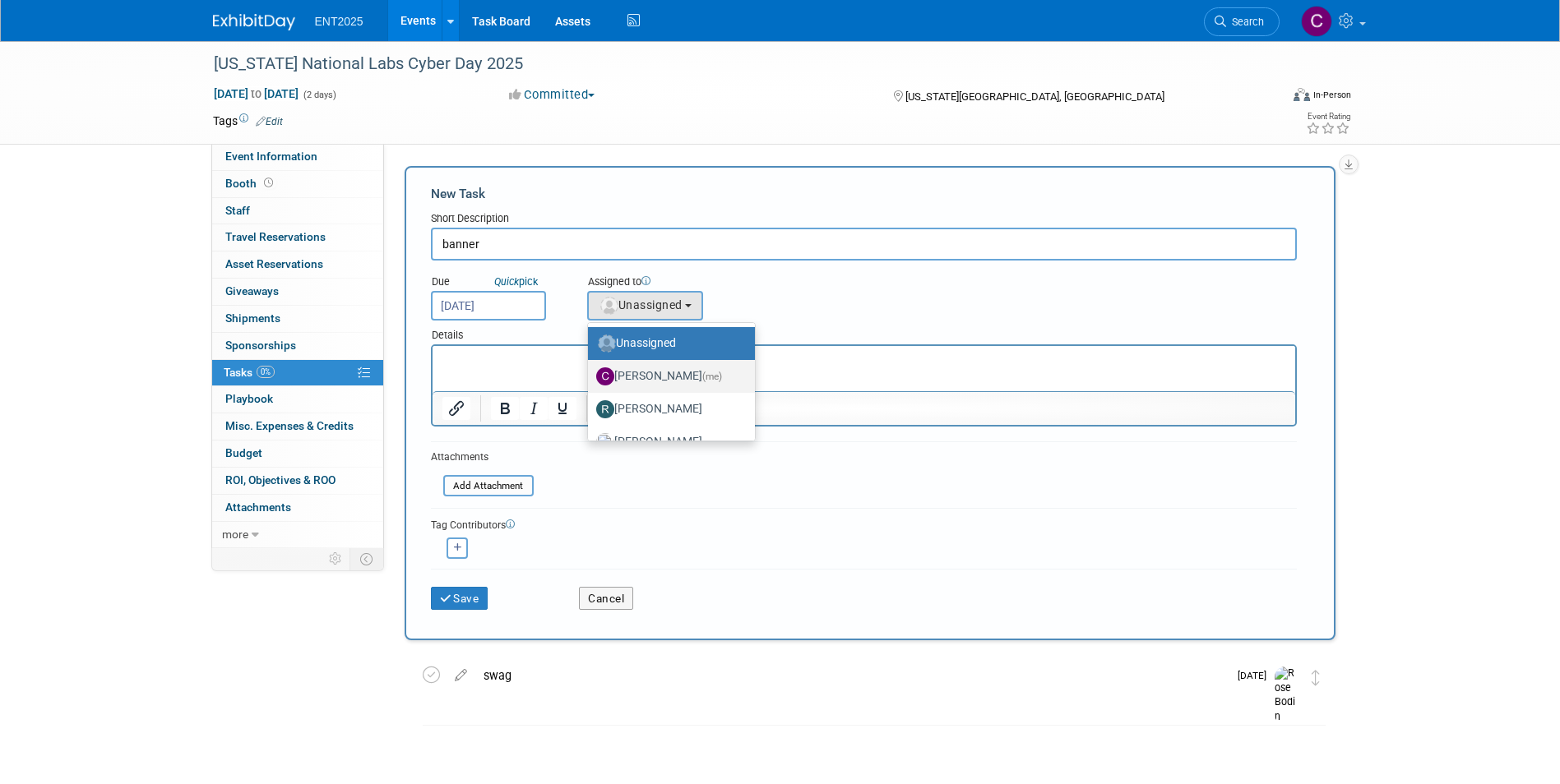
click at [681, 367] on label "[PERSON_NAME] (me)" at bounding box center [666, 377] width 142 height 27
click at [591, 369] on input "[PERSON_NAME] (me)" at bounding box center [585, 374] width 10 height 10
radio input "true"
select select "c679912e-9f1b-4cbc-9cec-690f5e98d8db"
radio input "false"
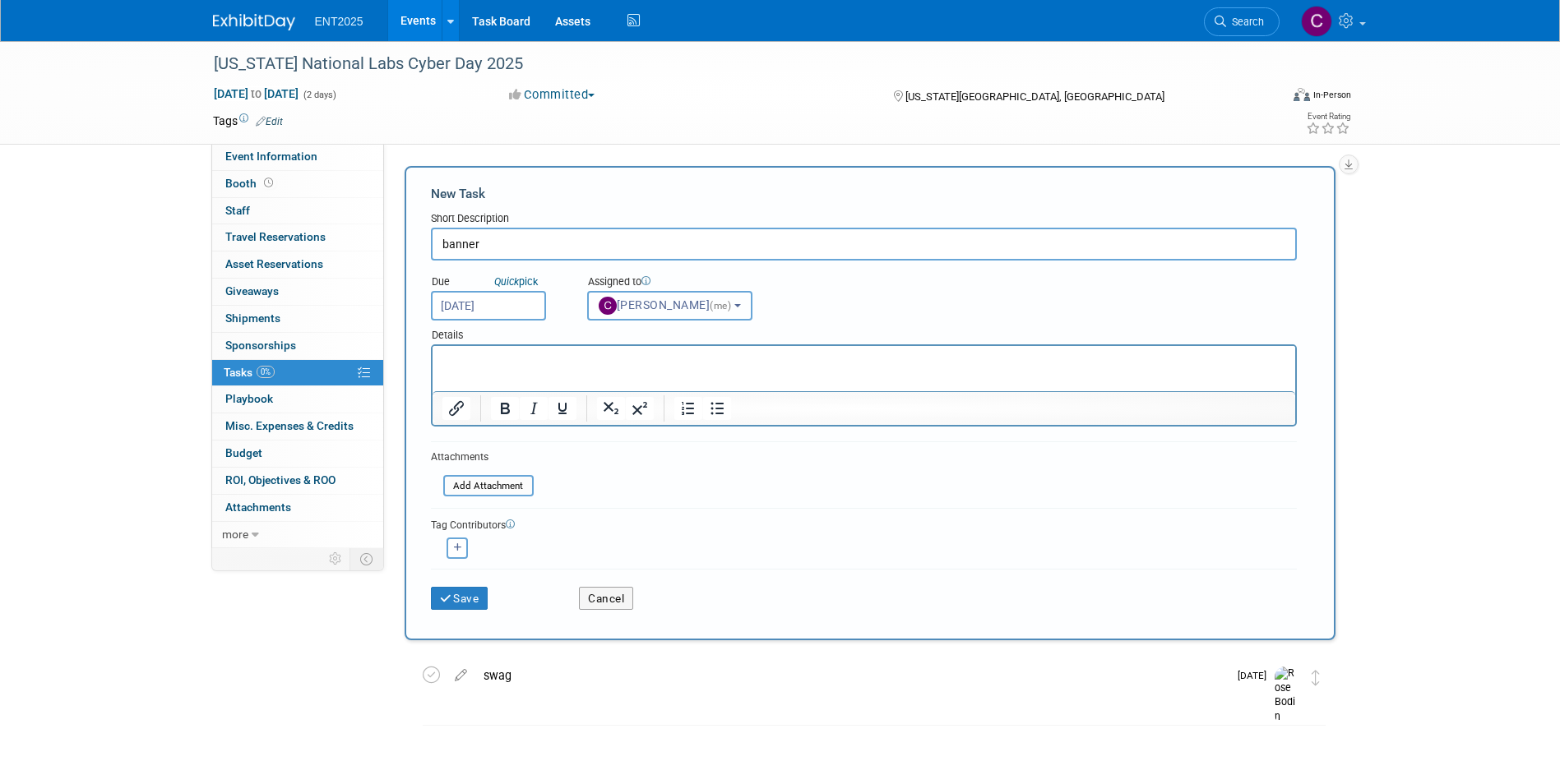
click at [742, 301] on button "[PERSON_NAME] (me)" at bounding box center [670, 306] width 165 height 29
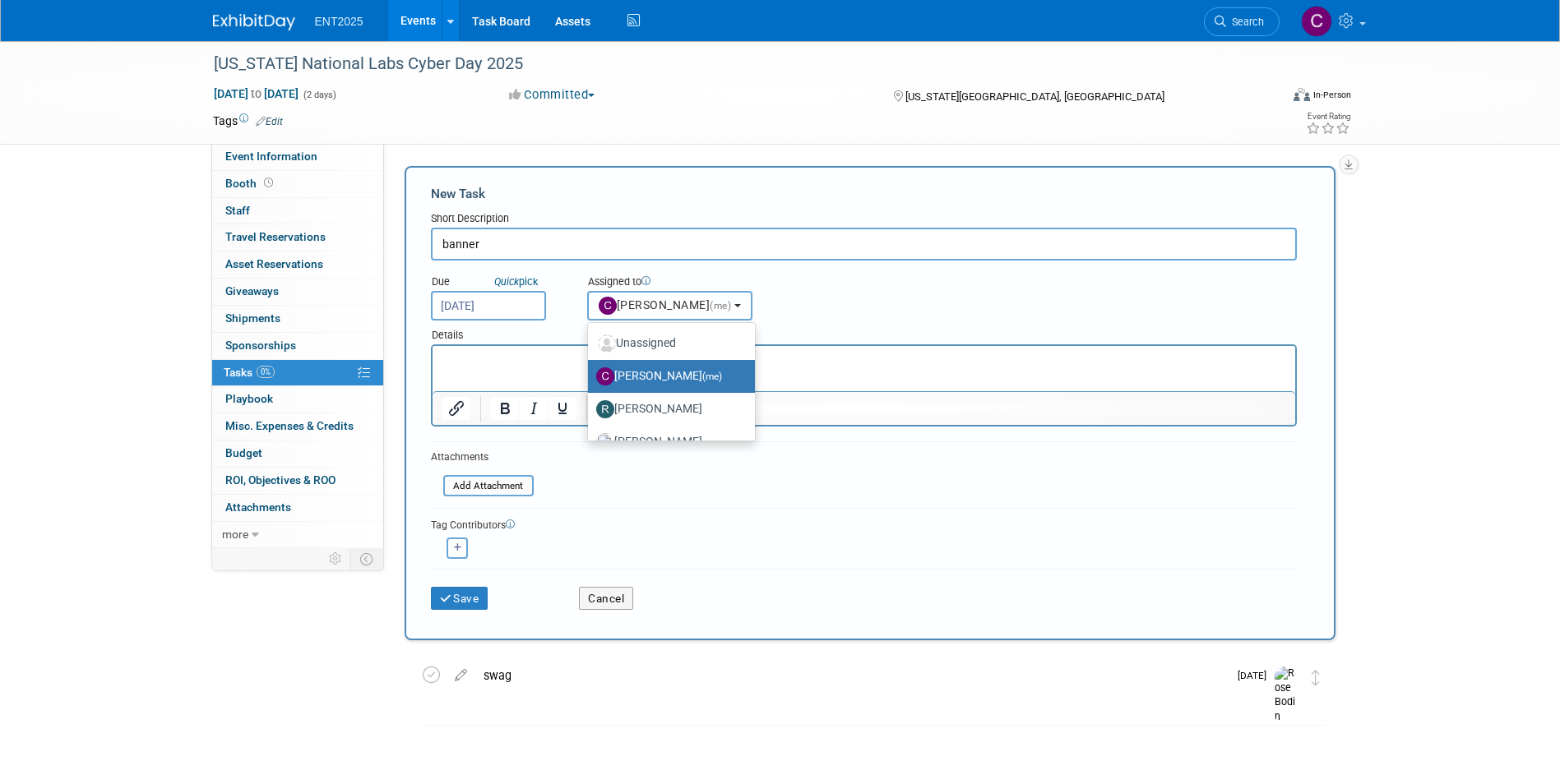
scroll to position [55, 0]
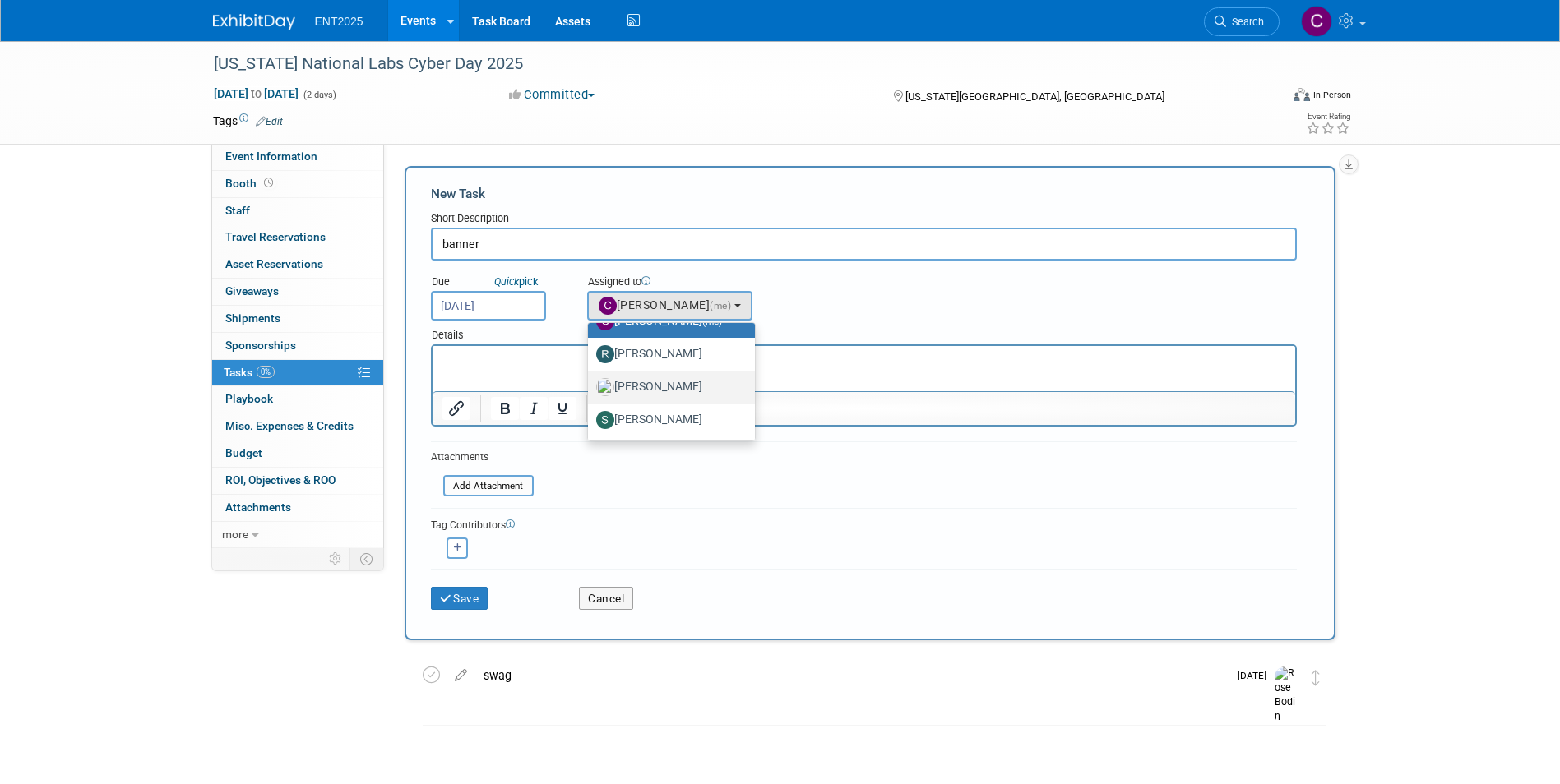
click at [662, 388] on label "[PERSON_NAME]" at bounding box center [666, 387] width 142 height 27
click at [591, 388] on input "[PERSON_NAME]" at bounding box center [585, 385] width 10 height 10
select select "fd414d53-3d64-4b99-a4d4-d4a7ab262892"
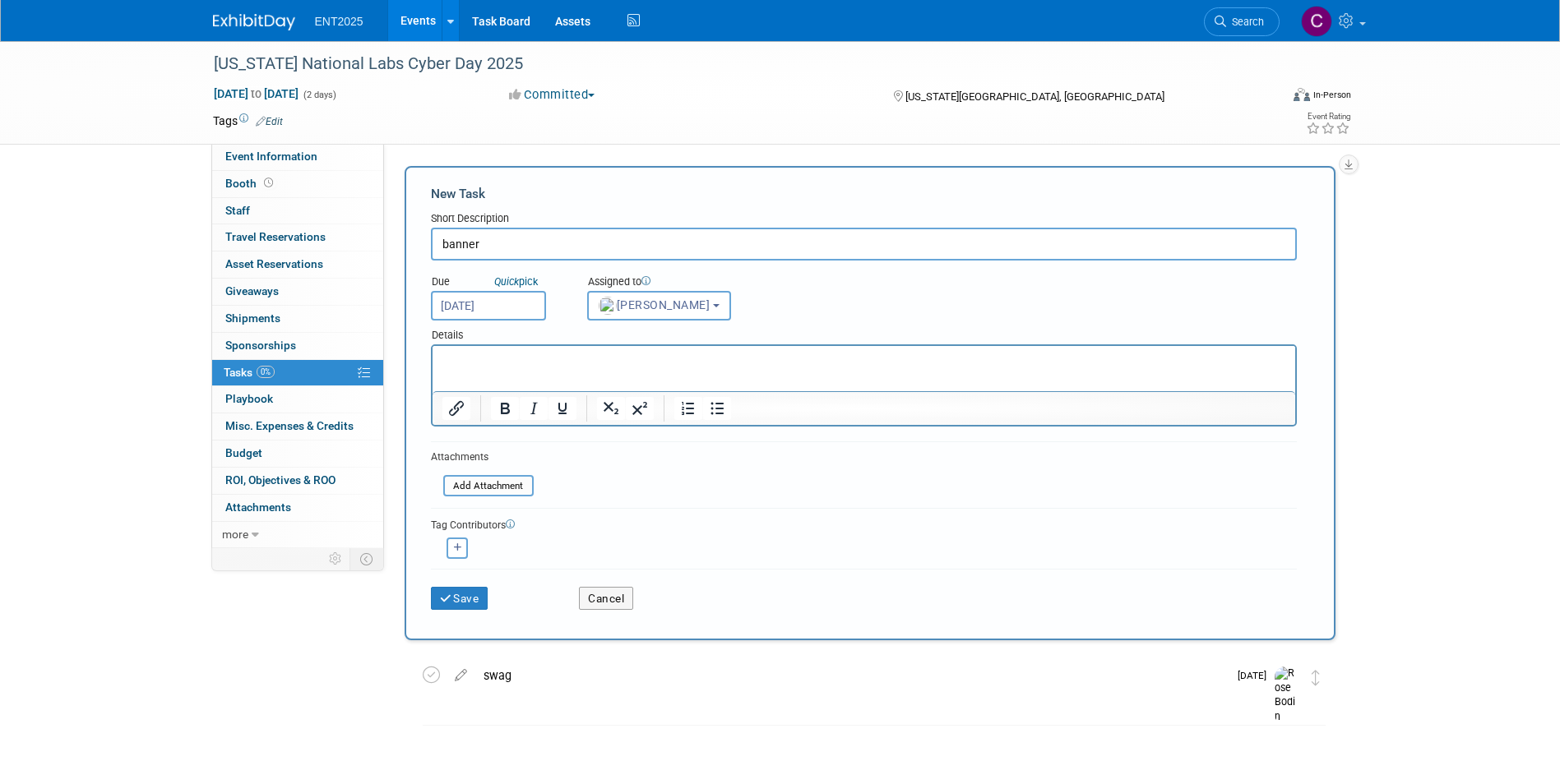
click at [477, 358] on p "Rich Text Area. Press ALT-0 for help." at bounding box center [863, 360] width 844 height 16
drag, startPoint x: 509, startPoint y: 361, endPoint x: 483, endPoint y: 362, distance: 26.0
click at [483, 362] on p "request new creative for" at bounding box center [863, 360] width 844 height 16
click at [552, 355] on p "request creative for" at bounding box center [863, 360] width 844 height 16
click at [482, 246] on input "banner" at bounding box center [863, 244] width 866 height 33
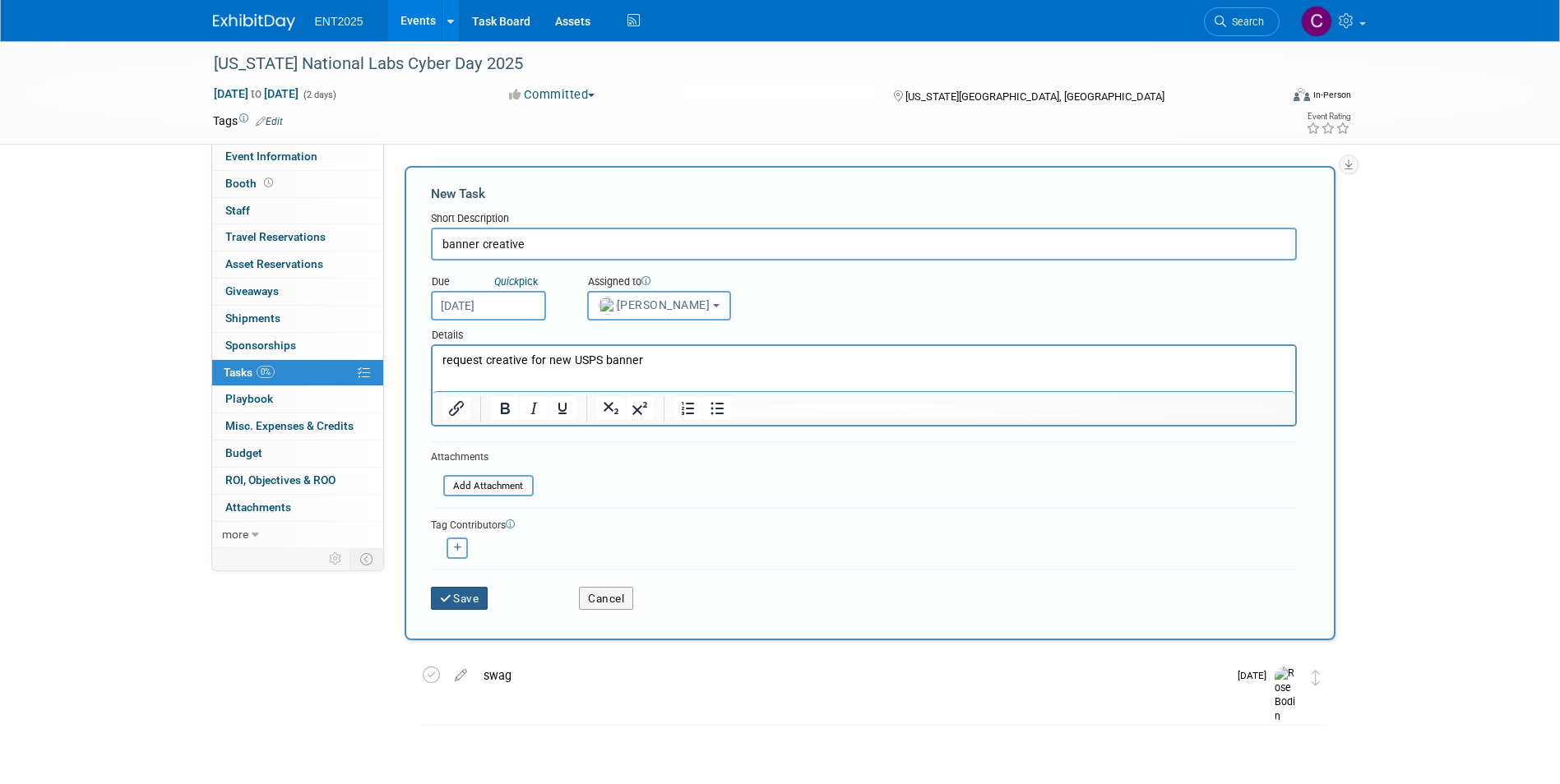
type input "banner creative"
click at [456, 600] on button "Save" at bounding box center [459, 598] width 58 height 23
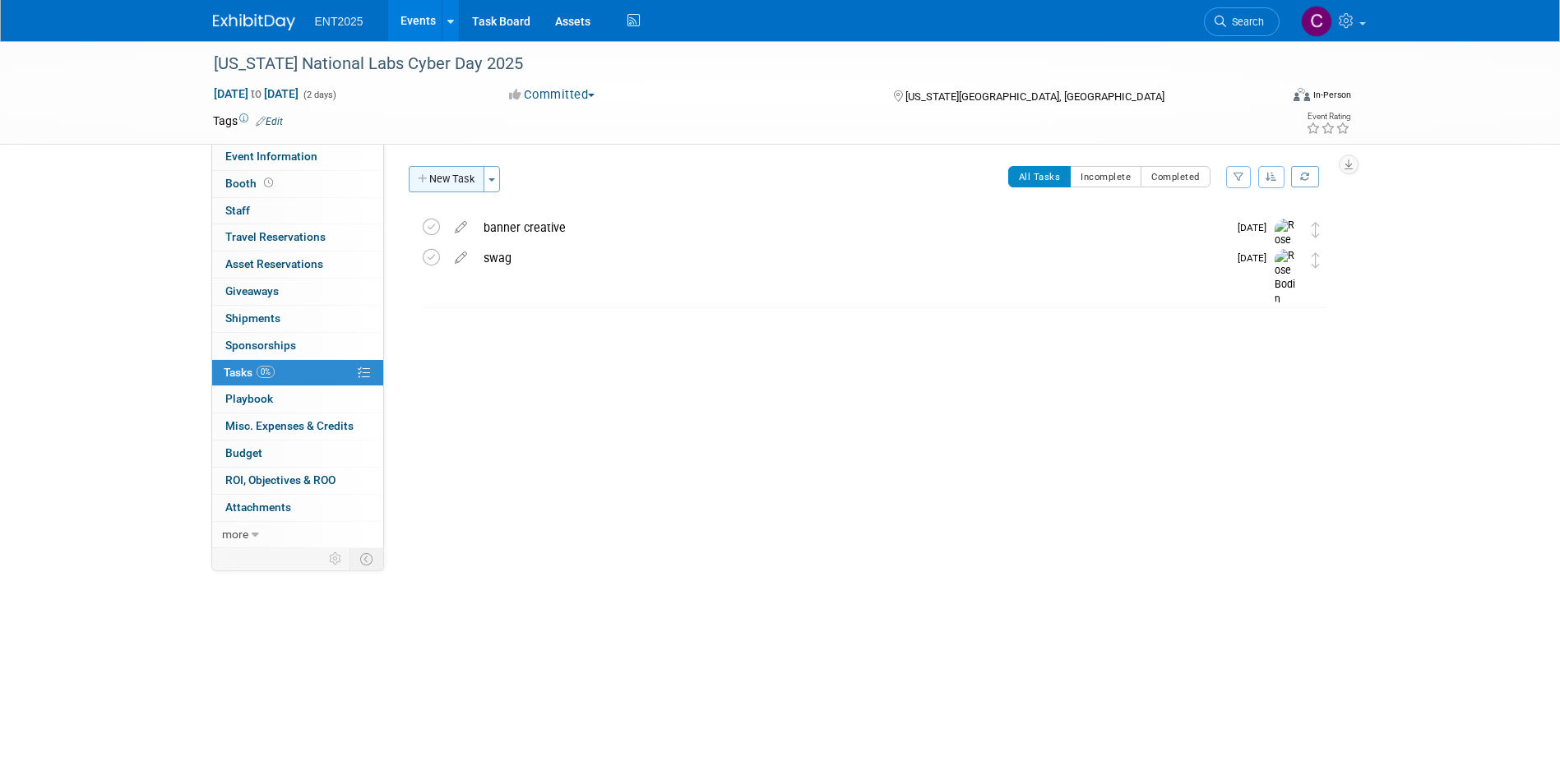
click at [422, 175] on icon "button" at bounding box center [423, 180] width 11 height 10
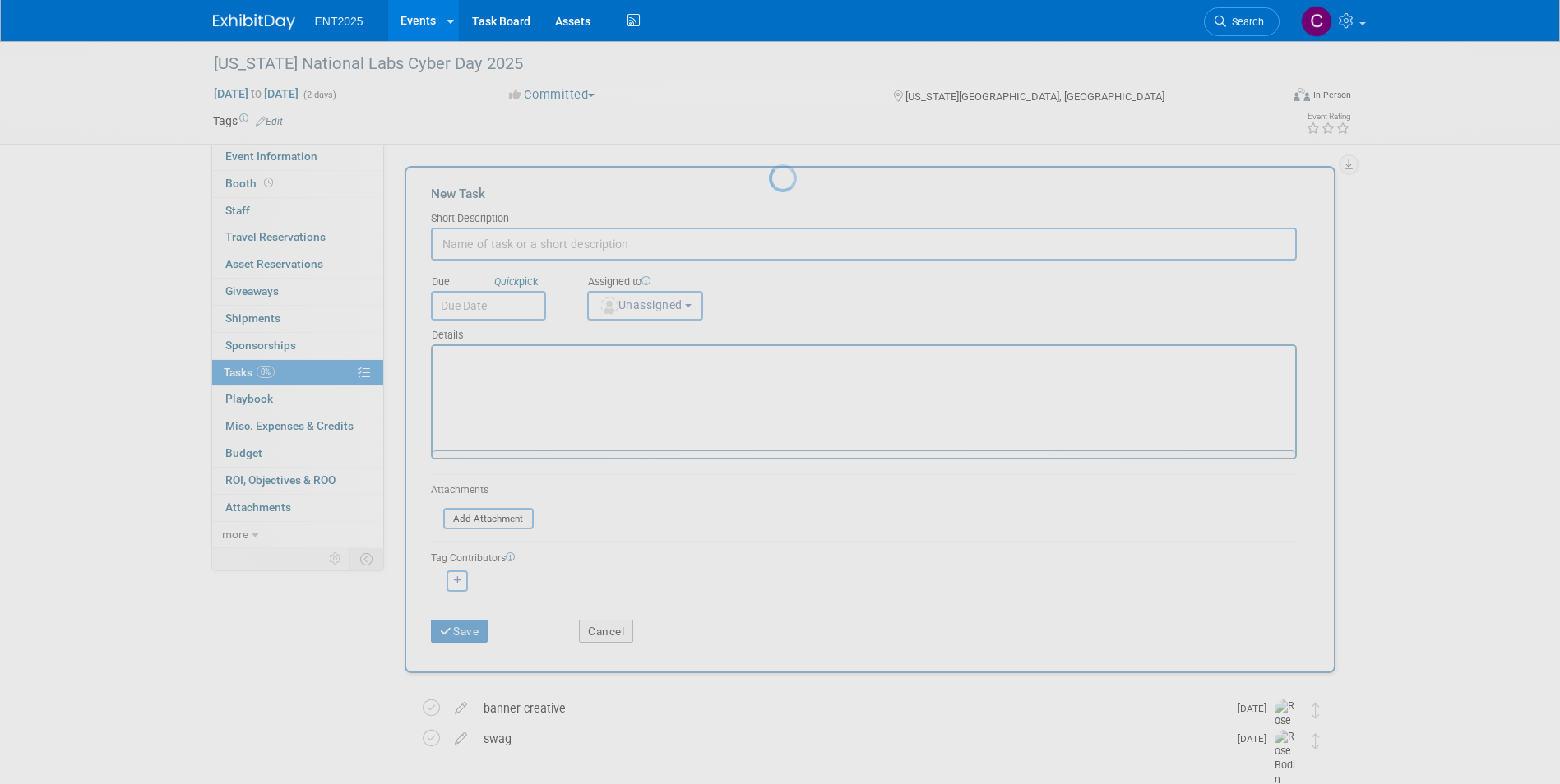
scroll to position [0, 0]
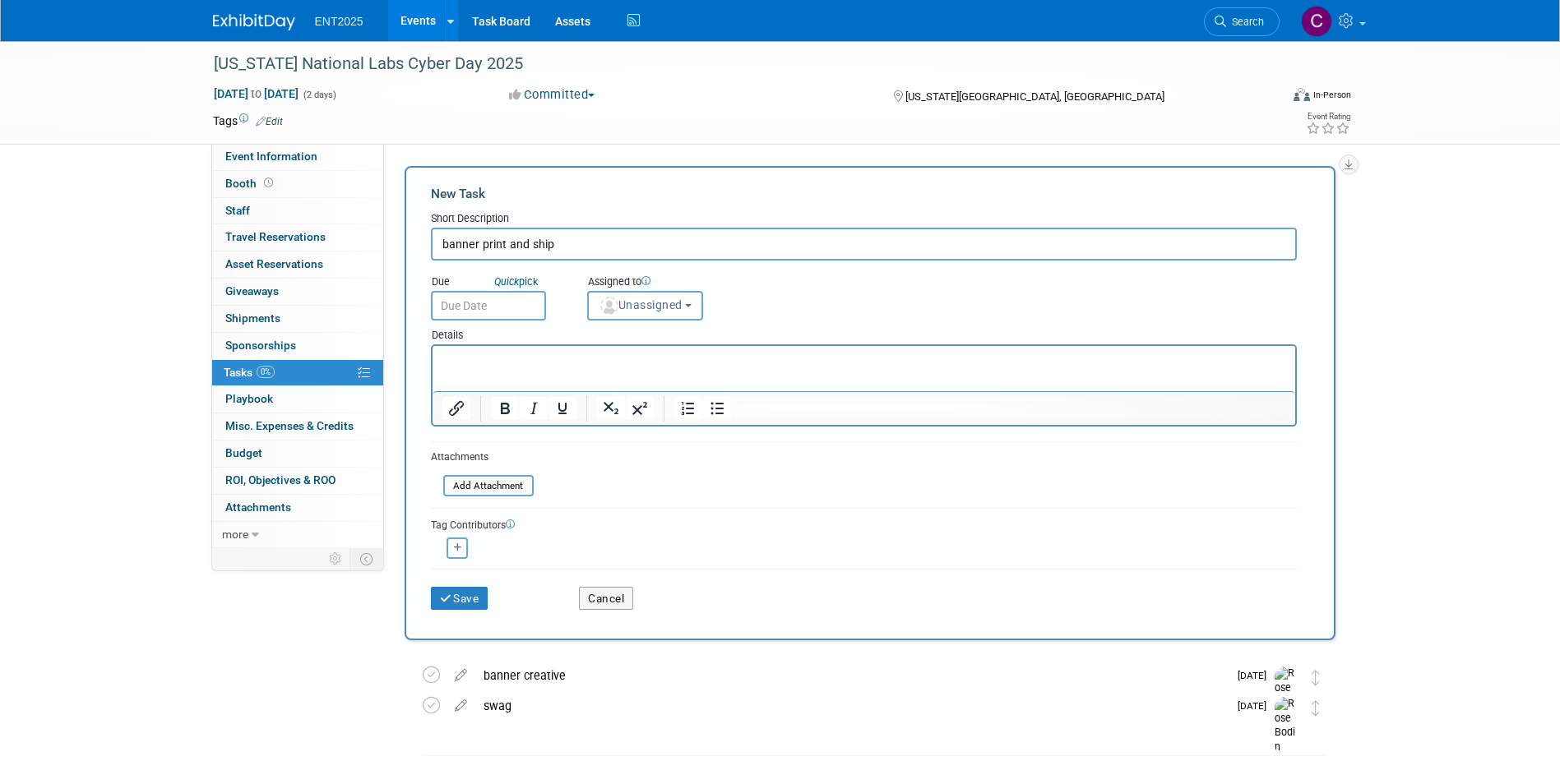
type input "banner print and ship"
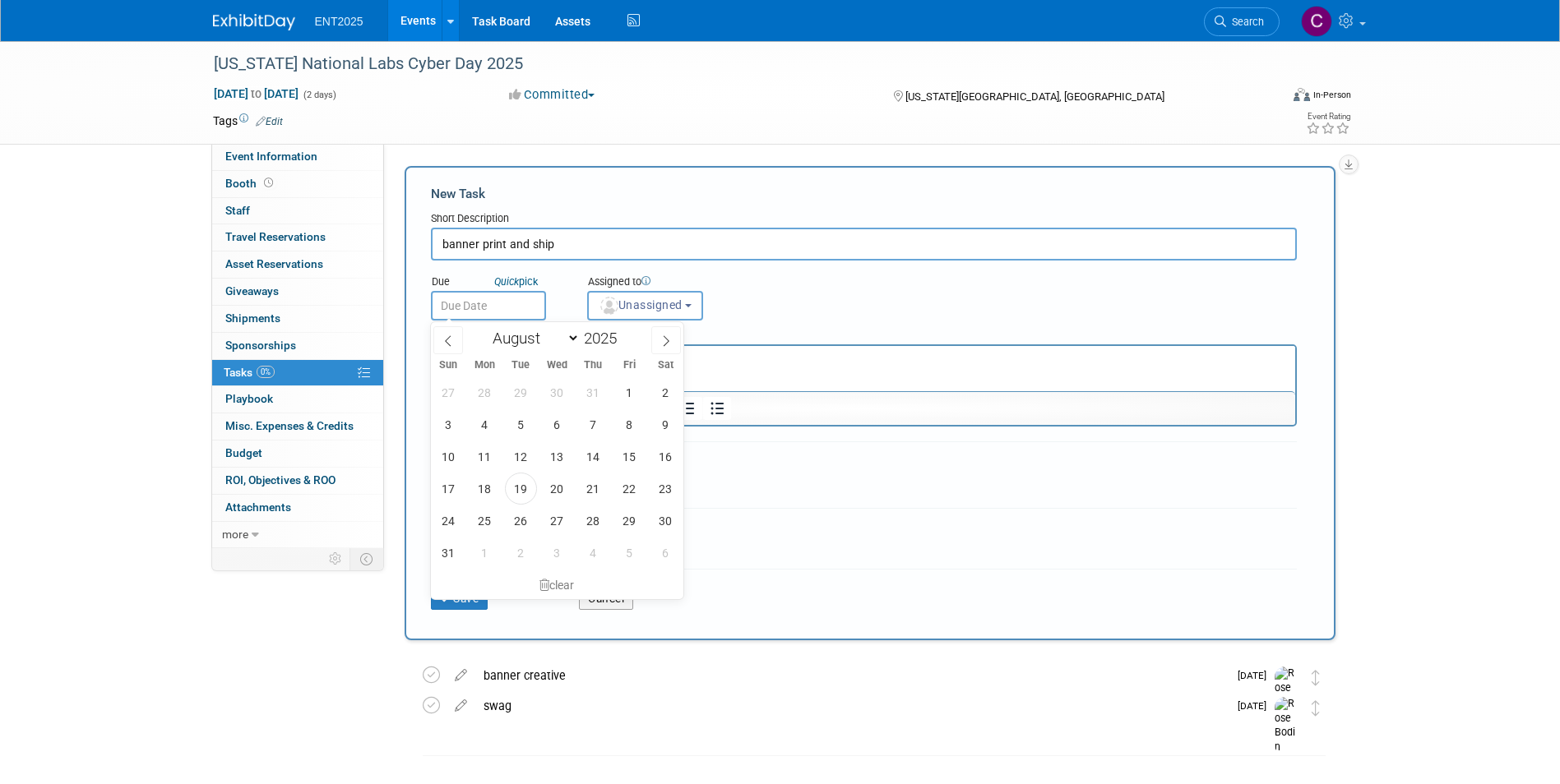
click at [501, 301] on input "text" at bounding box center [488, 306] width 115 height 29
click at [665, 337] on icon at bounding box center [666, 340] width 11 height 11
select select "8"
click at [520, 424] on span "9" at bounding box center [520, 424] width 32 height 32
type input "[DATE]"
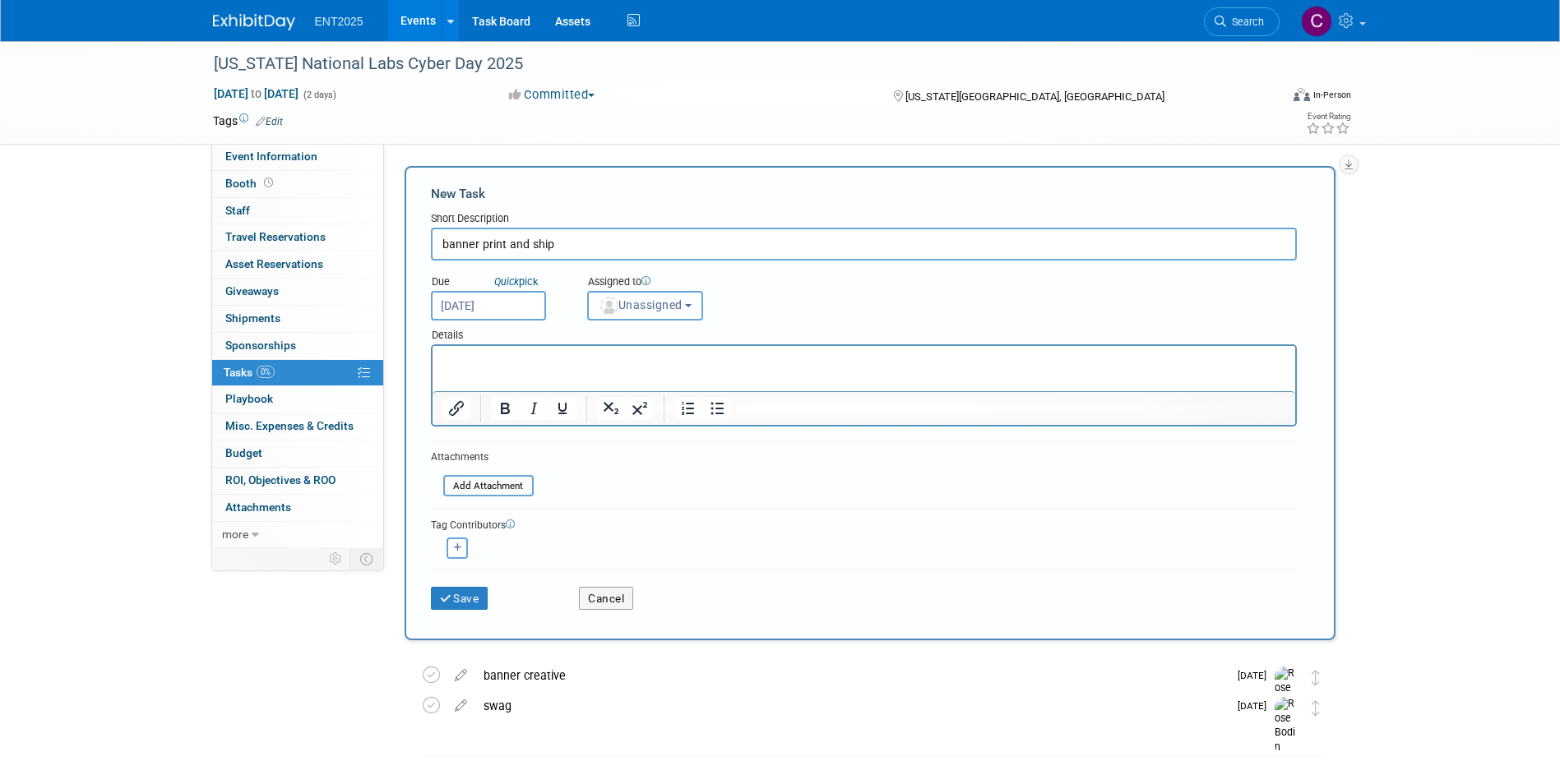
click at [697, 303] on button "Unassigned" at bounding box center [646, 306] width 117 height 29
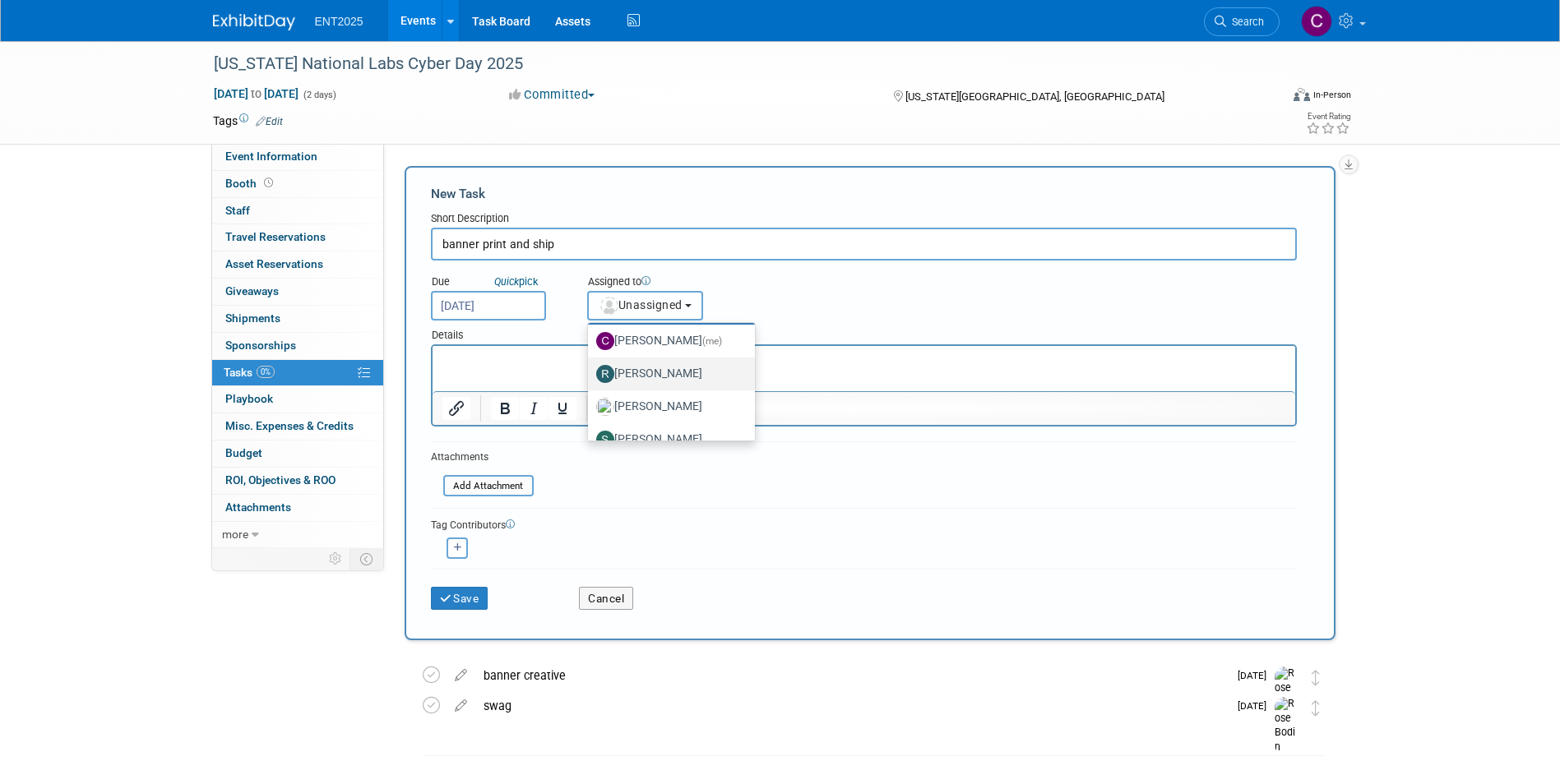
scroll to position [55, 0]
click at [642, 389] on label "[PERSON_NAME]" at bounding box center [666, 387] width 142 height 27
click at [591, 389] on input "[PERSON_NAME]" at bounding box center [585, 385] width 10 height 10
select select "fd414d53-3d64-4b99-a4d4-d4a7ab262892"
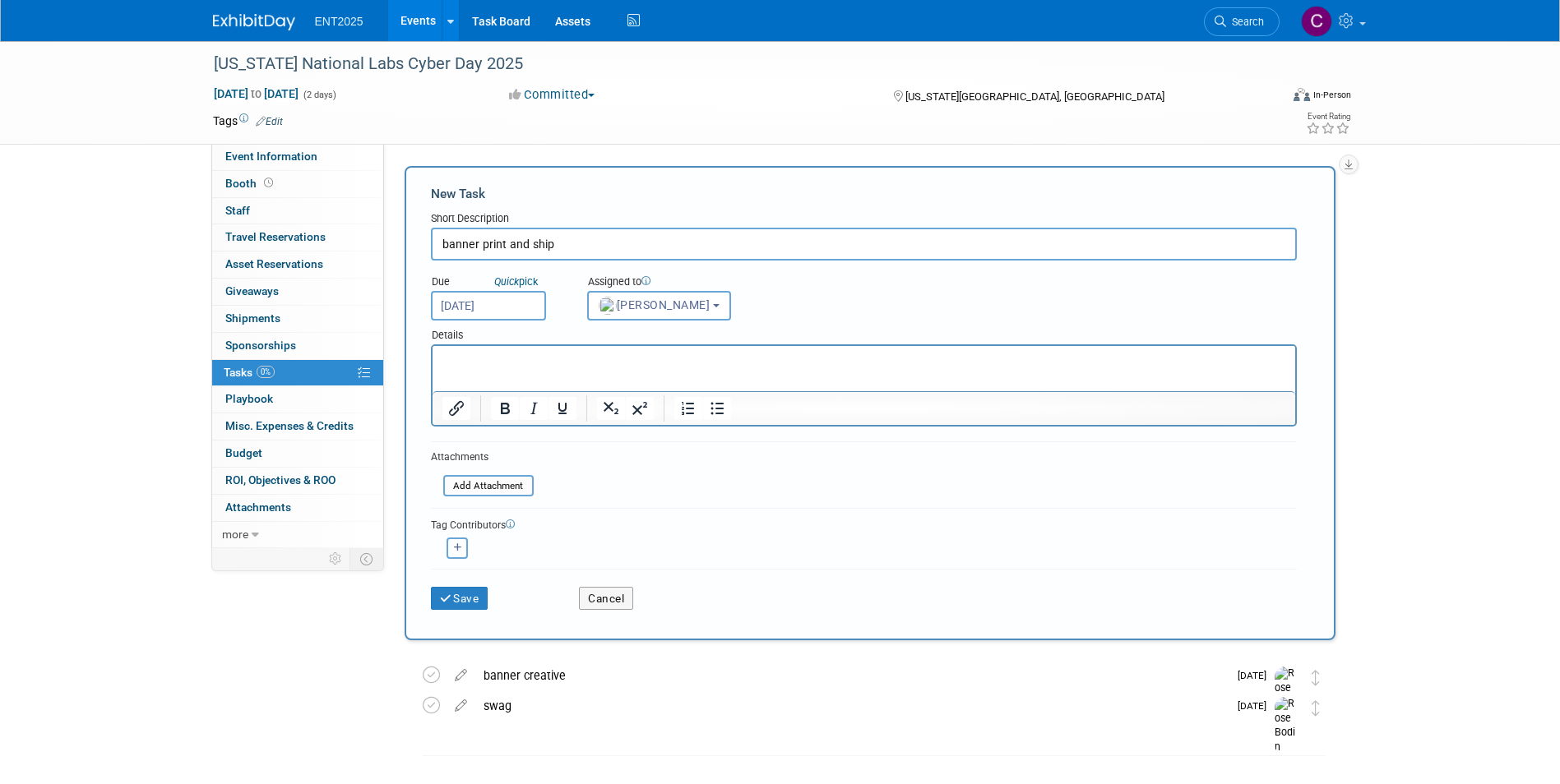
click at [457, 548] on icon "button" at bounding box center [458, 548] width 9 height 9
select select
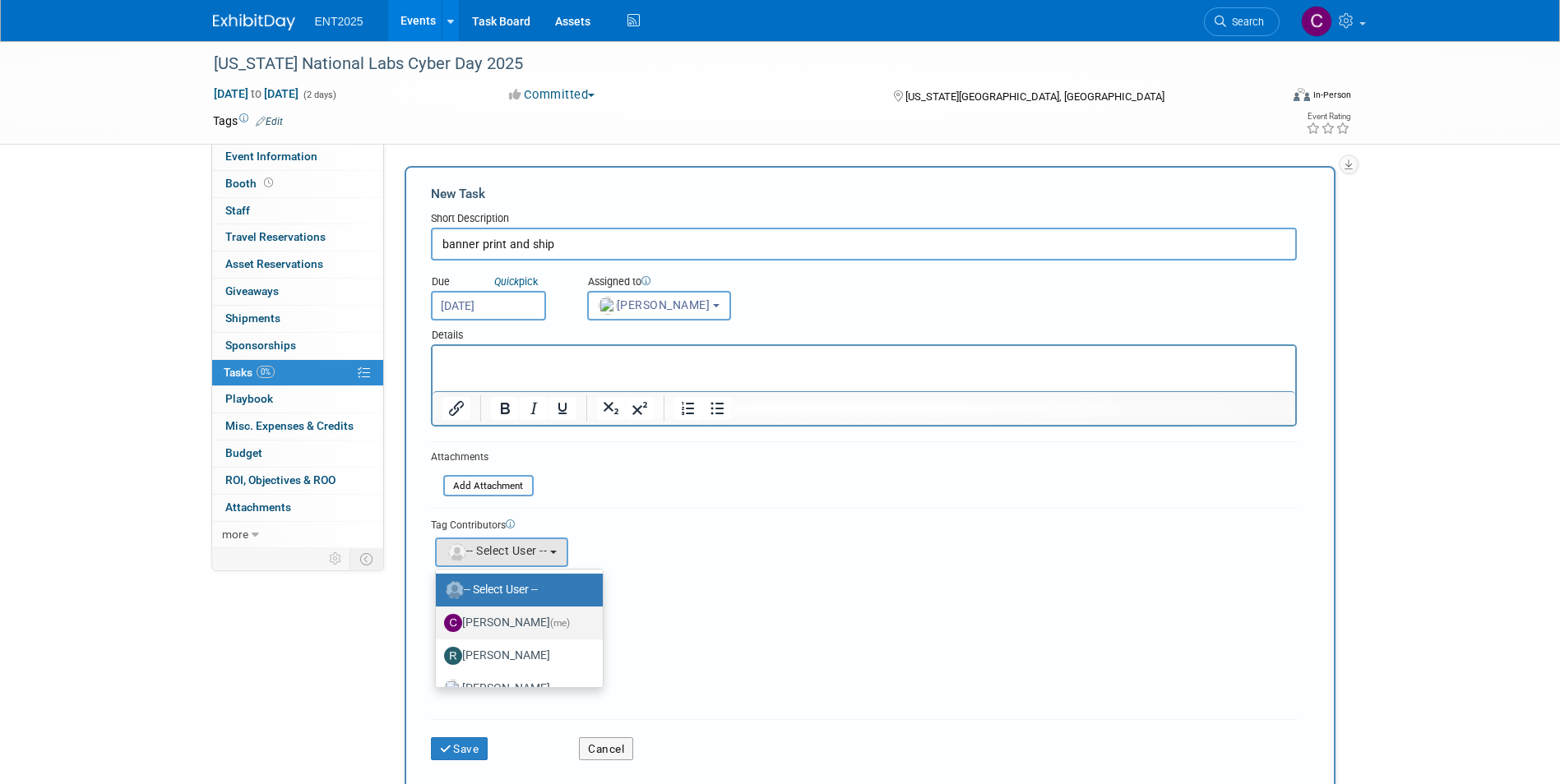
click at [494, 625] on label "[PERSON_NAME] (me)" at bounding box center [514, 623] width 142 height 27
click at [439, 625] on input "[PERSON_NAME] (me)" at bounding box center [433, 621] width 10 height 10
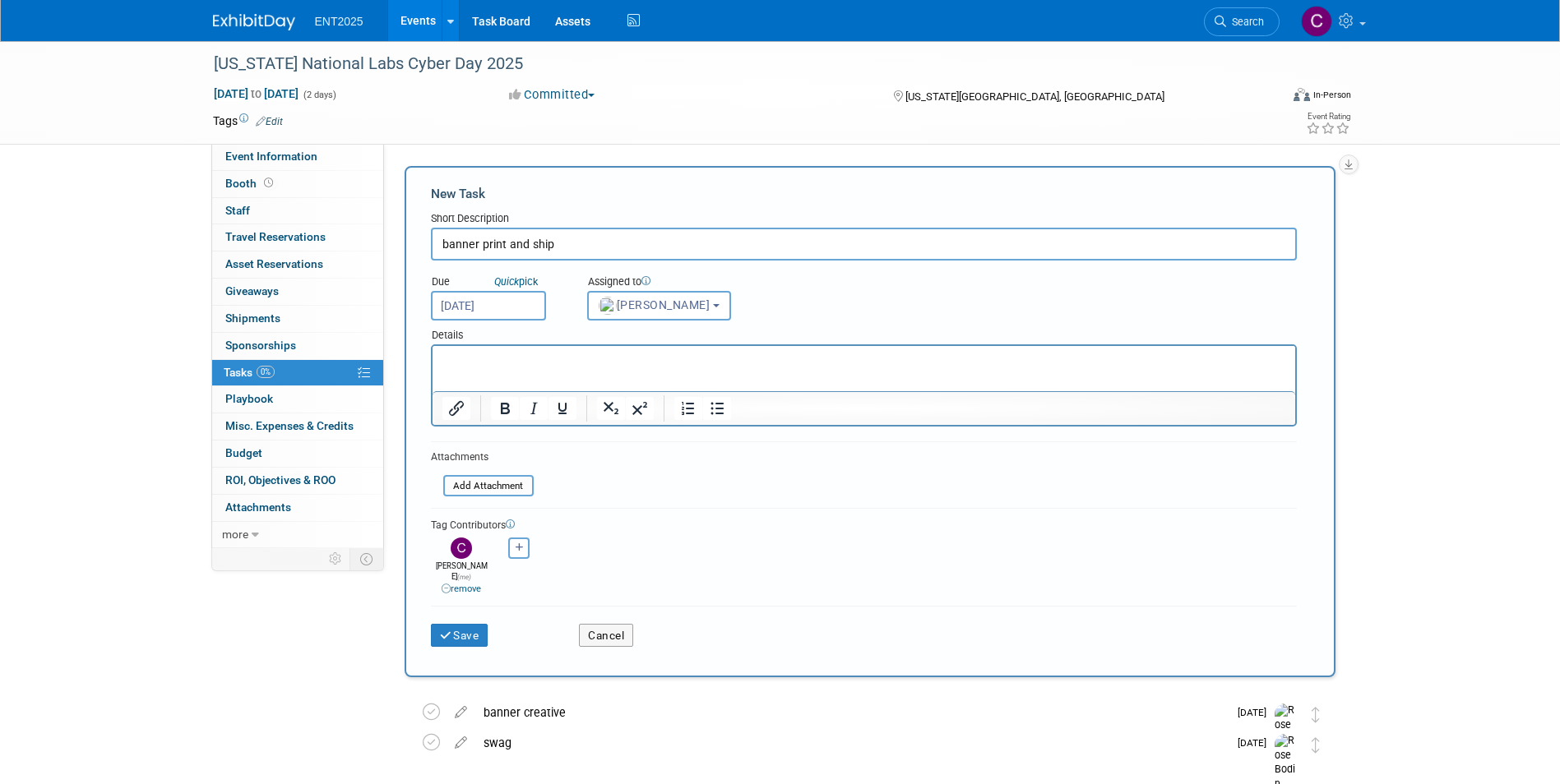
click at [470, 360] on p "Rich Text Area. Press ALT-0 for help." at bounding box center [863, 360] width 844 height 16
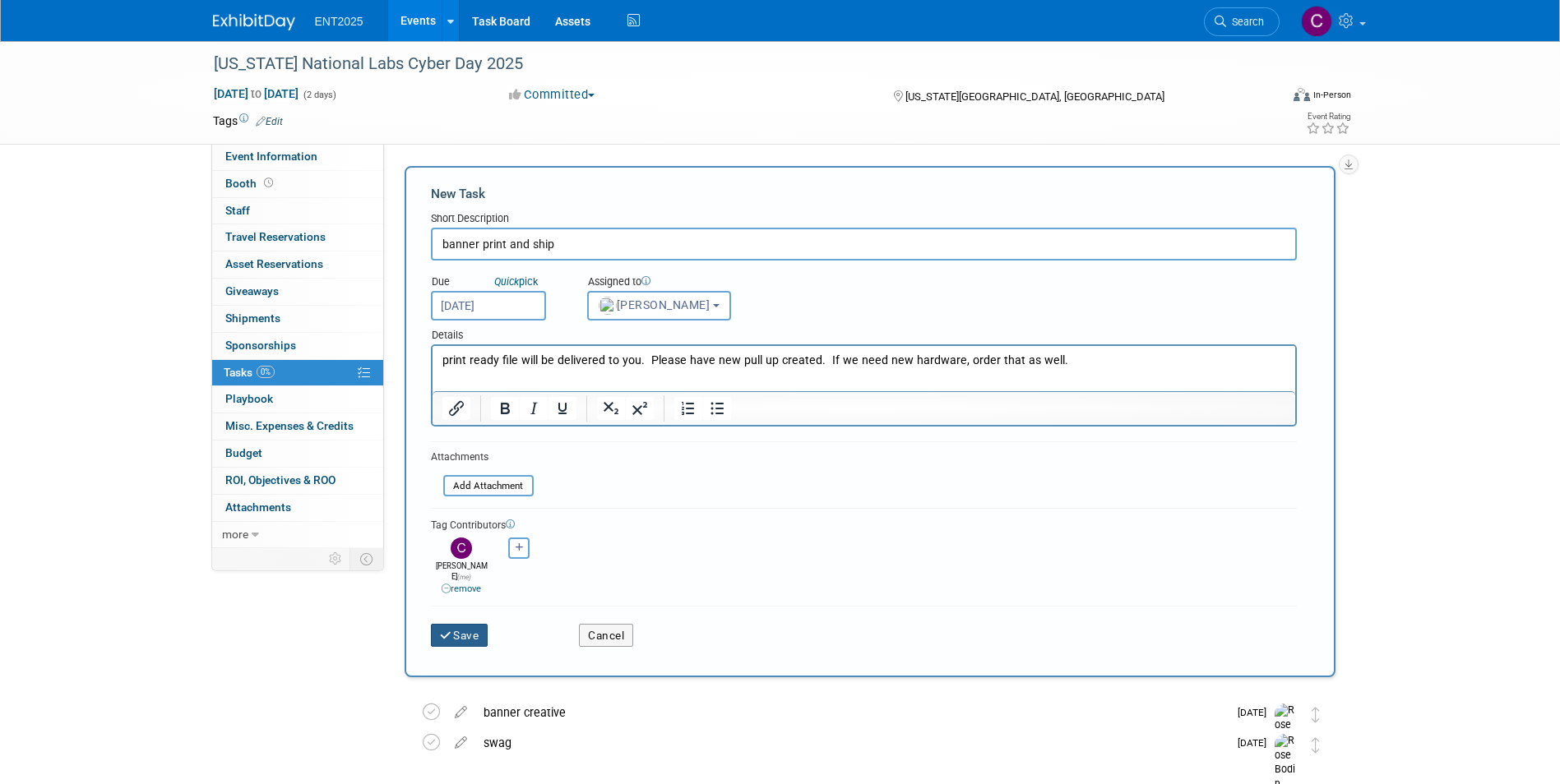
click at [462, 628] on button "Save" at bounding box center [459, 635] width 58 height 23
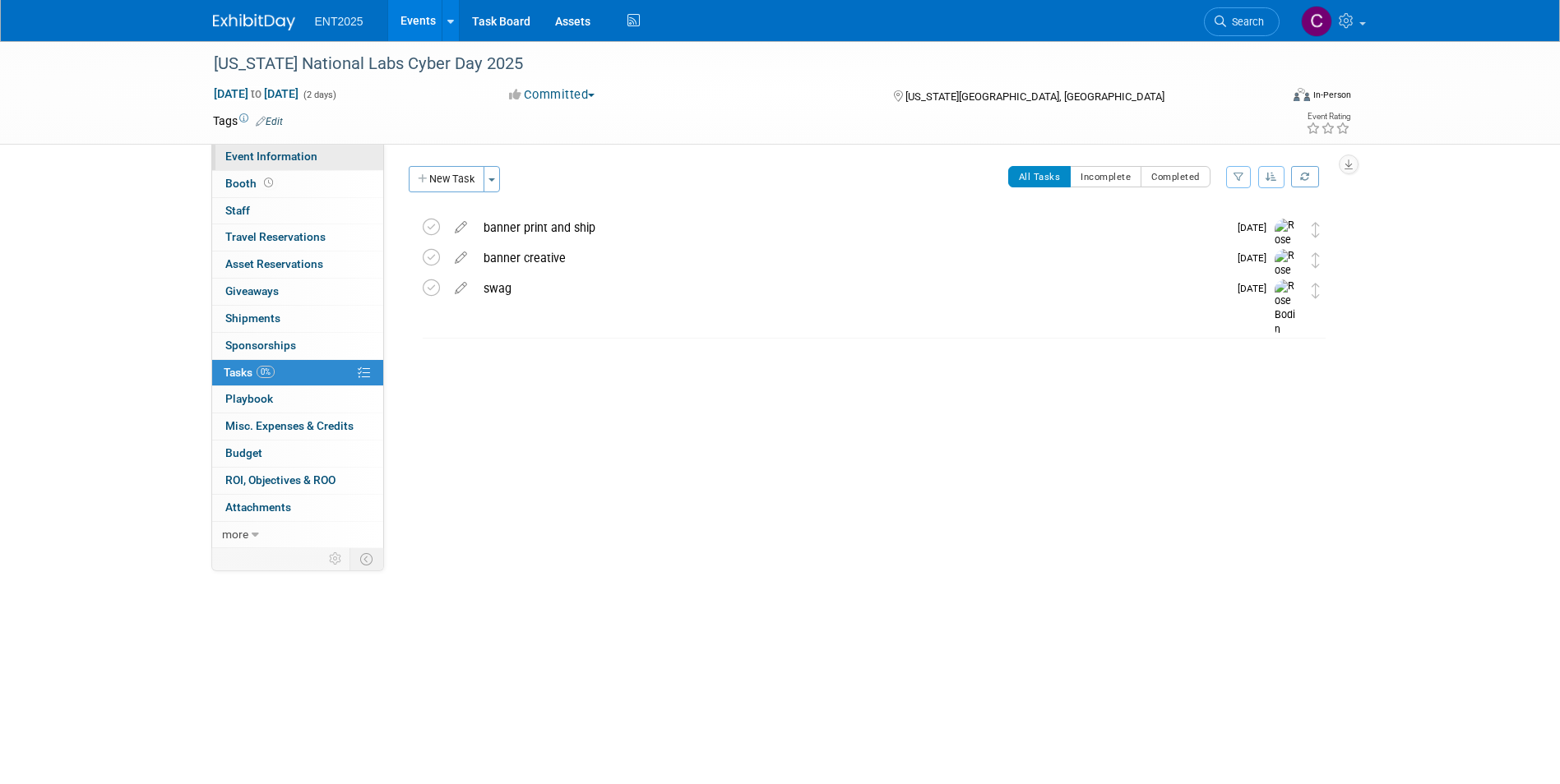
click at [273, 157] on span "Event Information" at bounding box center [271, 156] width 92 height 13
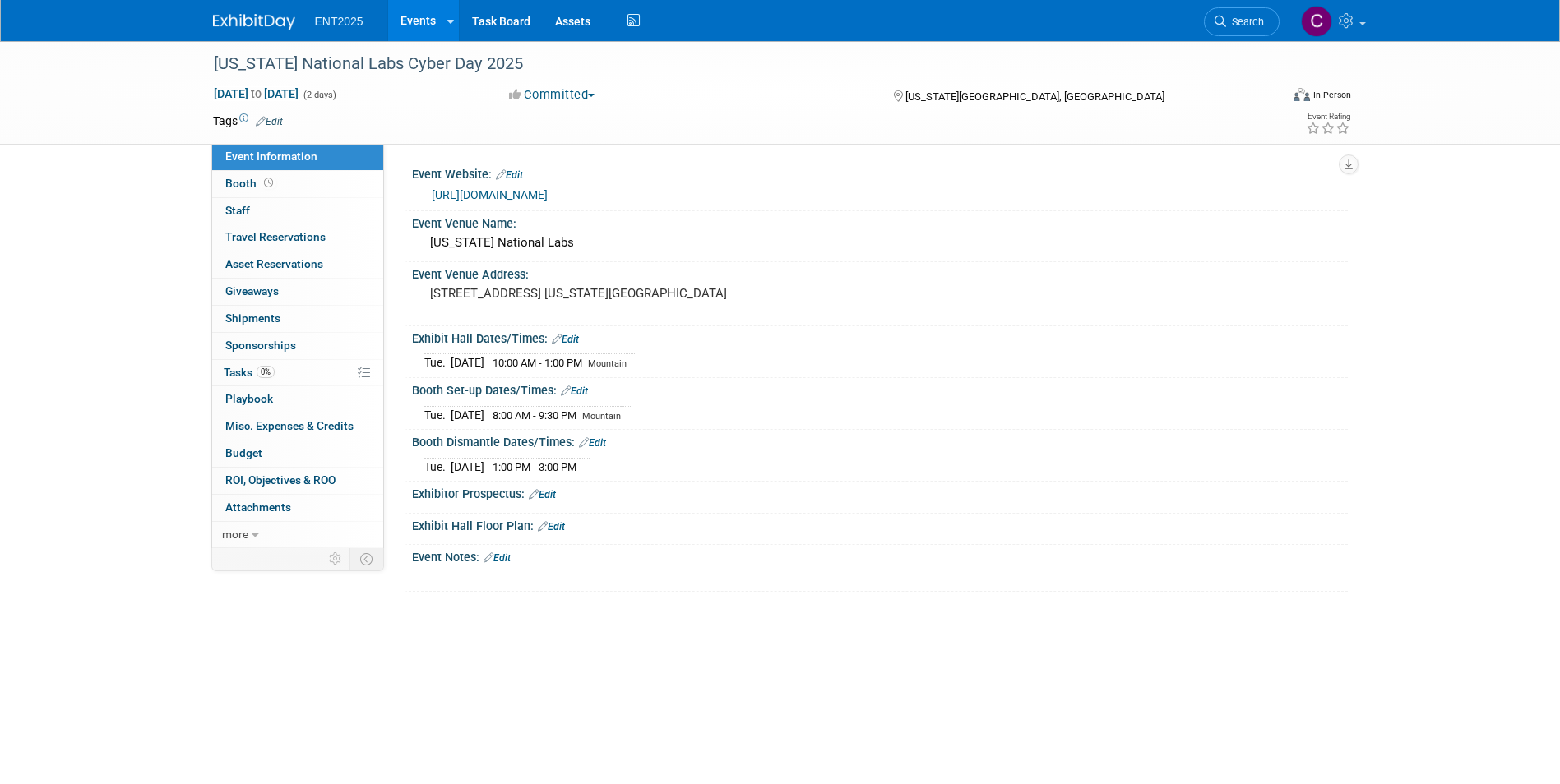
click at [436, 556] on div "Event Notes: Edit" at bounding box center [880, 555] width 936 height 21
click at [450, 554] on div "Event Notes: Edit" at bounding box center [880, 555] width 936 height 21
click at [500, 556] on link "Edit" at bounding box center [497, 558] width 28 height 11
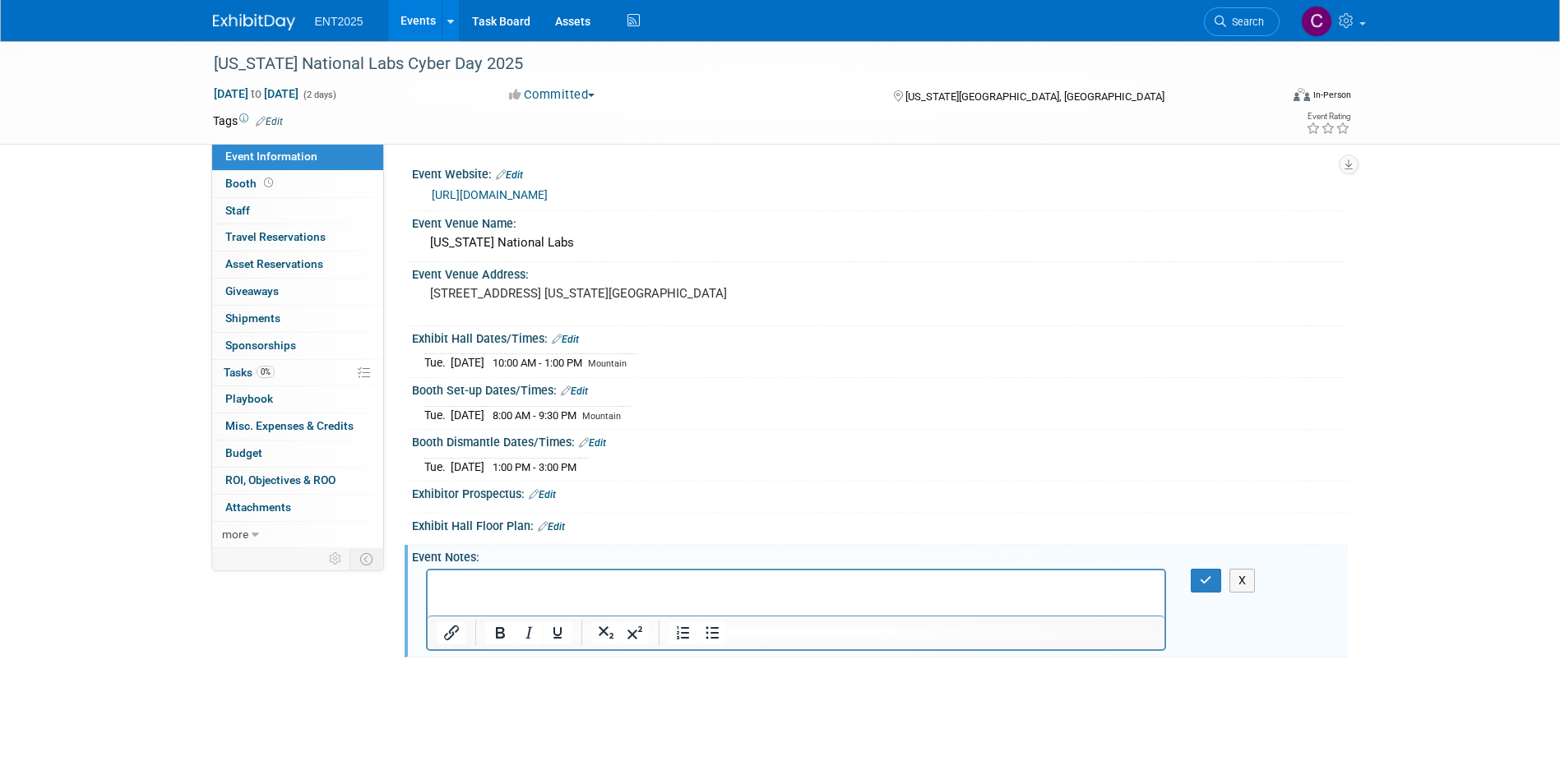
scroll to position [0, 0]
click at [476, 585] on p "This is areally stripped down show" at bounding box center [796, 584] width 719 height 16
click at [480, 585] on p "This is areally stripped down show" at bounding box center [796, 584] width 719 height 16
drag, startPoint x: 618, startPoint y: 575, endPoint x: 619, endPoint y: 592, distance: 17.0
click at [618, 576] on p "This is a really stripped down show" at bounding box center [796, 584] width 719 height 16
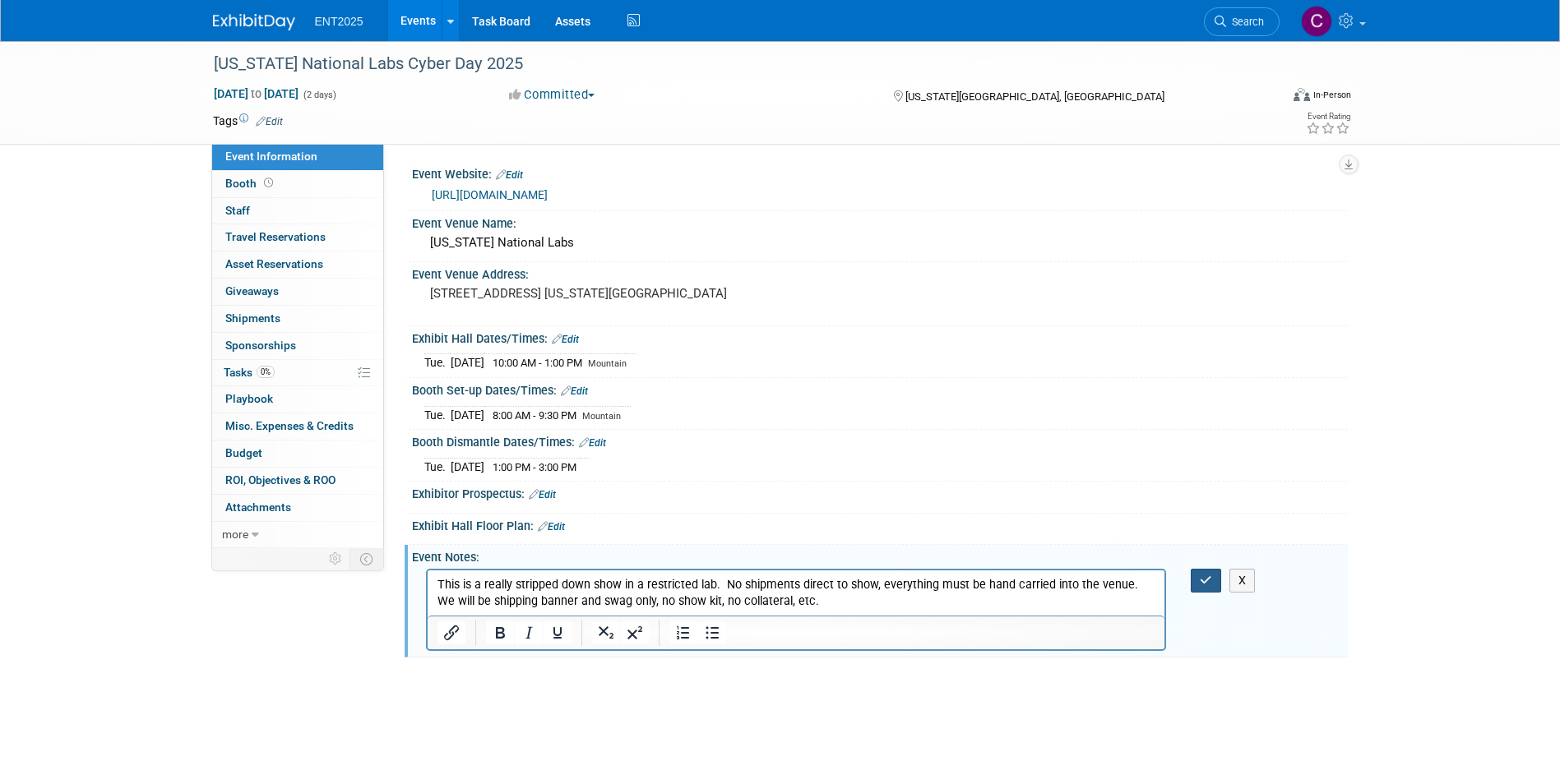
click at [1206, 584] on icon "button" at bounding box center [1206, 580] width 12 height 11
